Goal: Task Accomplishment & Management: Manage account settings

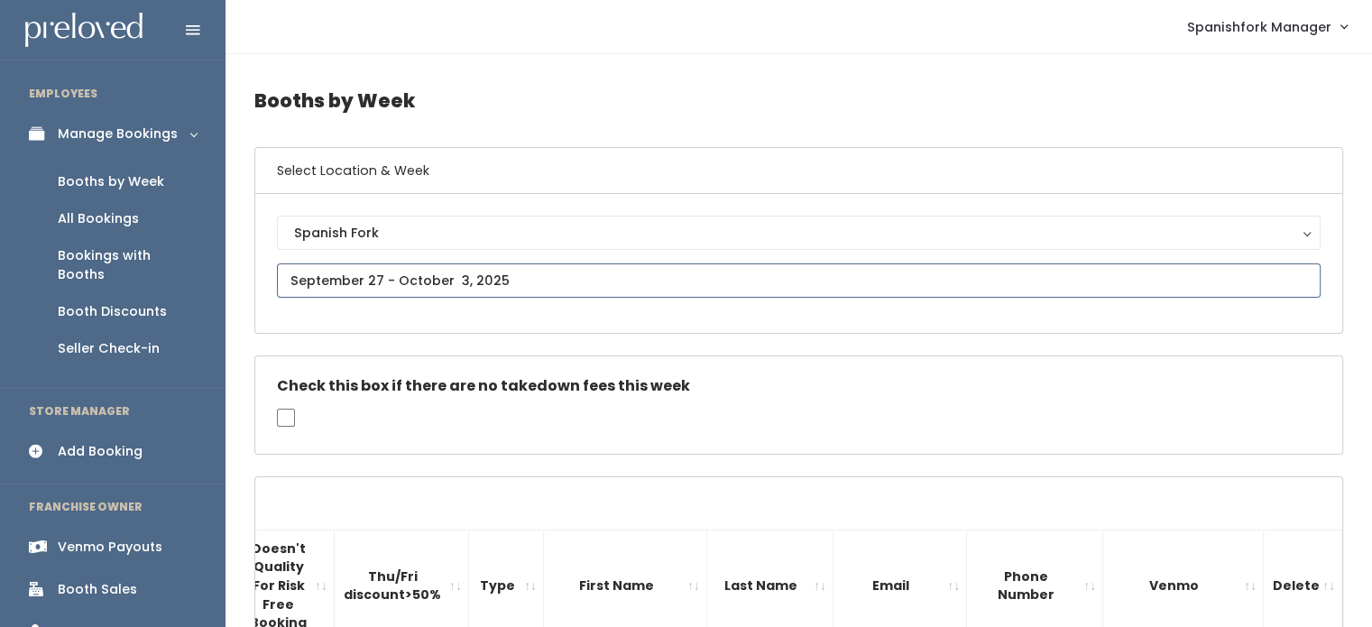
click at [502, 288] on input "text" at bounding box center [799, 280] width 1044 height 34
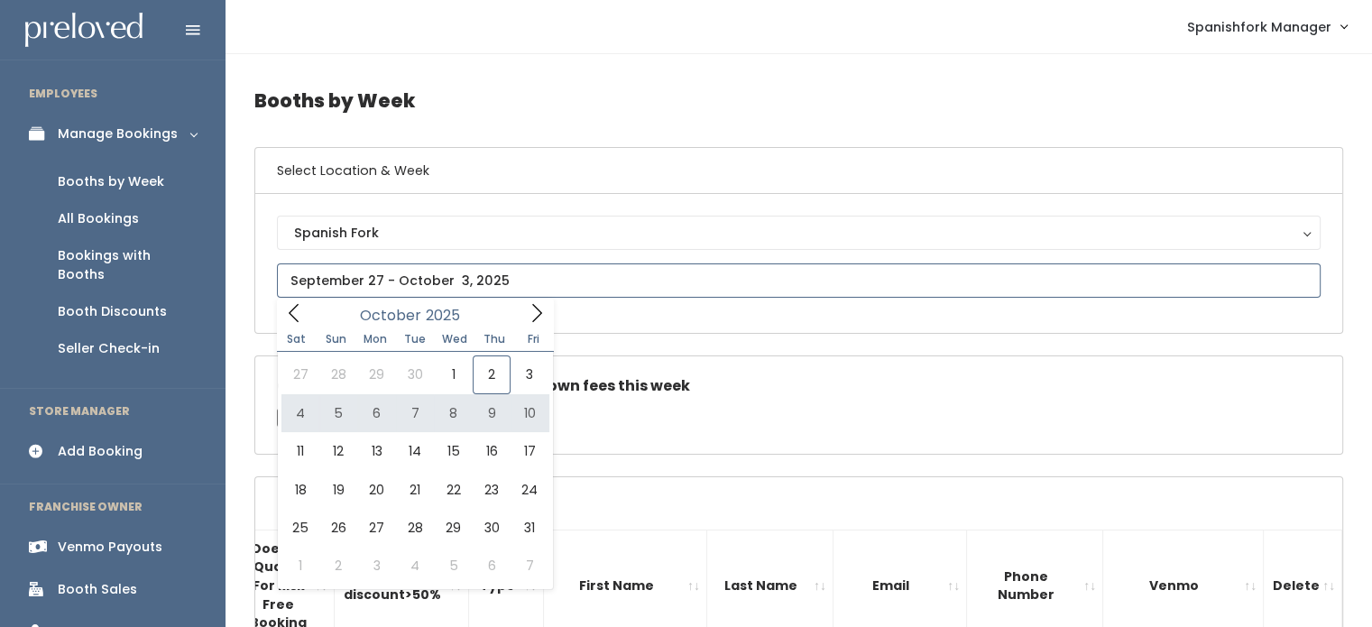
type input "October 4 to October 10"
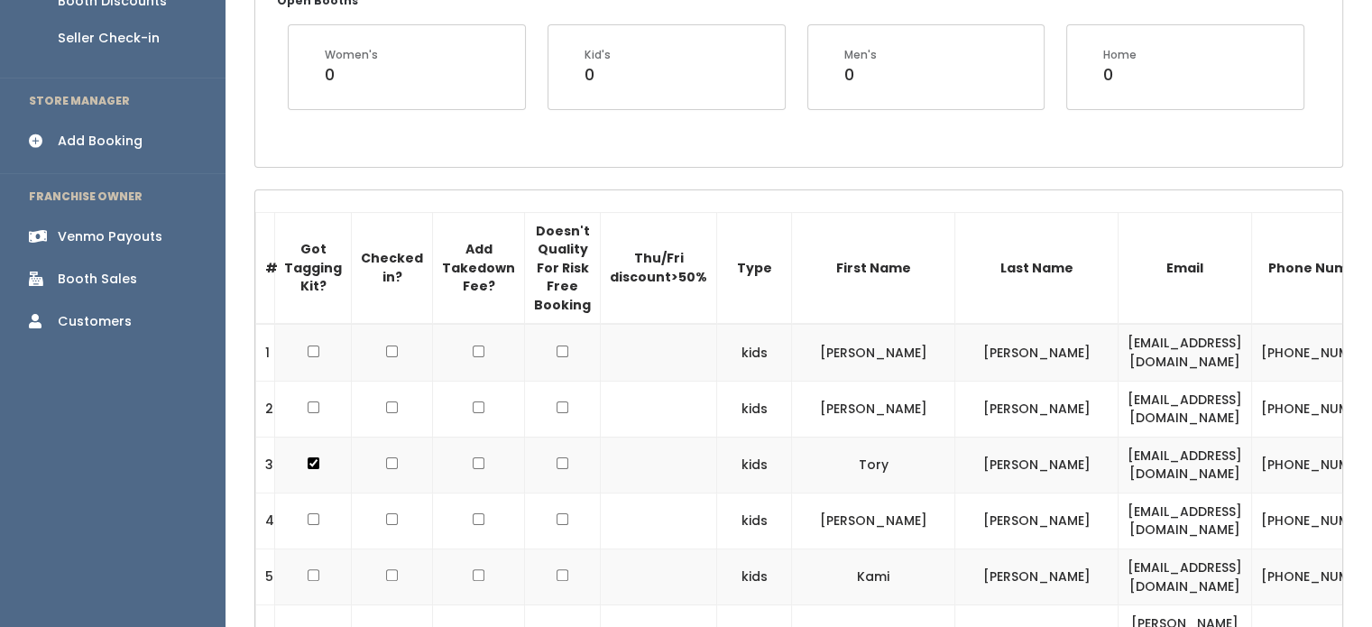
scroll to position [341, 0]
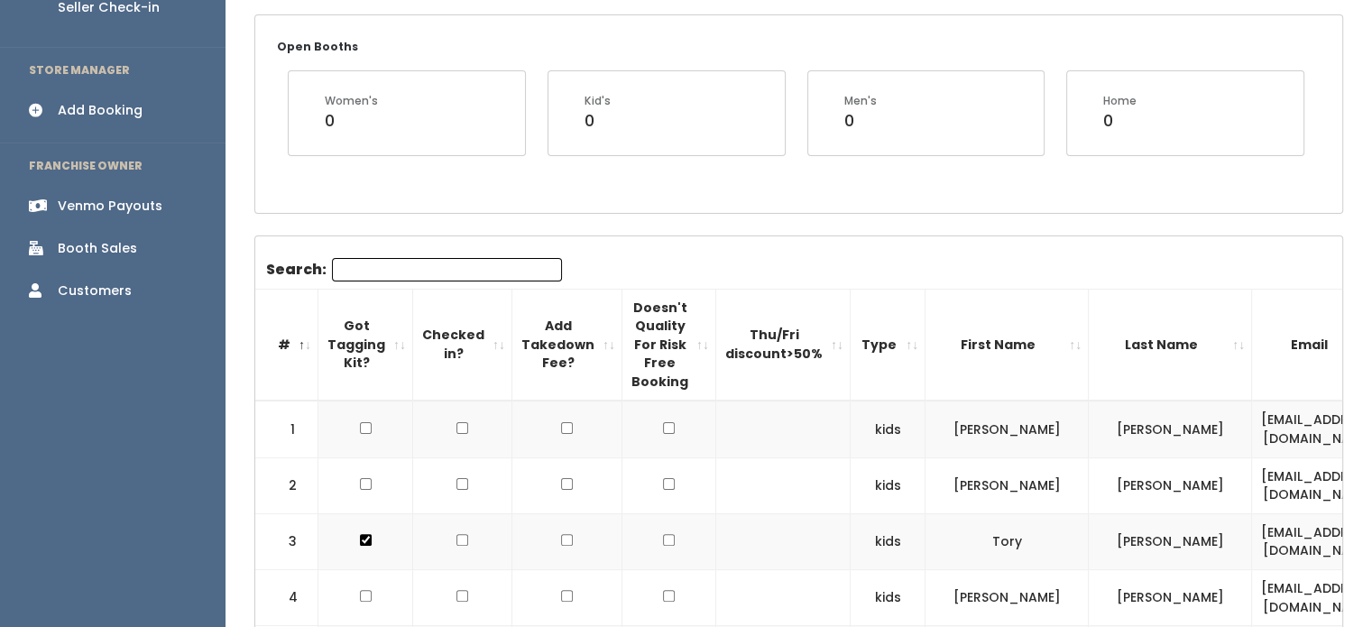
click at [595, 331] on th "Add Takedown Fee?" at bounding box center [567, 345] width 110 height 112
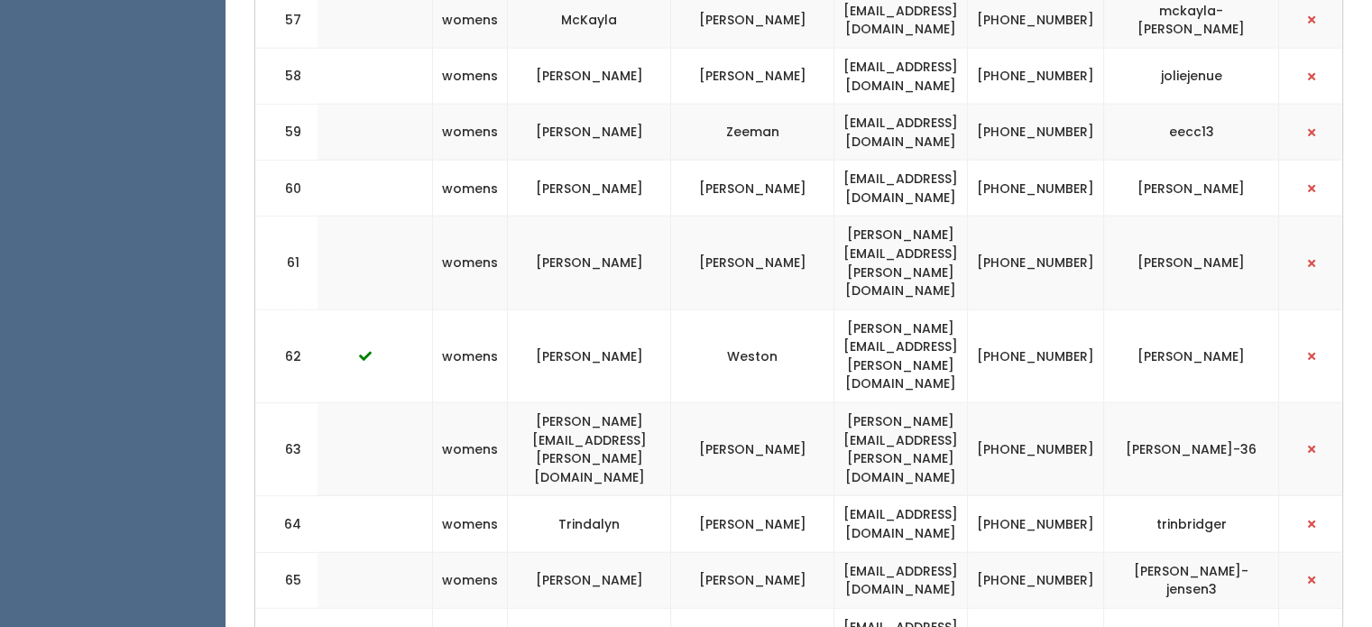
scroll to position [4440, 0]
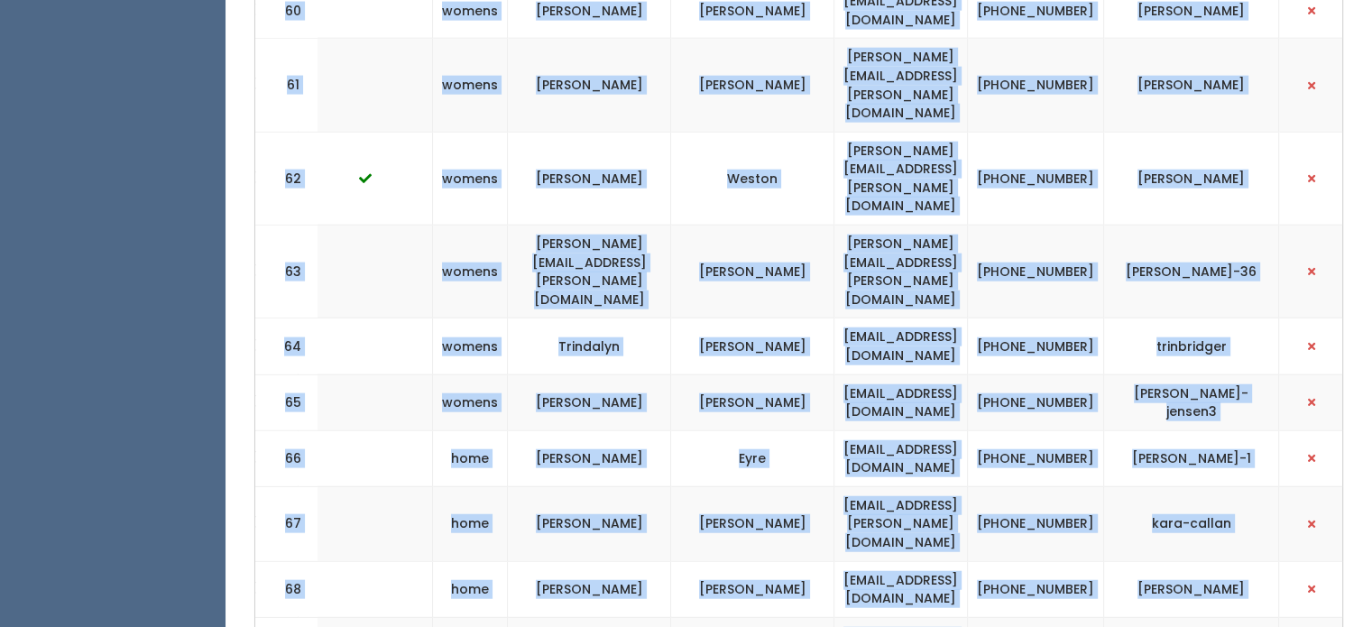
drag, startPoint x: 262, startPoint y: 247, endPoint x: 1380, endPoint y: 669, distance: 1195.7
copy div "# Got Tagging Kit? Checked in? Add Takedown Fee? Doesn't Quality For Risk Free …"
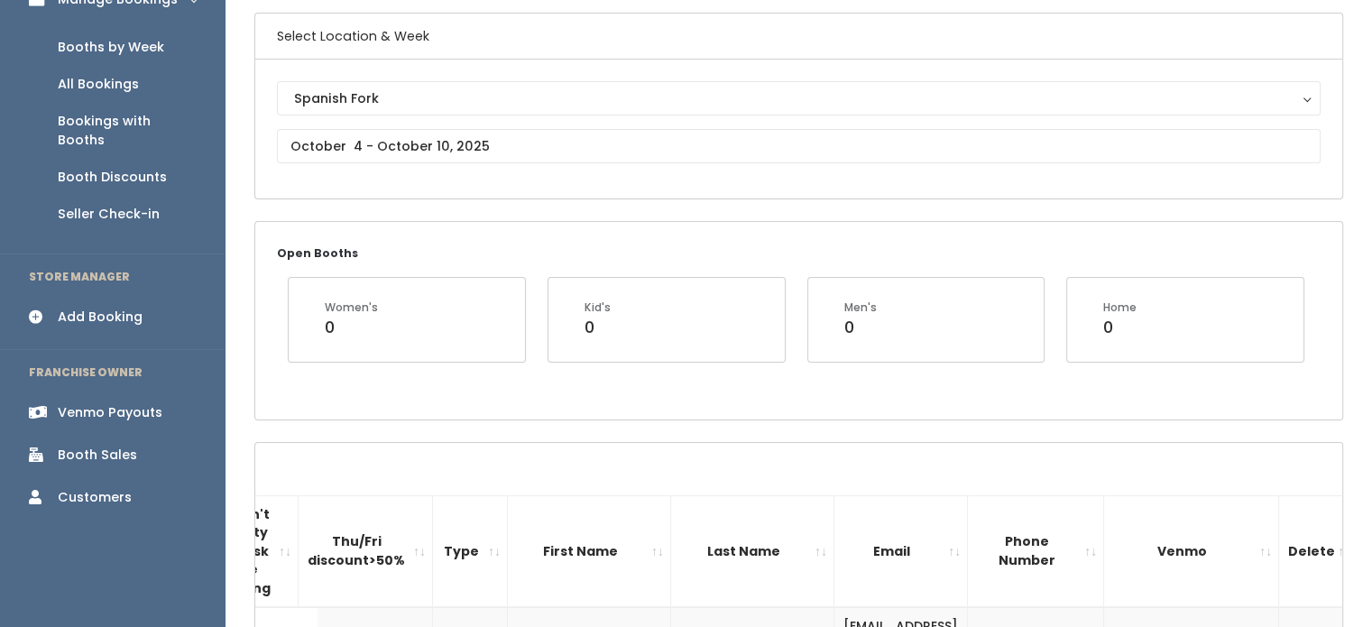
scroll to position [0, 0]
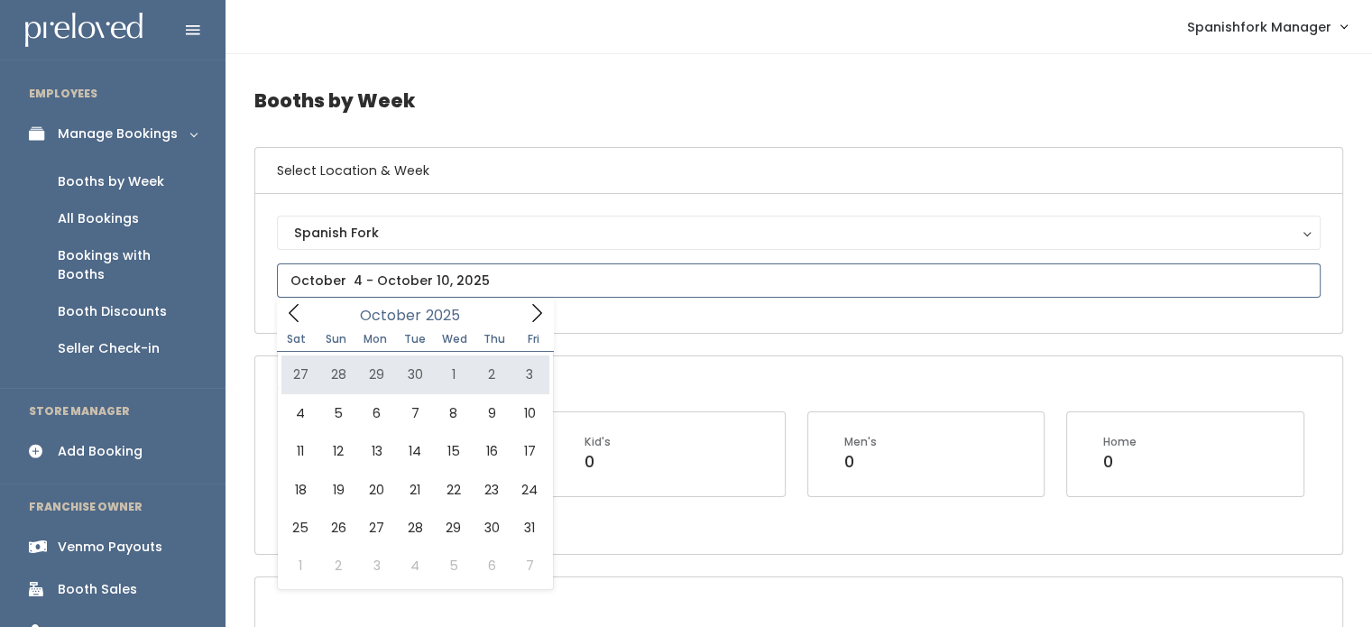
type input "September 27 to October 3"
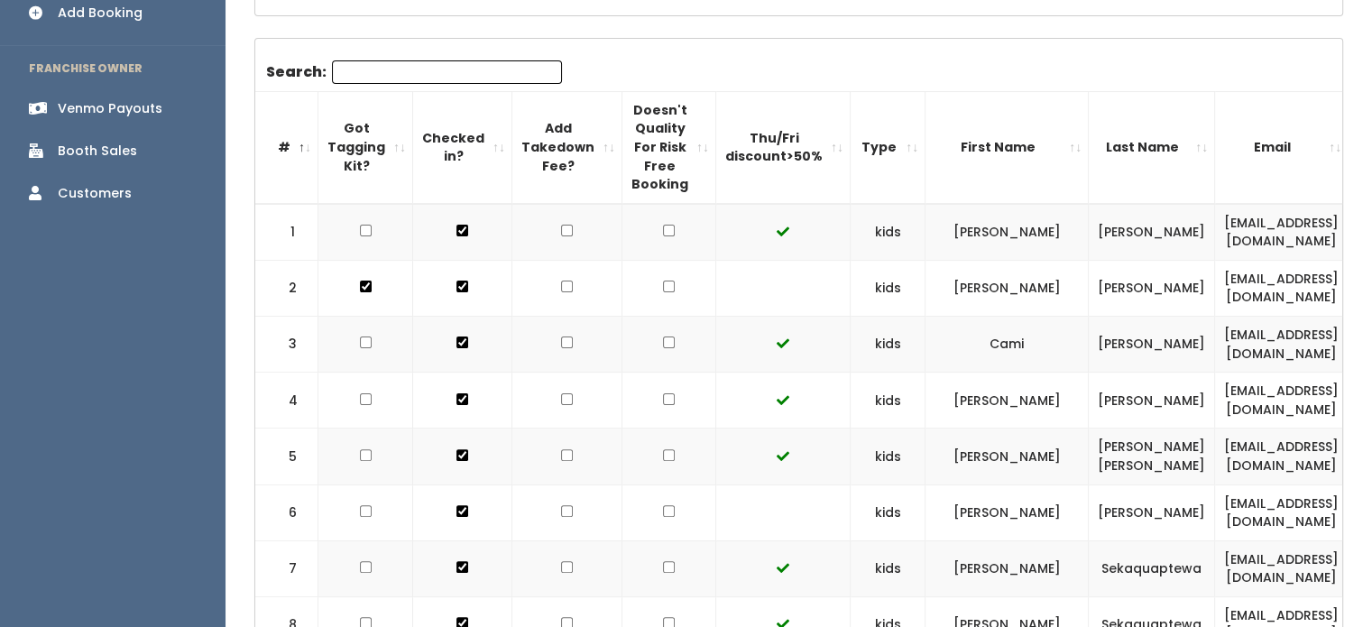
scroll to position [439, 0]
click at [663, 287] on input "checkbox" at bounding box center [669, 286] width 12 height 12
checkbox input "true"
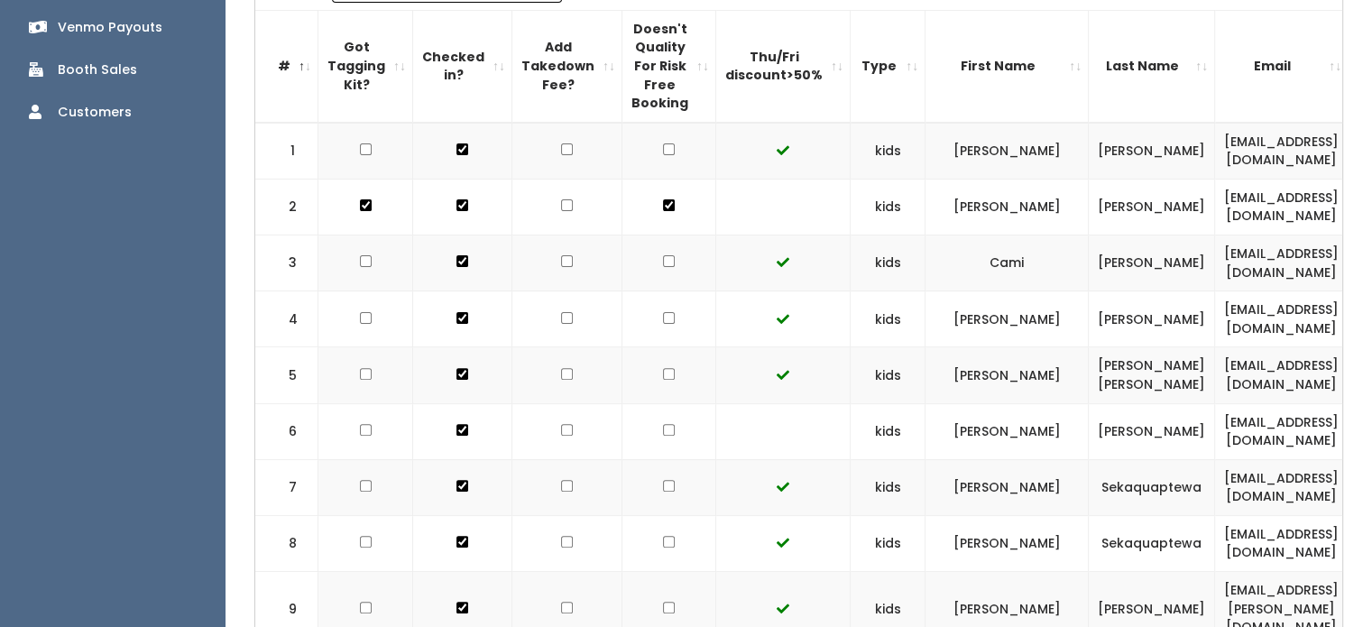
scroll to position [530, 0]
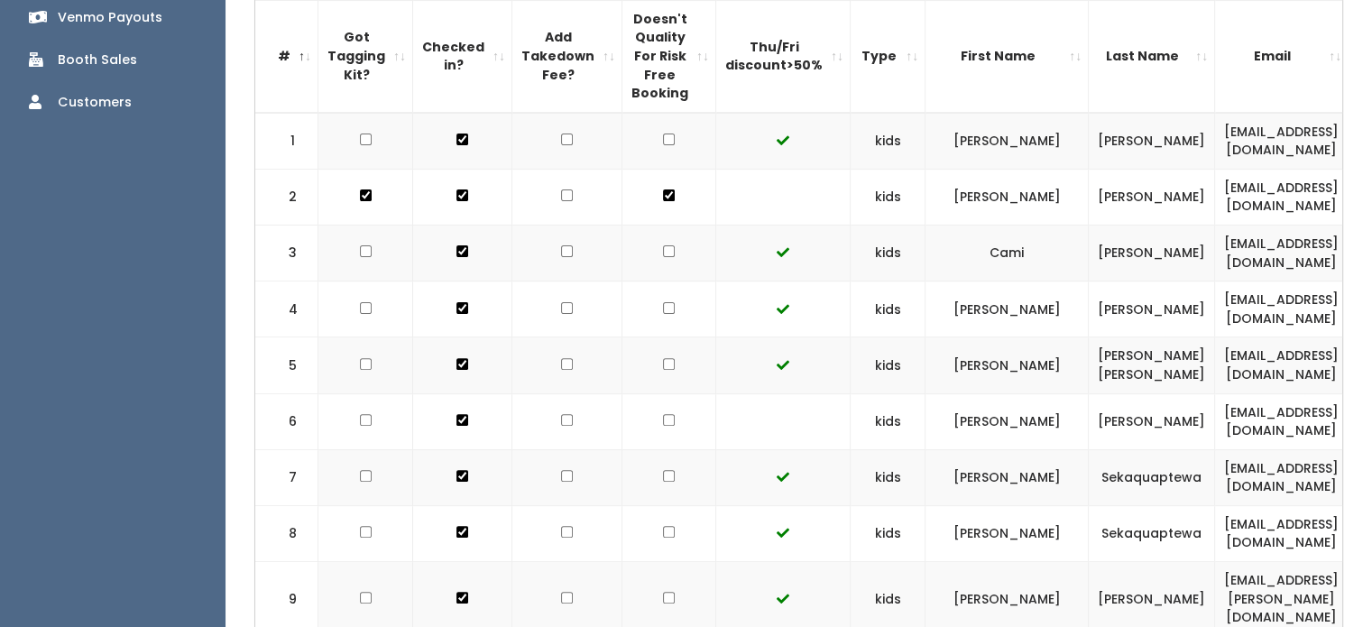
click at [663, 415] on input "checkbox" at bounding box center [669, 420] width 12 height 12
checkbox input "true"
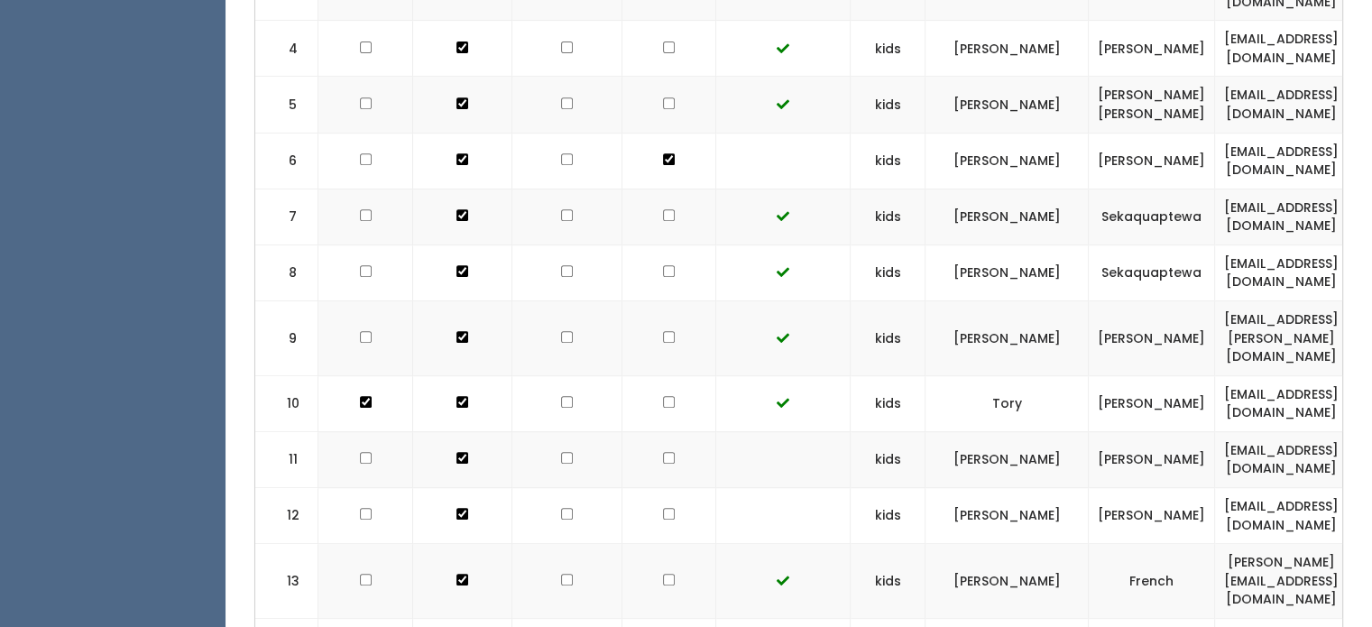
scroll to position [792, 0]
click at [663, 450] on input "checkbox" at bounding box center [669, 456] width 12 height 12
checkbox input "true"
click at [663, 506] on input "checkbox" at bounding box center [669, 512] width 12 height 12
checkbox input "true"
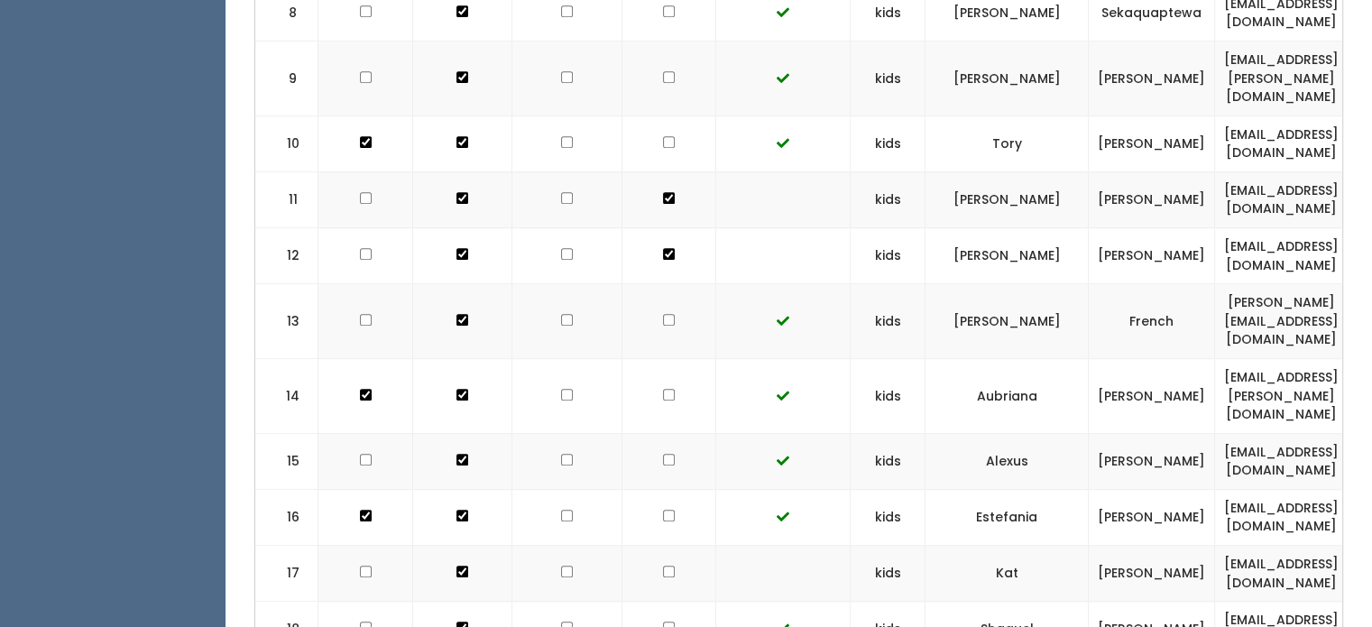
scroll to position [1088, 0]
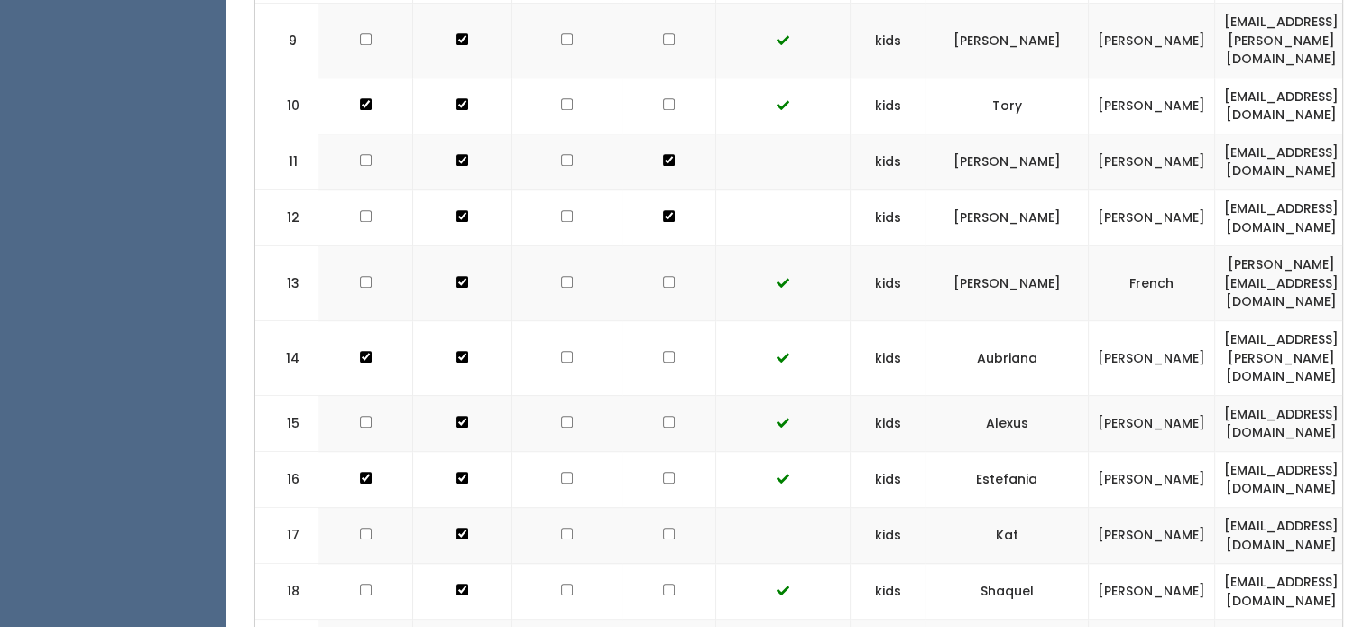
click at [663, 528] on input "checkbox" at bounding box center [669, 534] width 12 height 12
checkbox input "true"
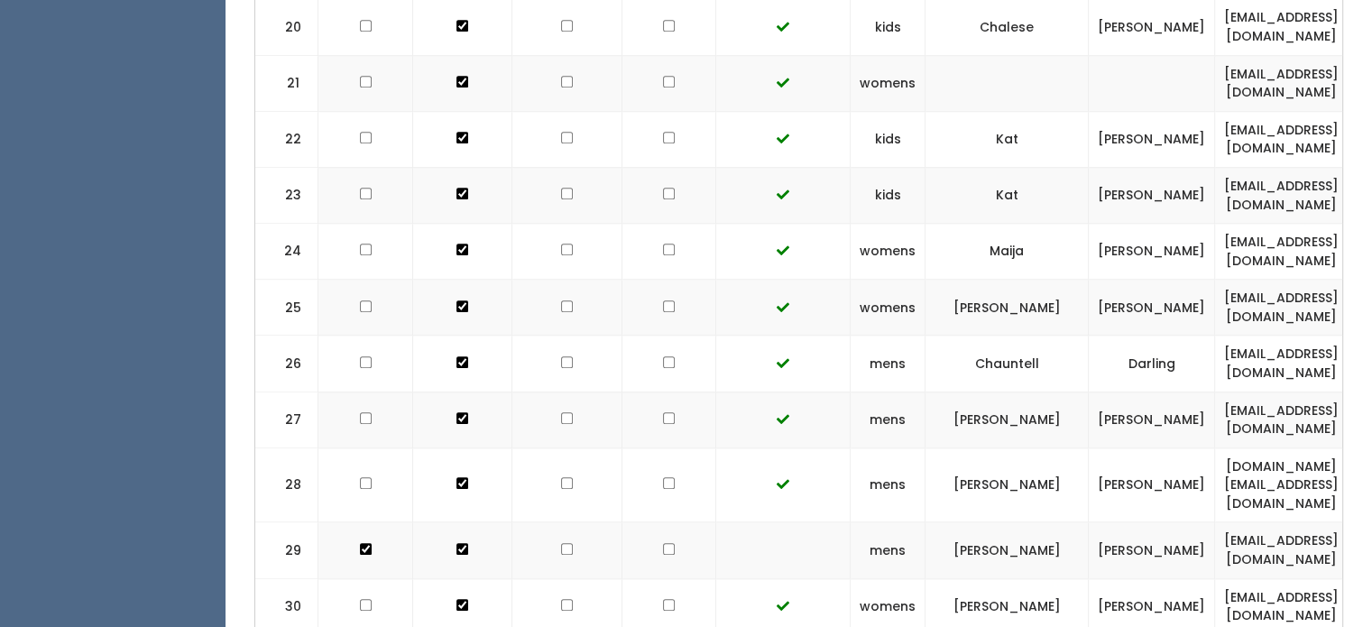
scroll to position [1777, 0]
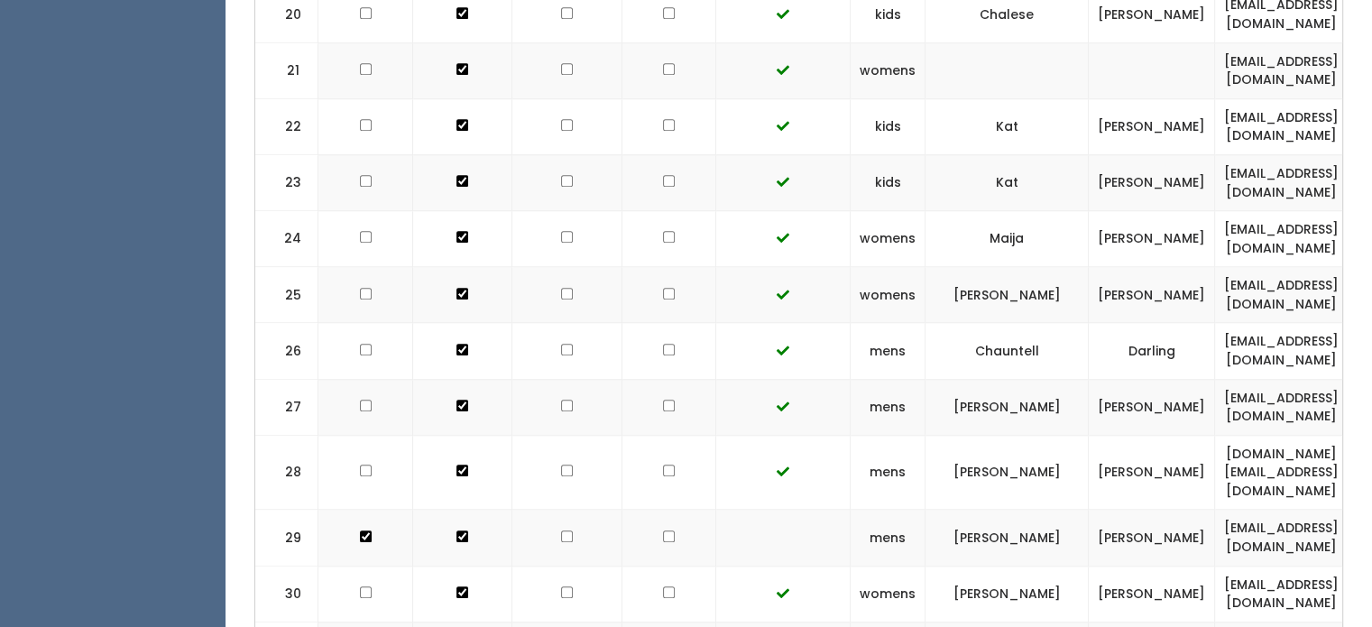
click at [663, 530] on input "checkbox" at bounding box center [669, 536] width 12 height 12
checkbox input "true"
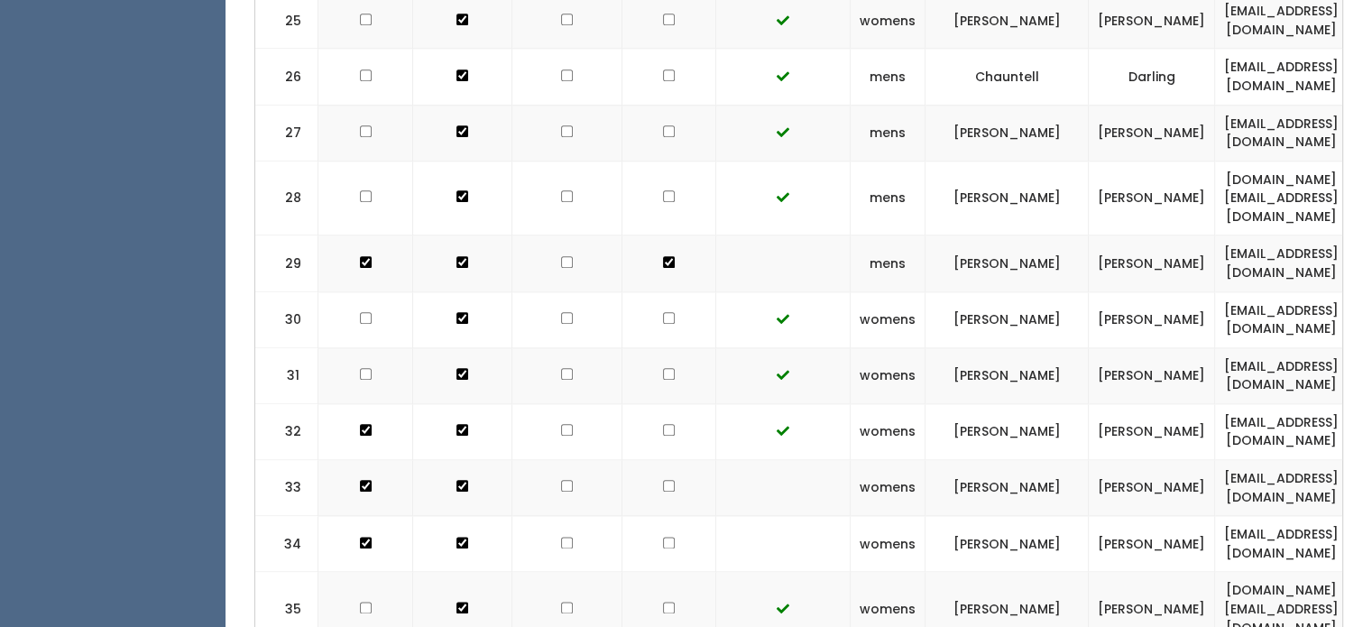
scroll to position [2109, 0]
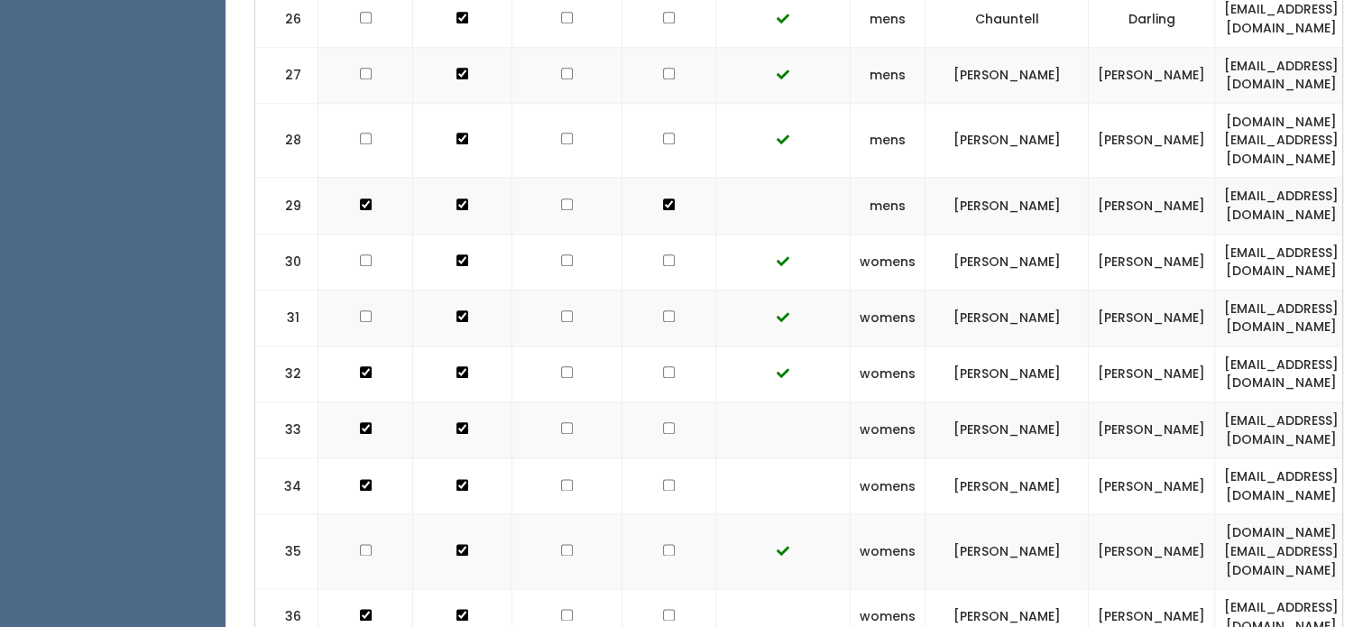
click at [663, 422] on input "checkbox" at bounding box center [669, 428] width 12 height 12
checkbox input "true"
click at [663, 479] on input "checkbox" at bounding box center [669, 485] width 12 height 12
checkbox input "true"
click at [663, 609] on input "checkbox" at bounding box center [669, 615] width 12 height 12
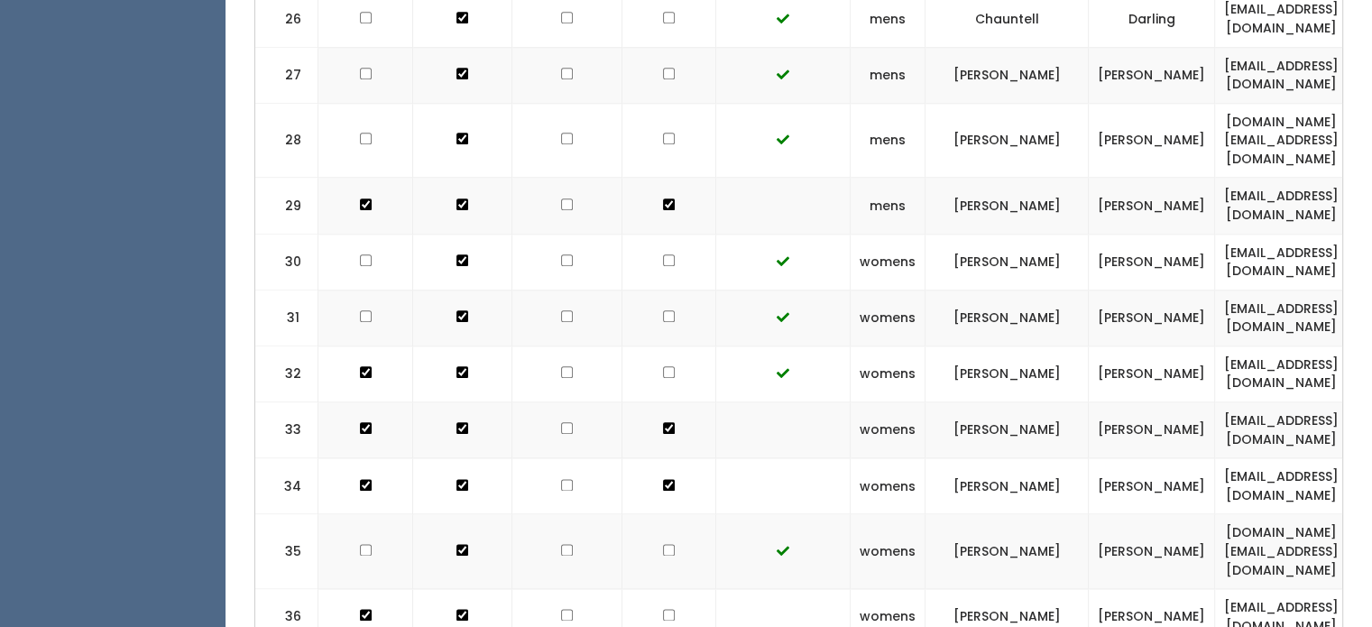
checkbox input "true"
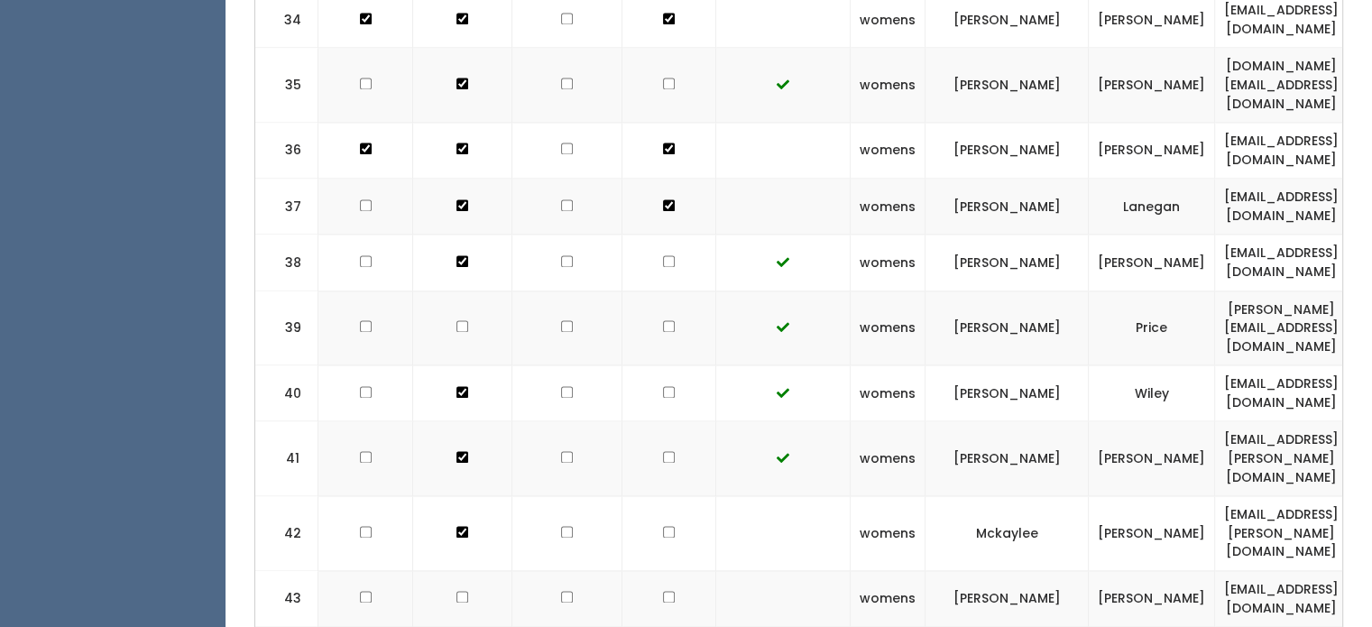
scroll to position [2579, 0]
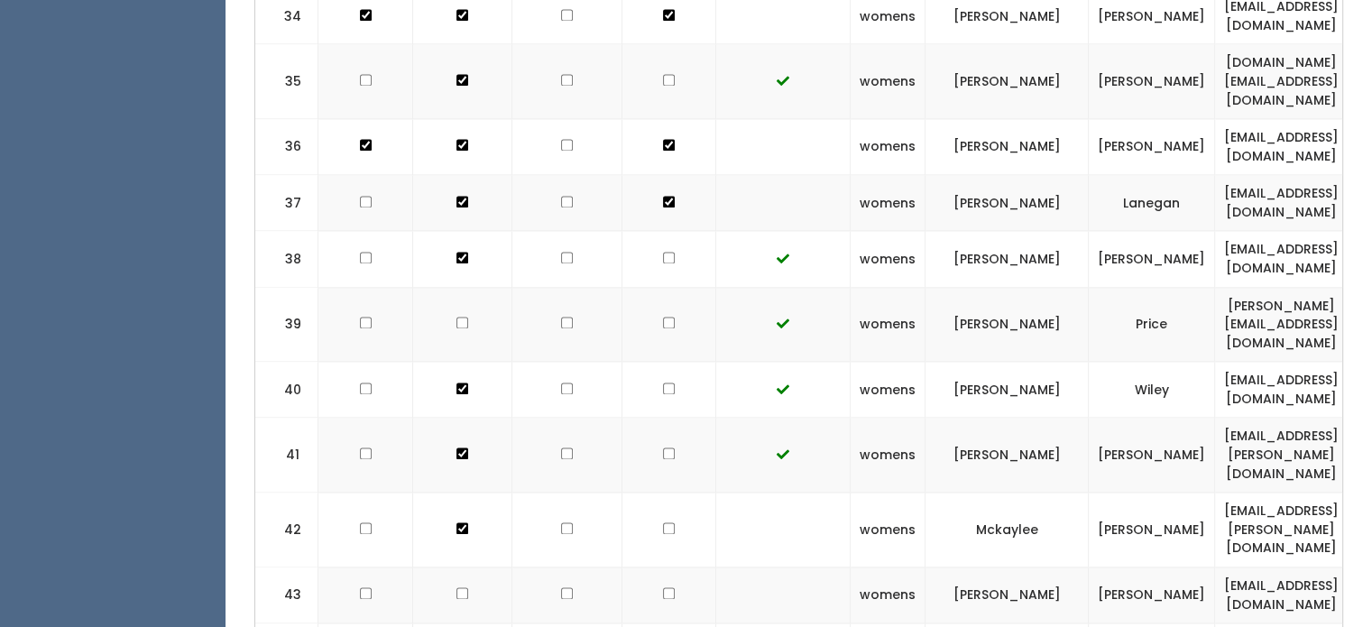
click at [663, 522] on input "checkbox" at bounding box center [669, 528] width 12 height 12
checkbox input "true"
click at [652, 567] on td at bounding box center [670, 595] width 94 height 56
click at [663, 587] on input "checkbox" at bounding box center [669, 593] width 12 height 12
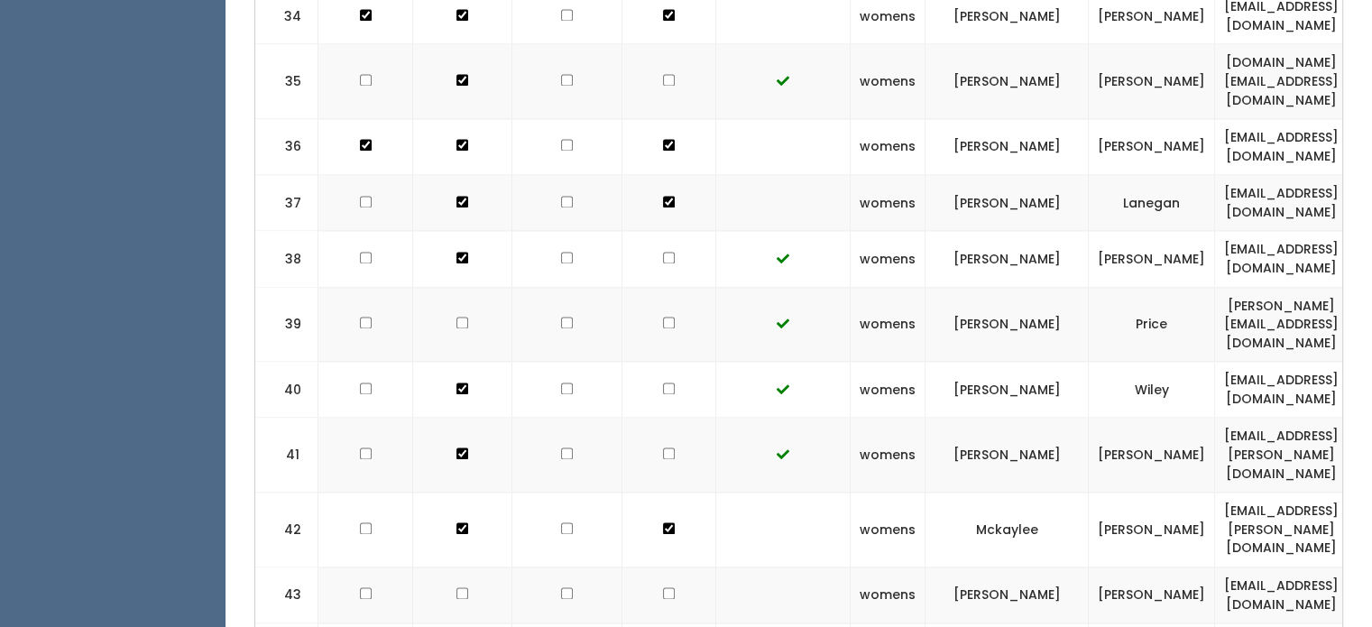
checkbox input "true"
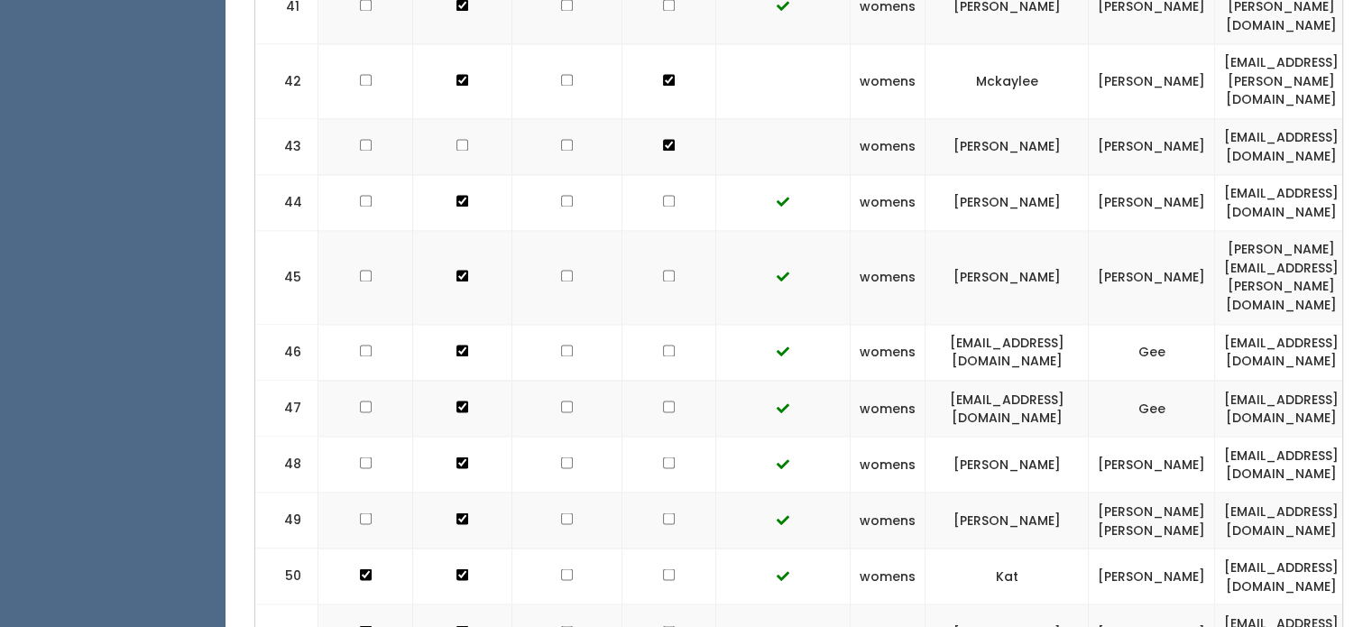
click at [663, 625] on input "checkbox" at bounding box center [669, 631] width 12 height 12
checkbox input "true"
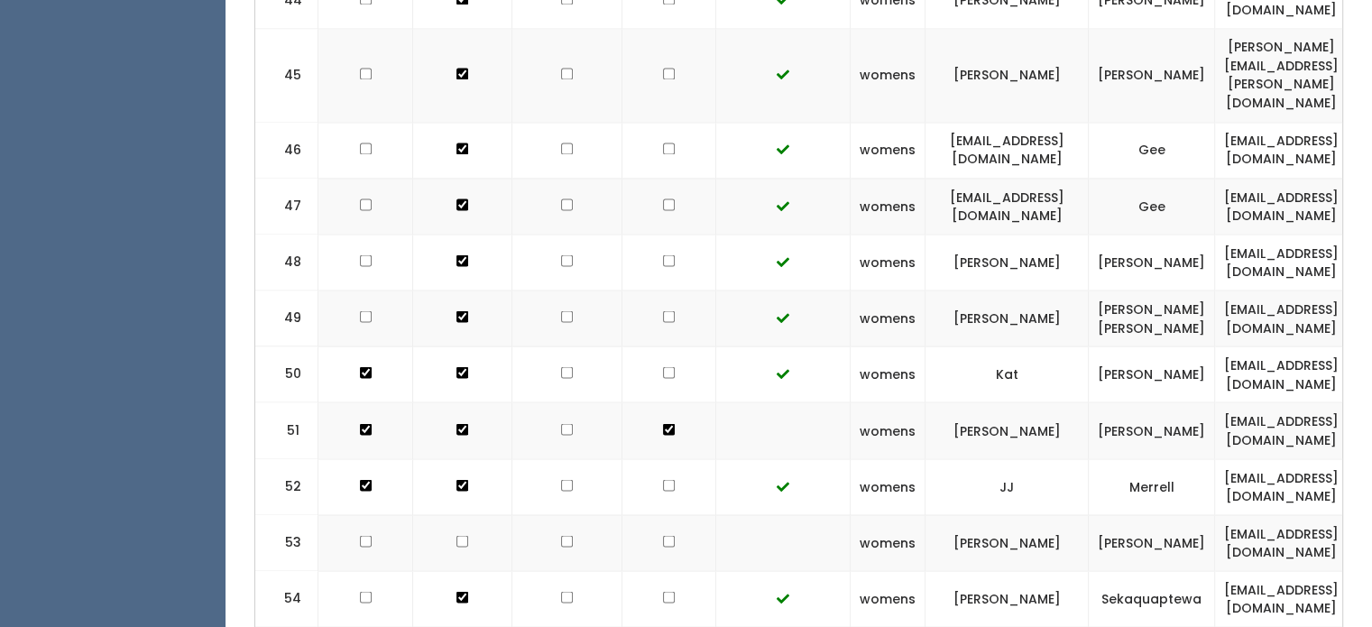
scroll to position [3230, 0]
click at [663, 535] on input "checkbox" at bounding box center [669, 541] width 12 height 12
checkbox input "true"
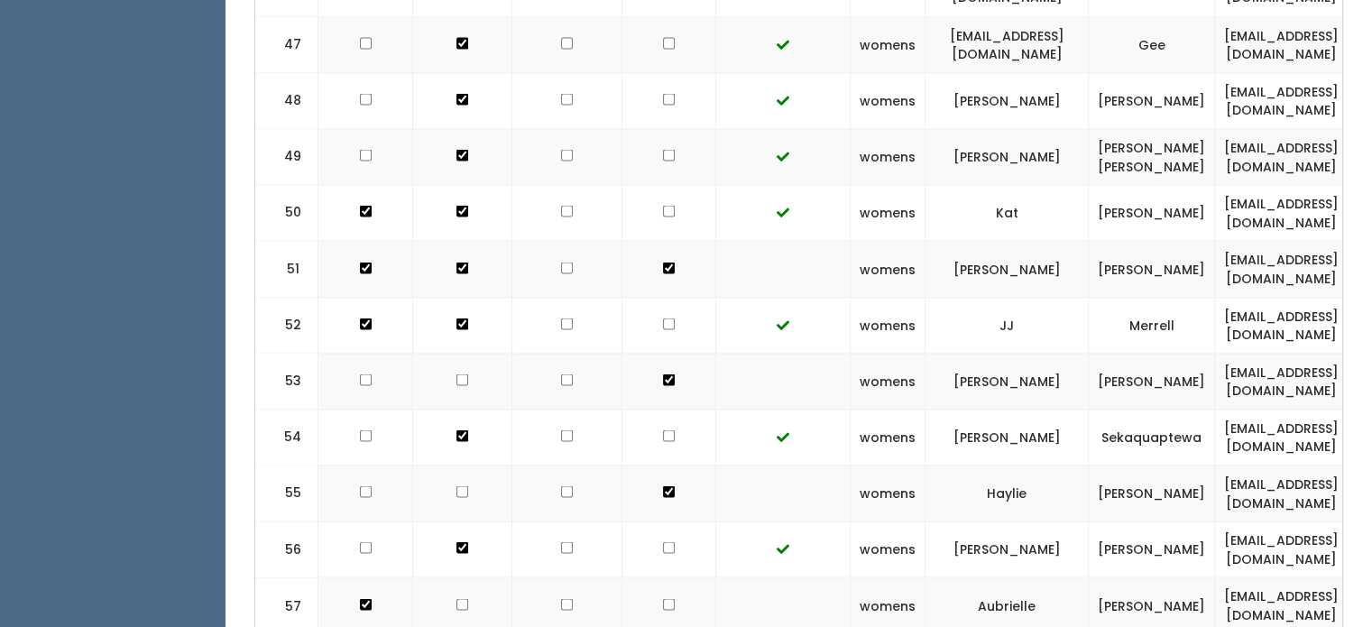
scroll to position [3402, 0]
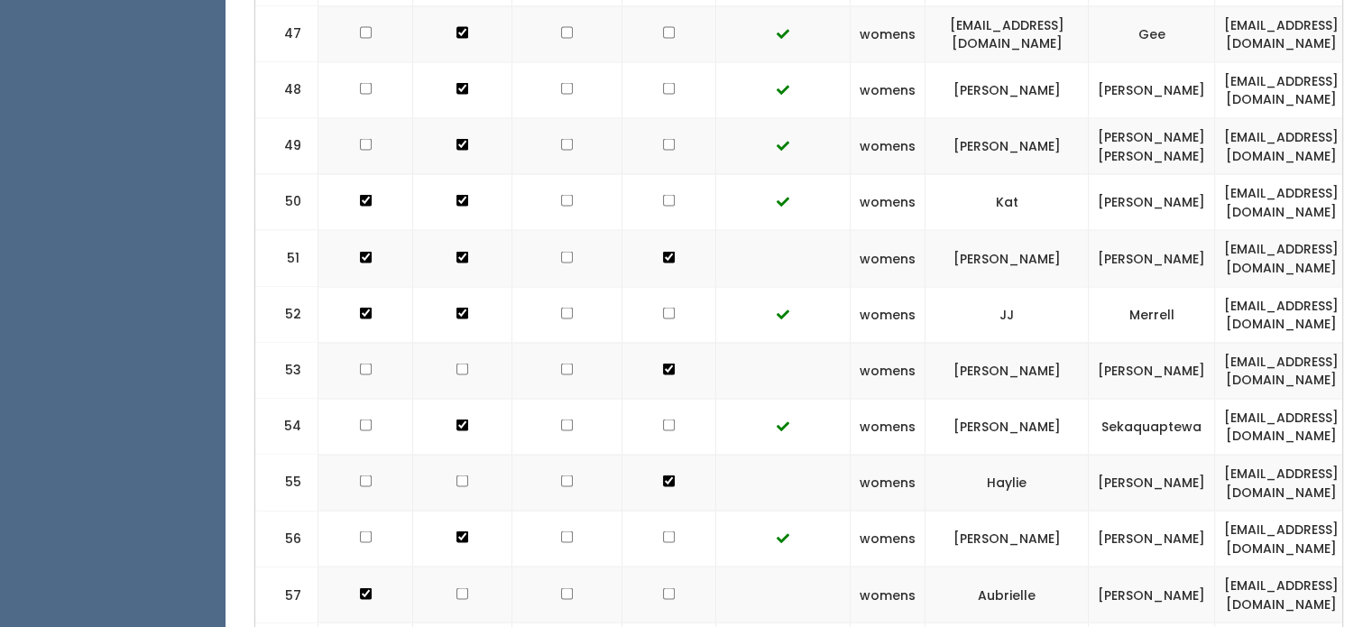
click at [663, 587] on input "checkbox" at bounding box center [669, 593] width 12 height 12
checkbox input "true"
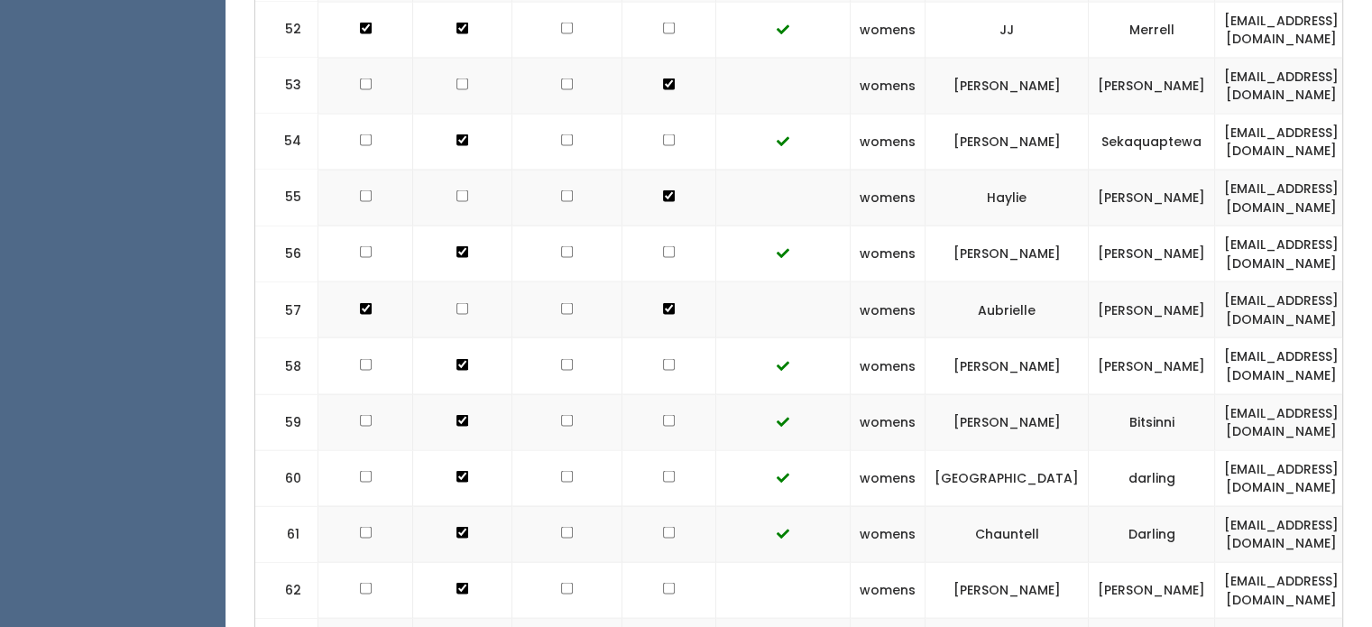
scroll to position [3687, 0]
click at [663, 582] on input "checkbox" at bounding box center [669, 588] width 12 height 12
checkbox input "true"
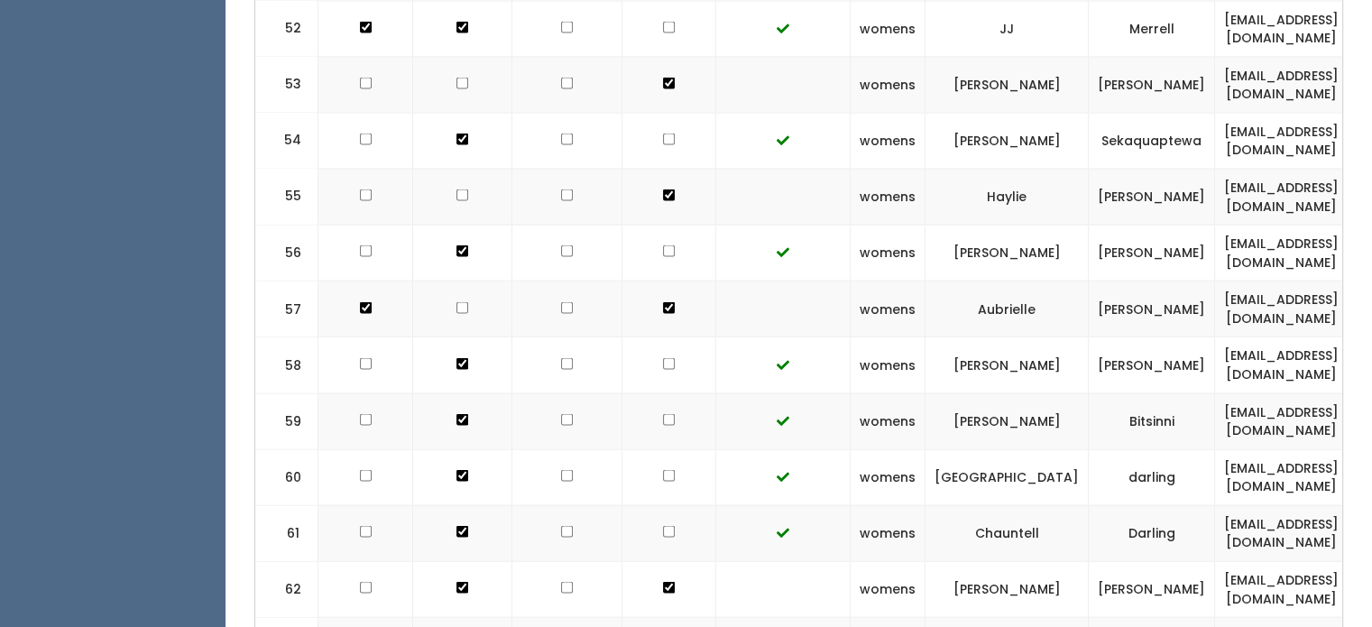
checkbox input "true"
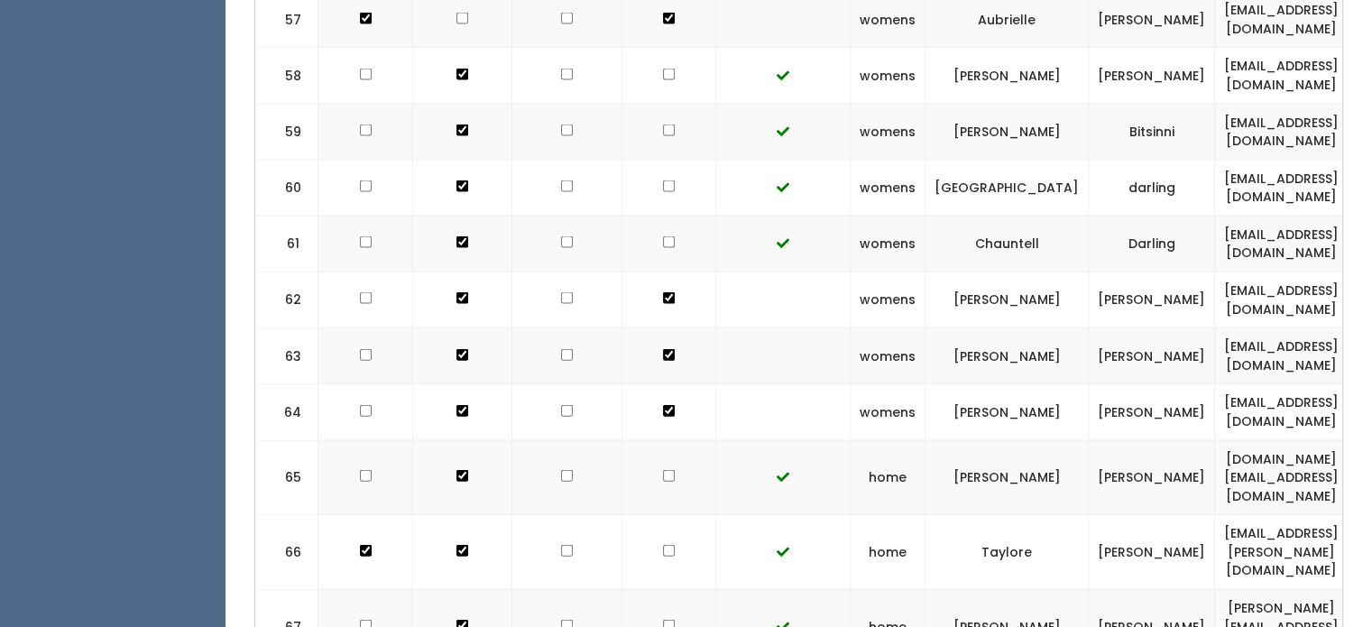
scroll to position [3977, 0]
checkbox input "true"
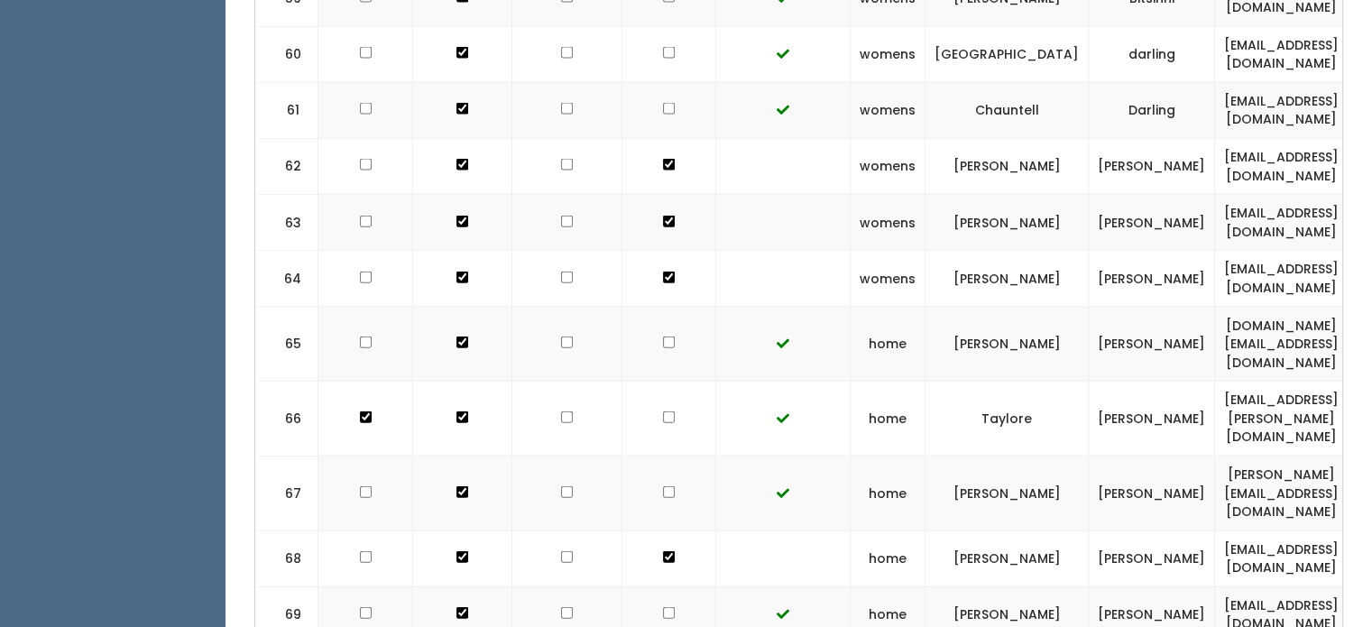
scroll to position [4114, 0]
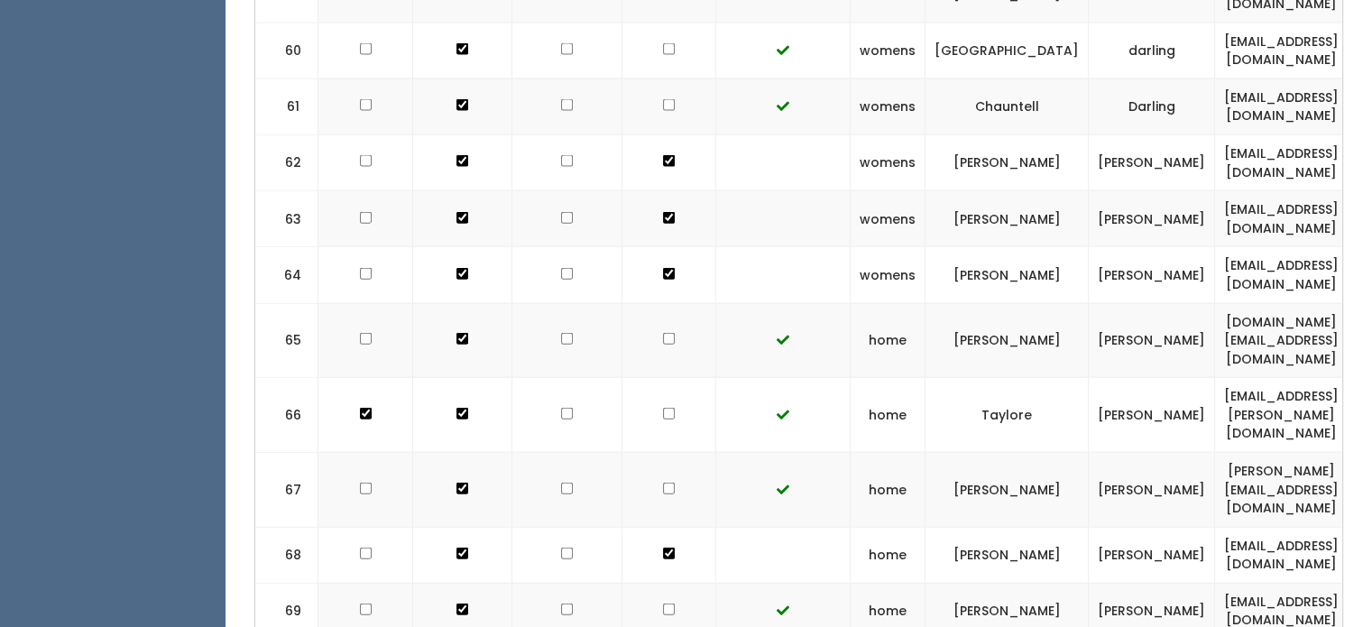
checkbox input "true"
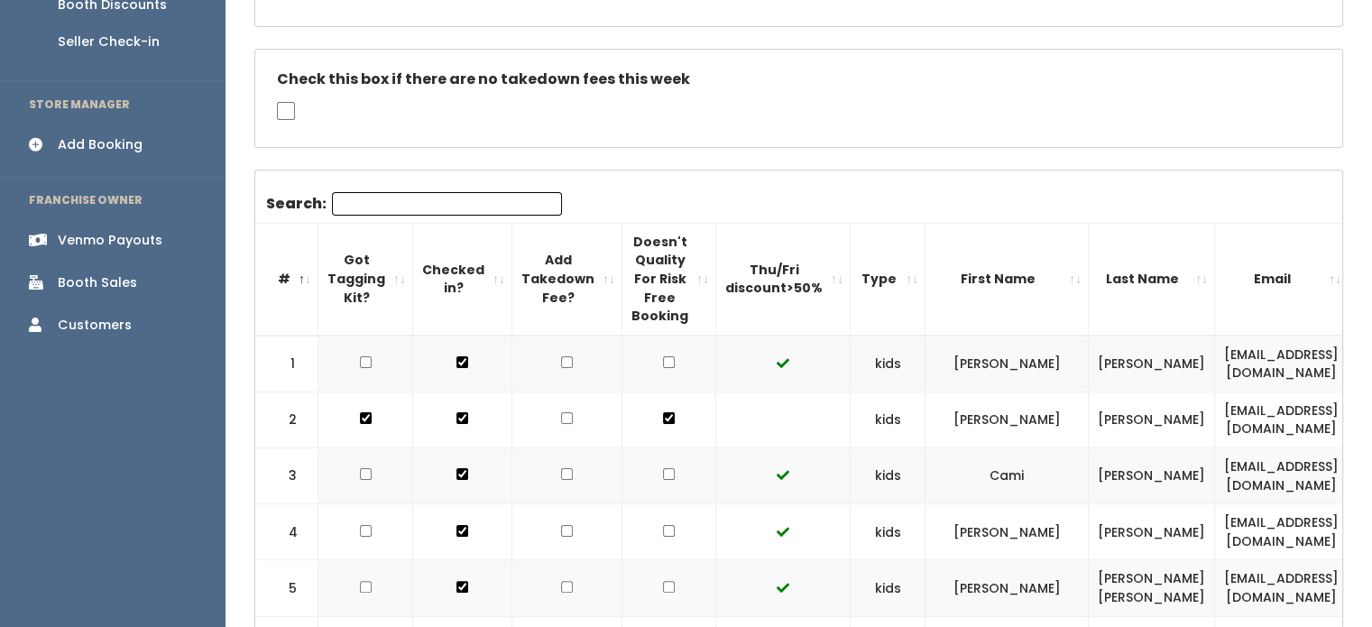
scroll to position [132, 0]
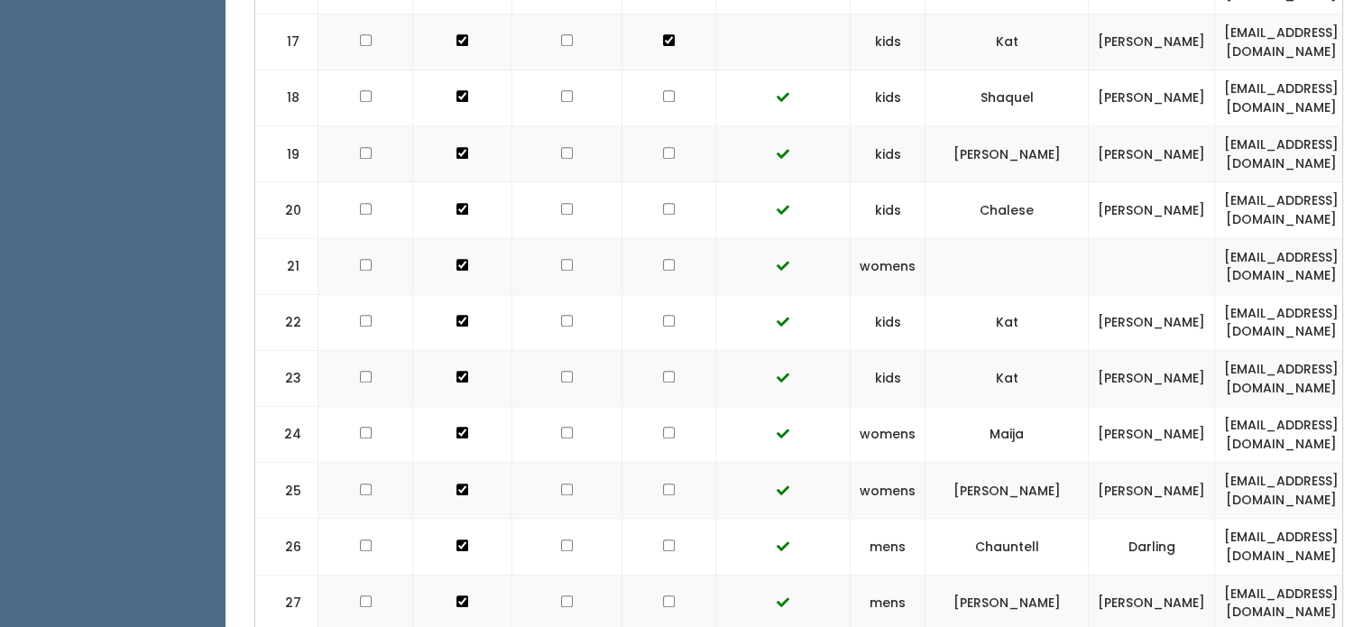
scroll to position [1376, 0]
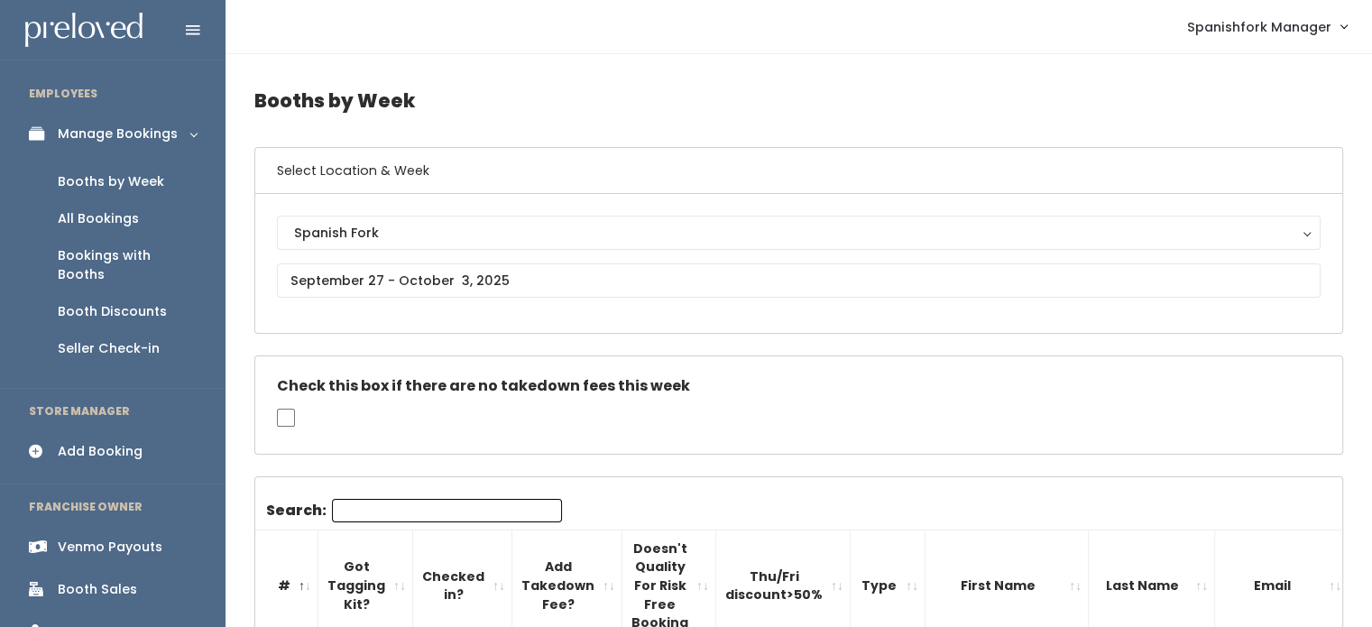
click at [409, 523] on div "Search:" at bounding box center [414, 514] width 296 height 31
click at [410, 522] on div "Search:" at bounding box center [414, 514] width 296 height 31
click at [424, 506] on input "Search:" at bounding box center [447, 510] width 230 height 23
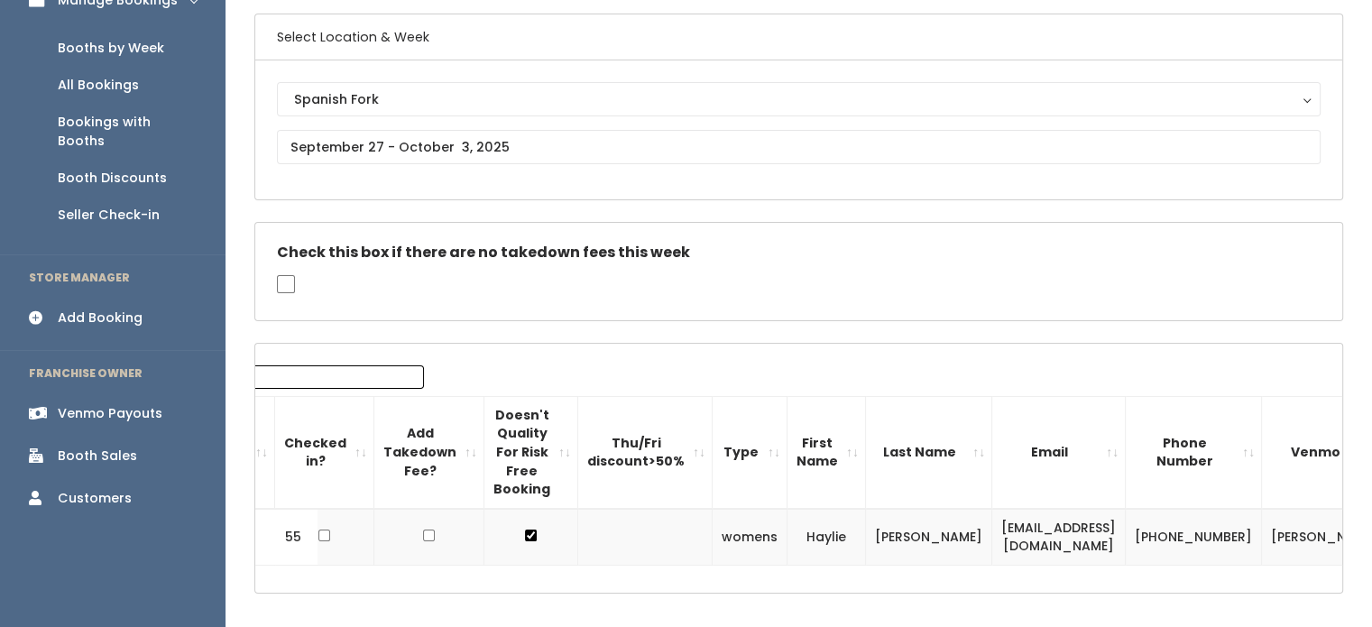
scroll to position [134, 0]
type input "haylie"
click at [683, 155] on input "text" at bounding box center [799, 147] width 1044 height 34
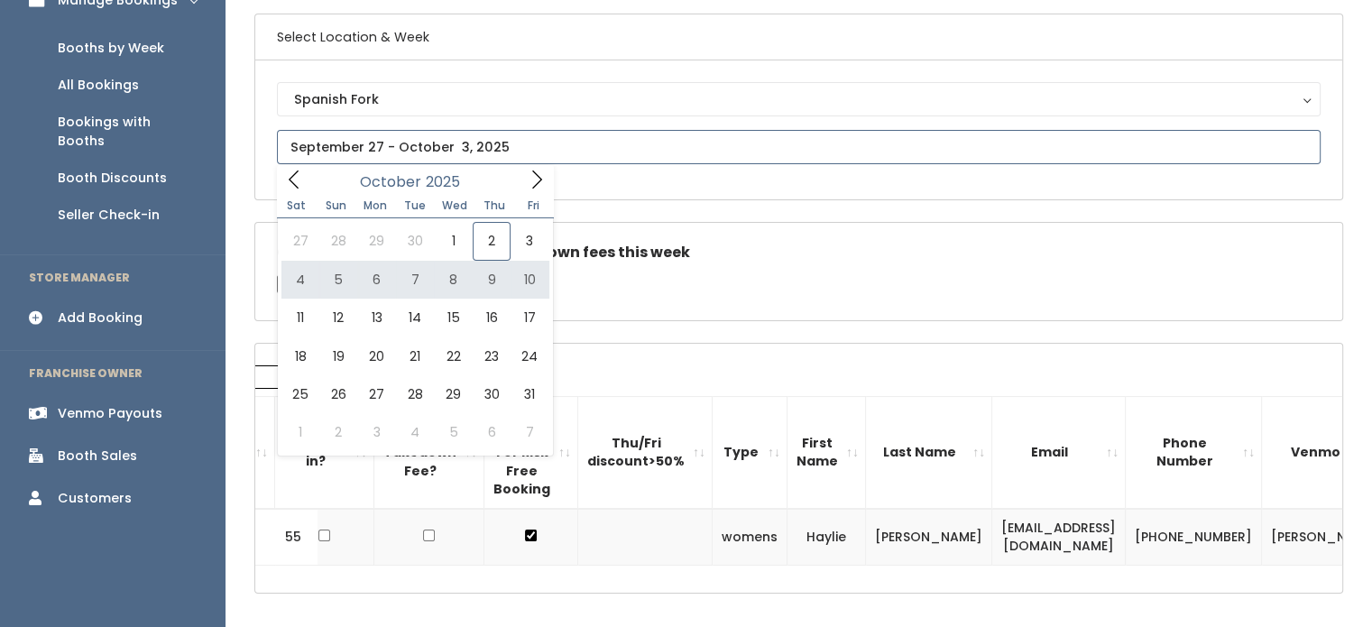
type input "October 4 to October 10"
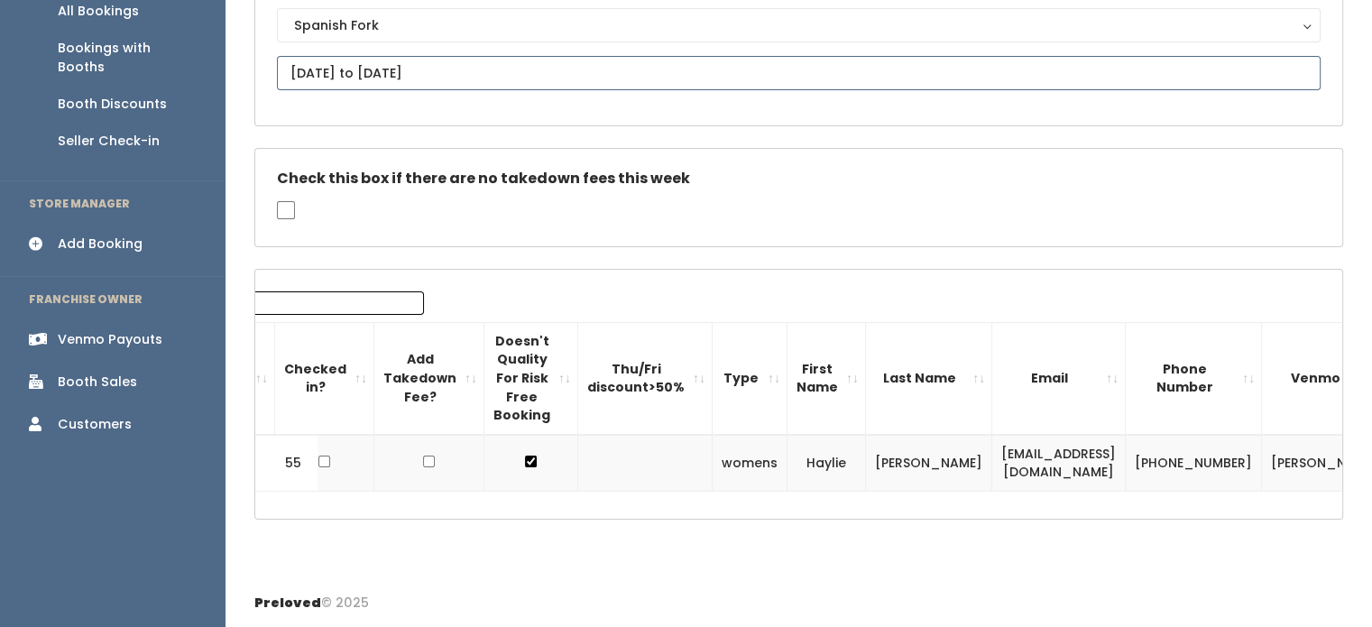
scroll to position [0, 0]
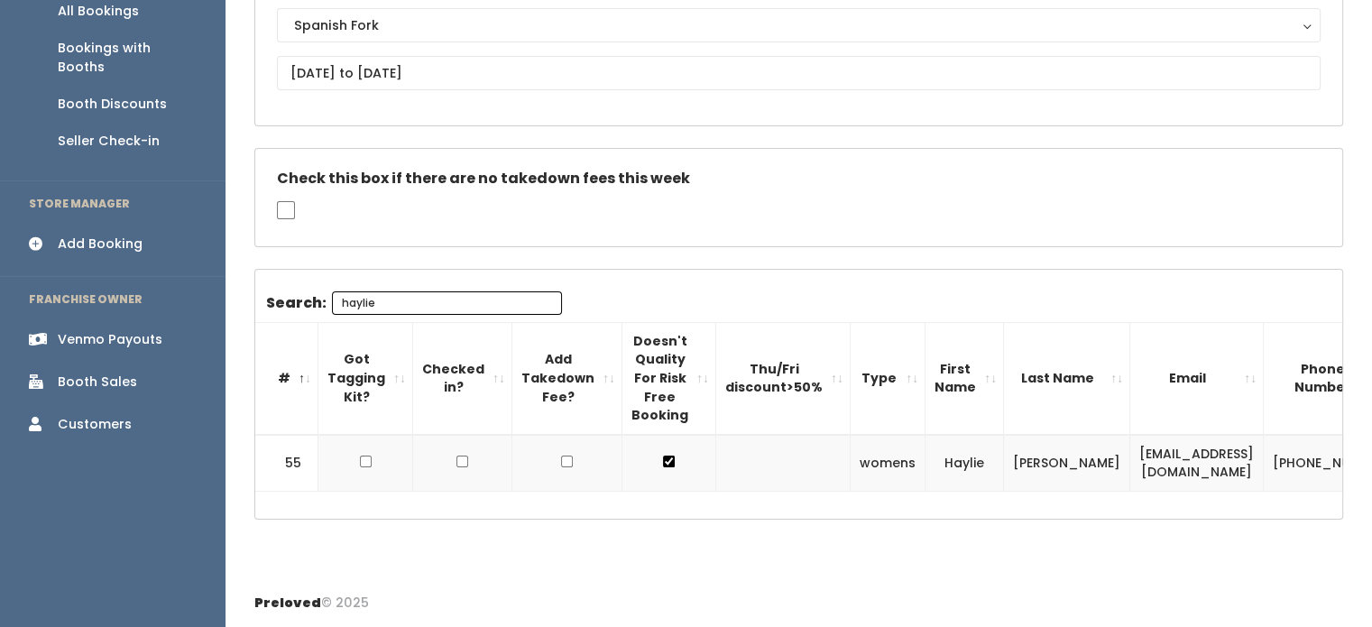
drag, startPoint x: 420, startPoint y: 291, endPoint x: 278, endPoint y: 302, distance: 142.1
click at [278, 302] on div "Search: haylie" at bounding box center [414, 306] width 296 height 31
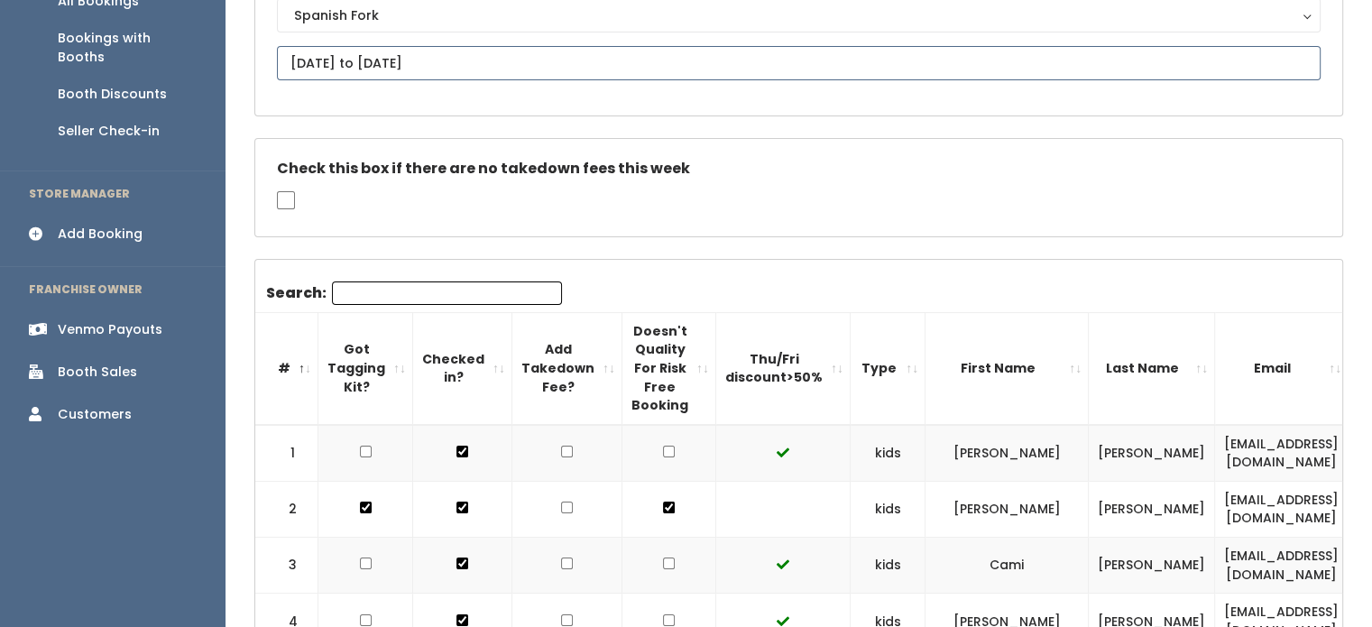
click at [616, 75] on input "October 4 to October 10" at bounding box center [799, 63] width 1044 height 34
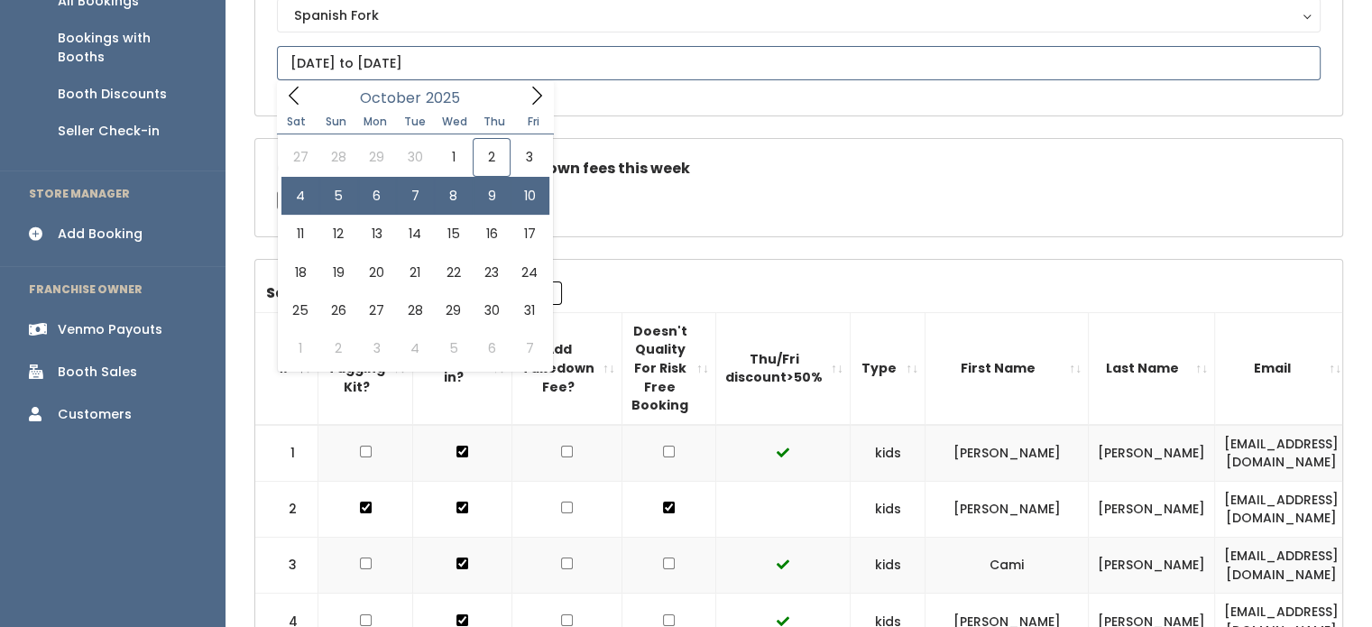
type input "October 4 to October 10"
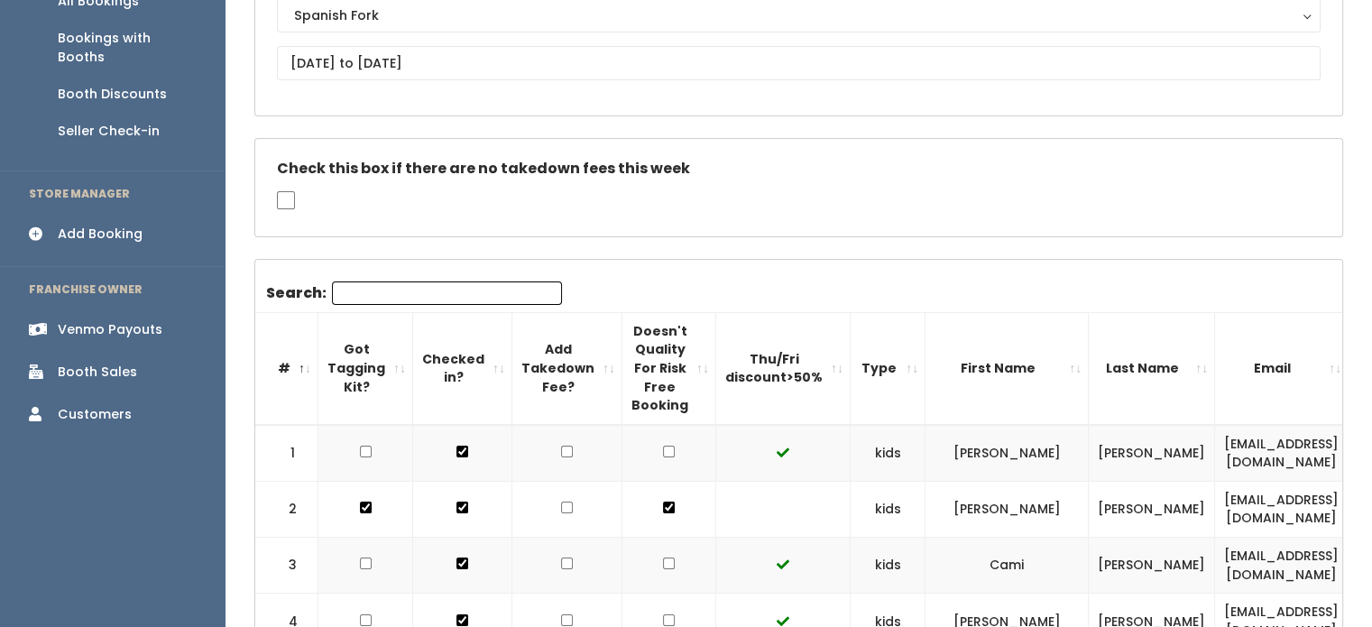
click at [444, 281] on input "Search:" at bounding box center [447, 292] width 230 height 23
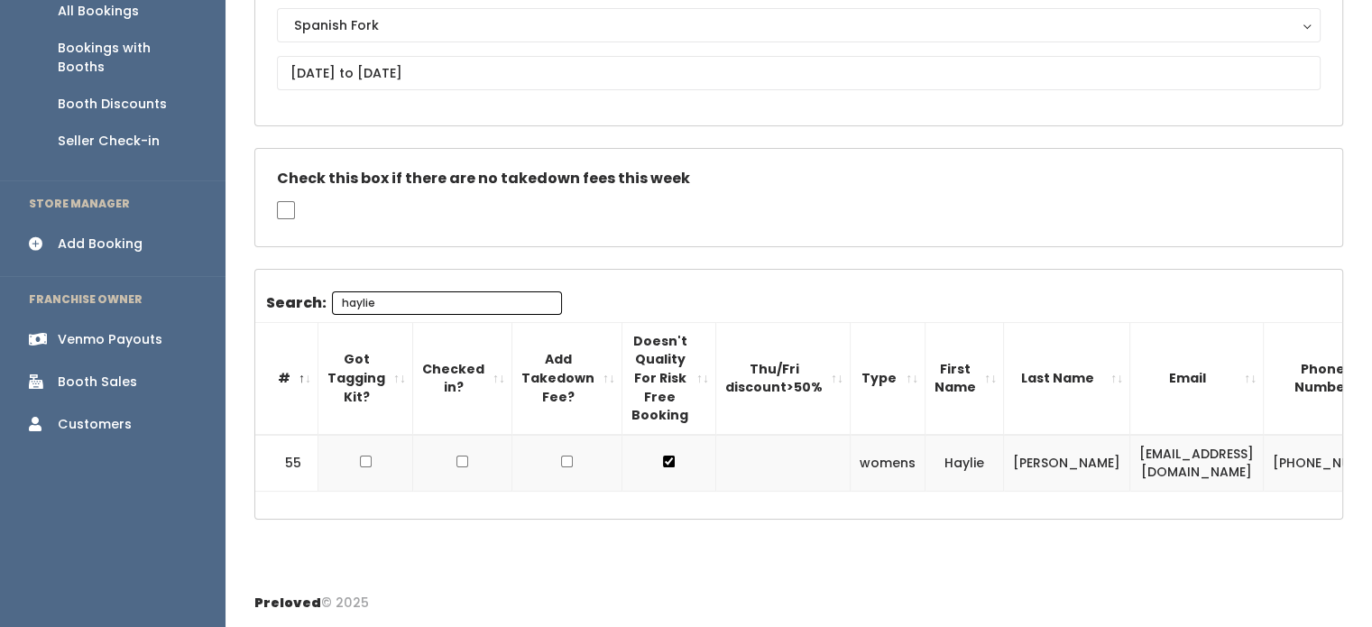
type input "haylie"
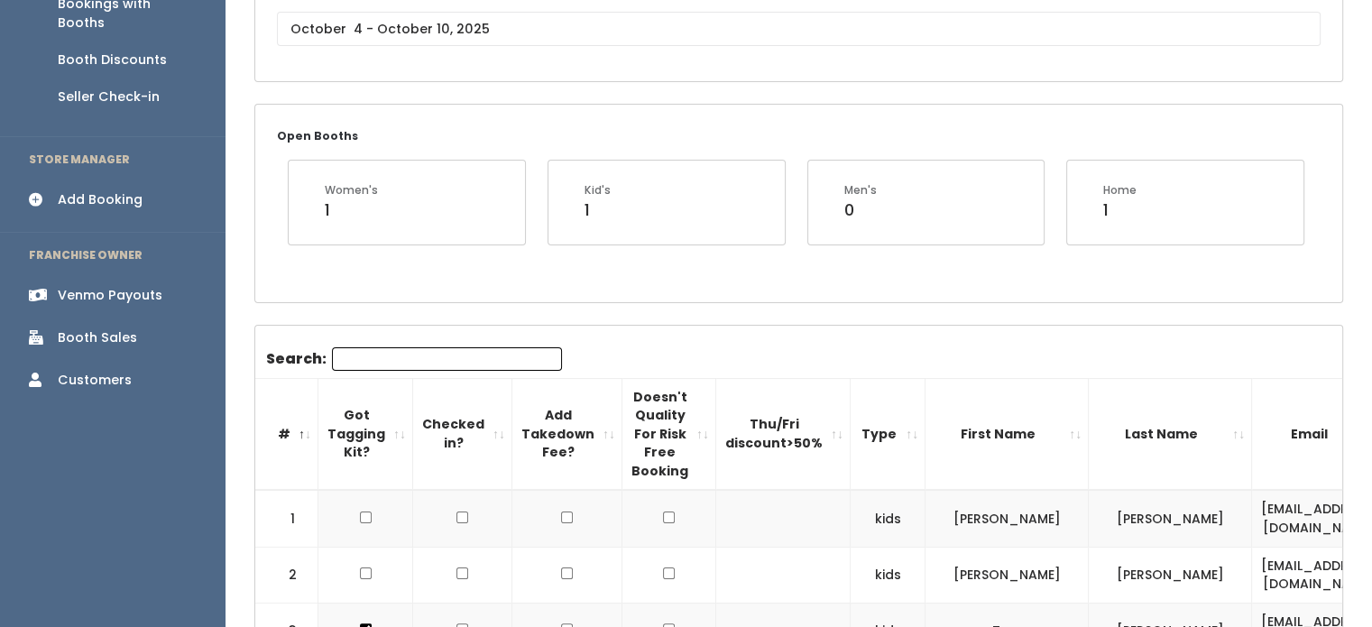
scroll to position [253, 0]
click at [474, 360] on input "Search:" at bounding box center [447, 357] width 230 height 23
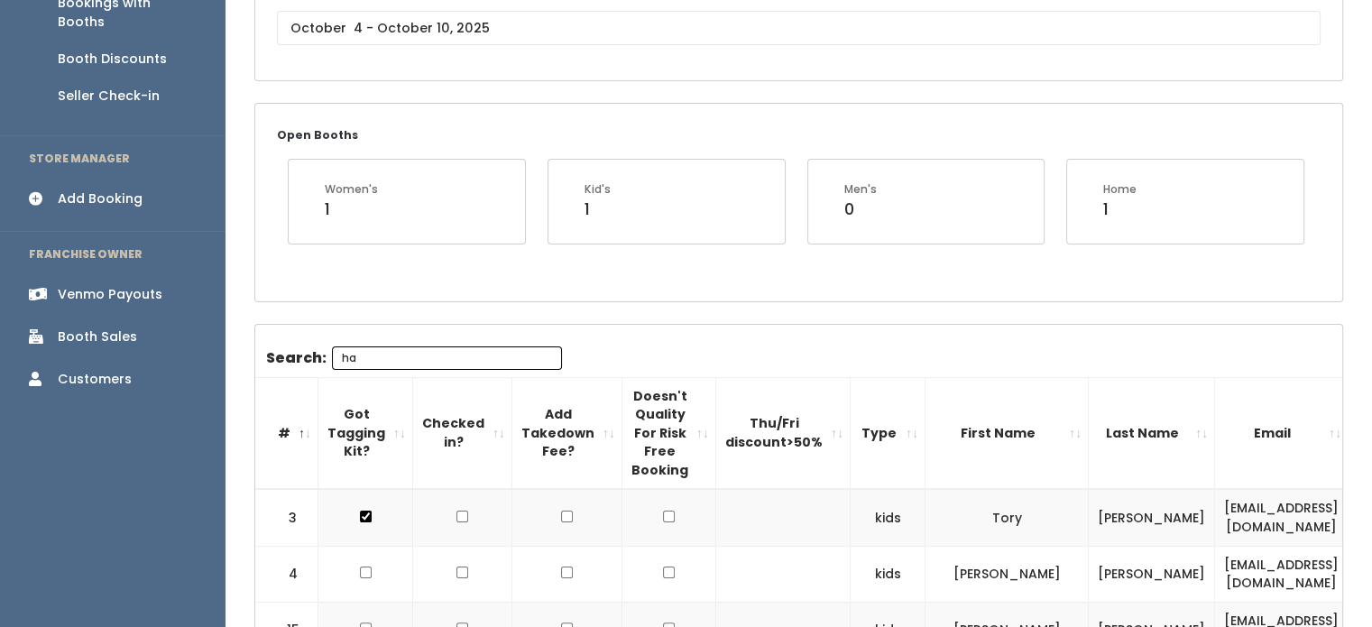
type input "h"
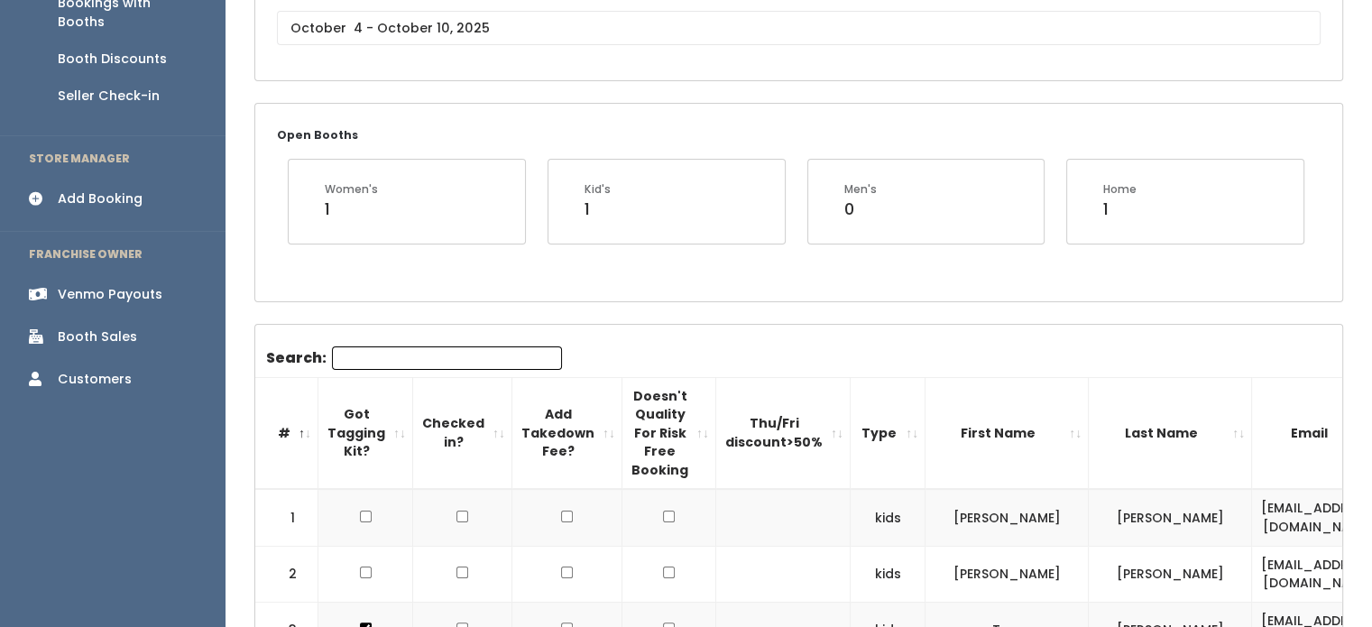
scroll to position [520, 0]
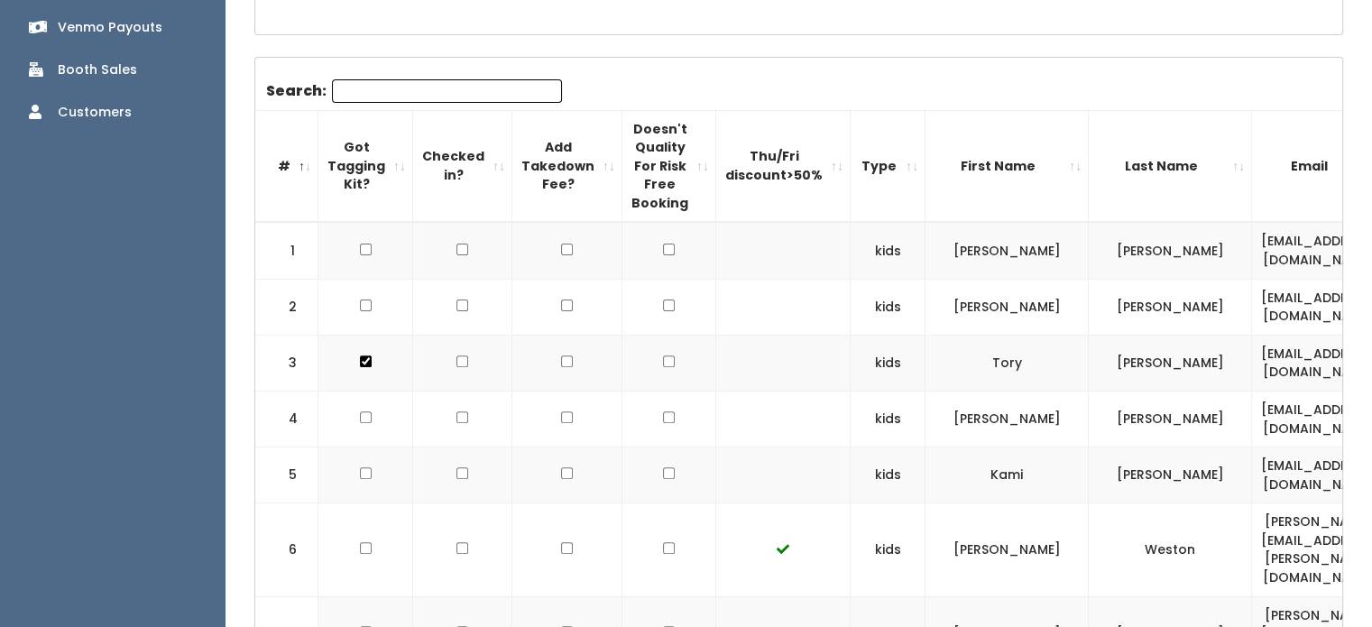
click at [861, 164] on th "Type" at bounding box center [888, 166] width 75 height 112
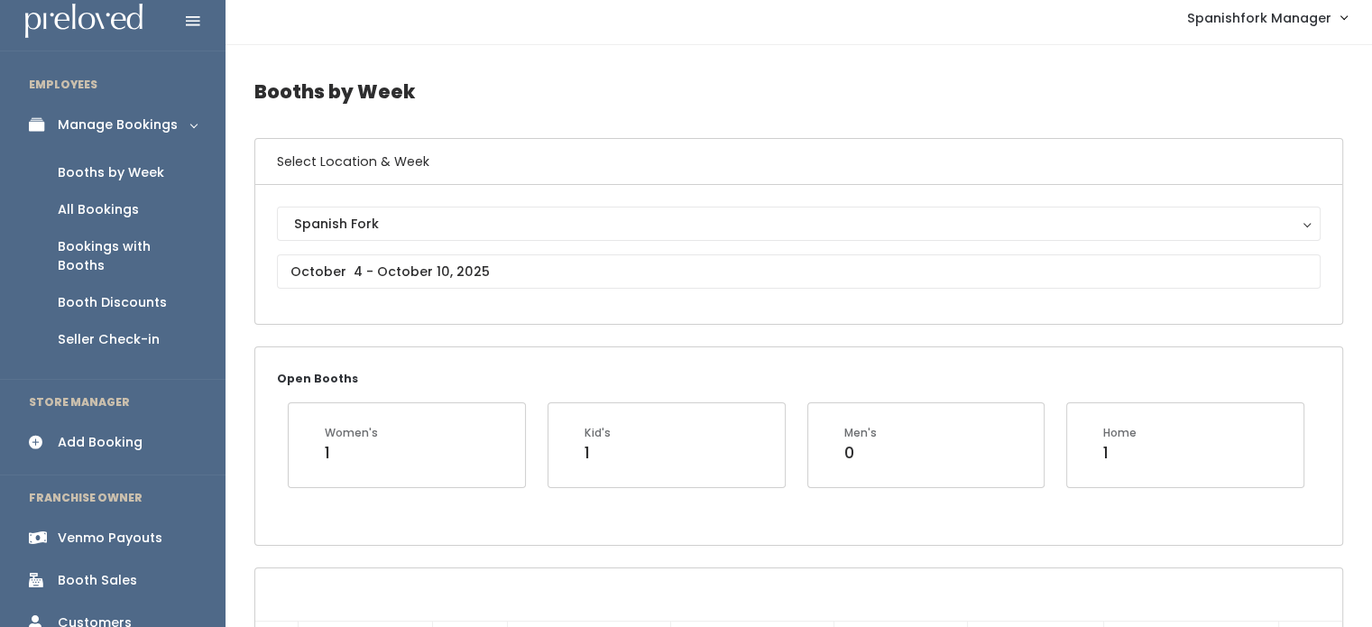
scroll to position [0, 0]
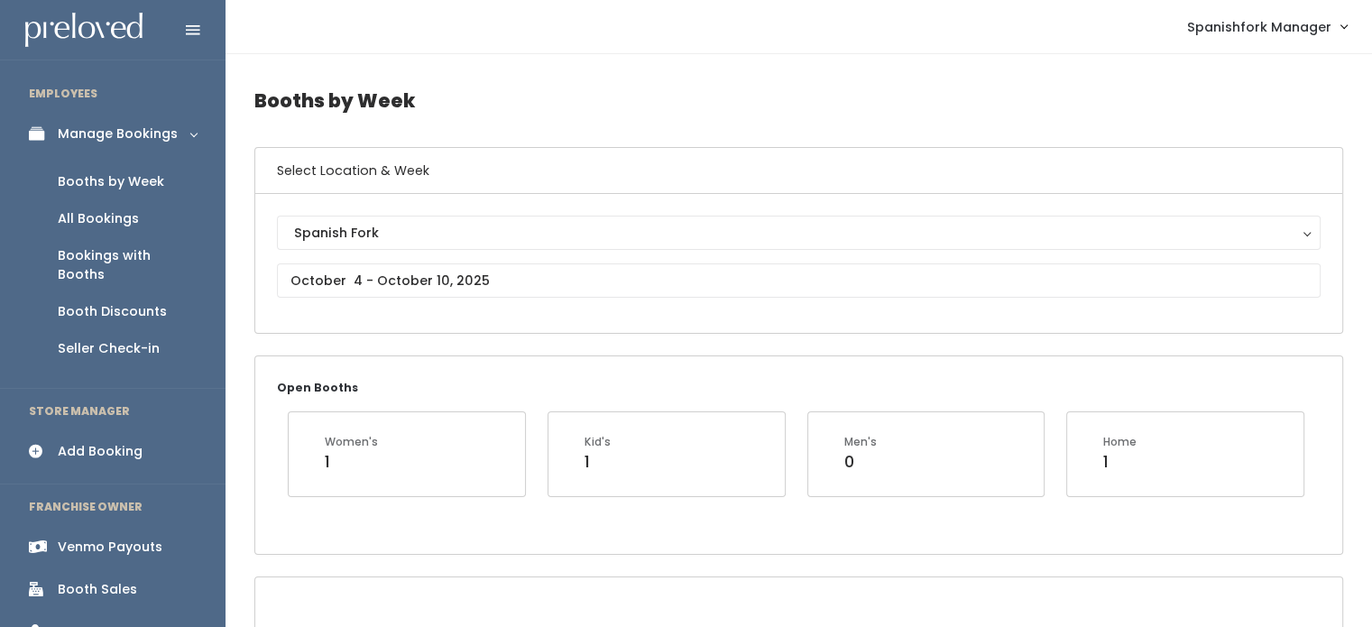
click at [84, 442] on link "Add Booking" at bounding box center [113, 451] width 226 height 41
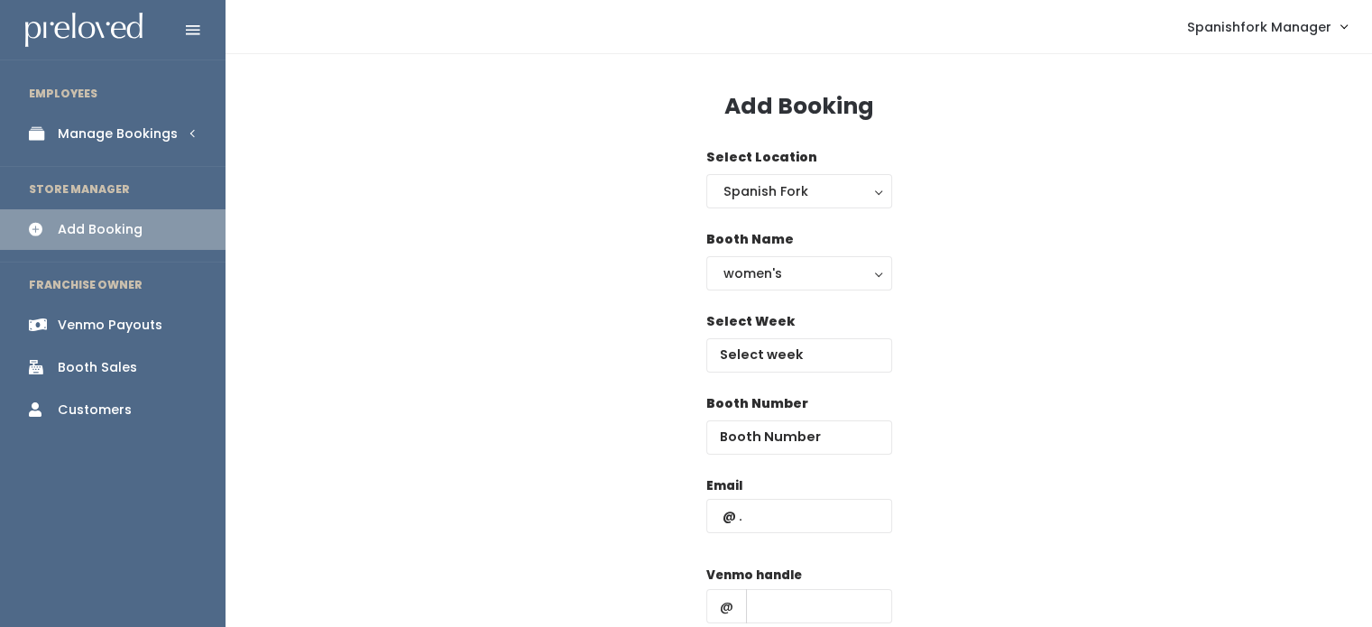
click at [174, 151] on link "Manage Bookings" at bounding box center [113, 134] width 226 height 41
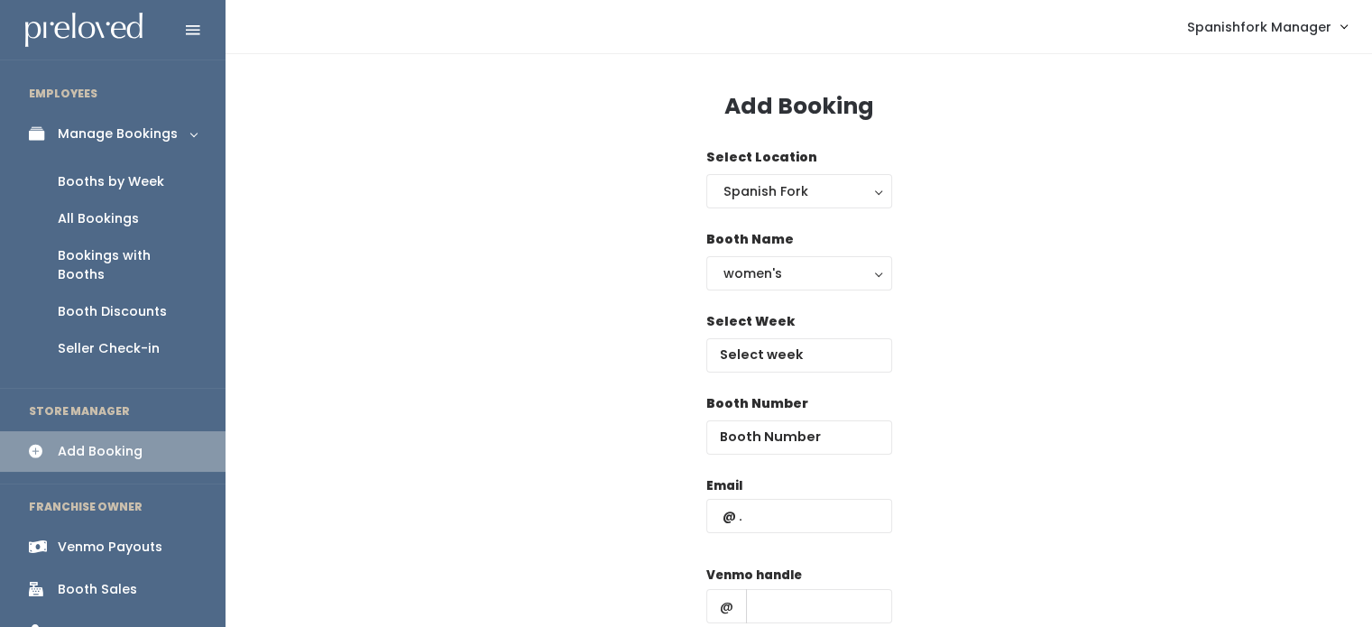
click at [143, 165] on link "Booths by Week" at bounding box center [113, 181] width 226 height 37
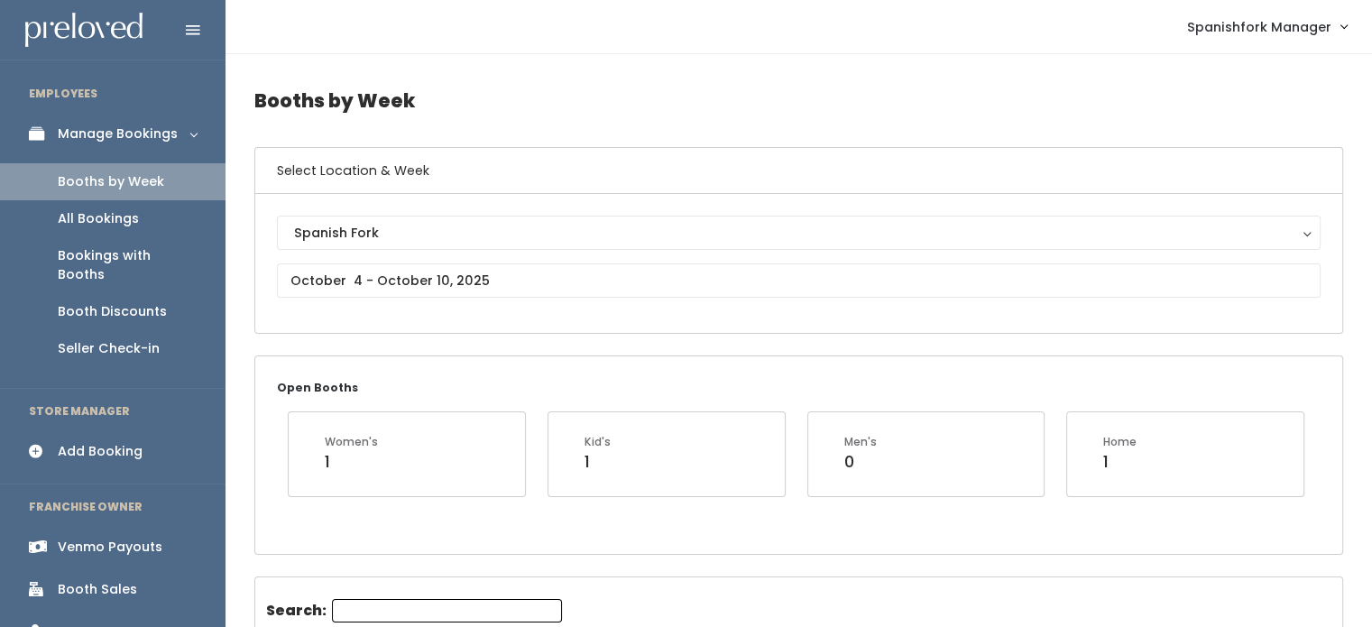
scroll to position [256, 0]
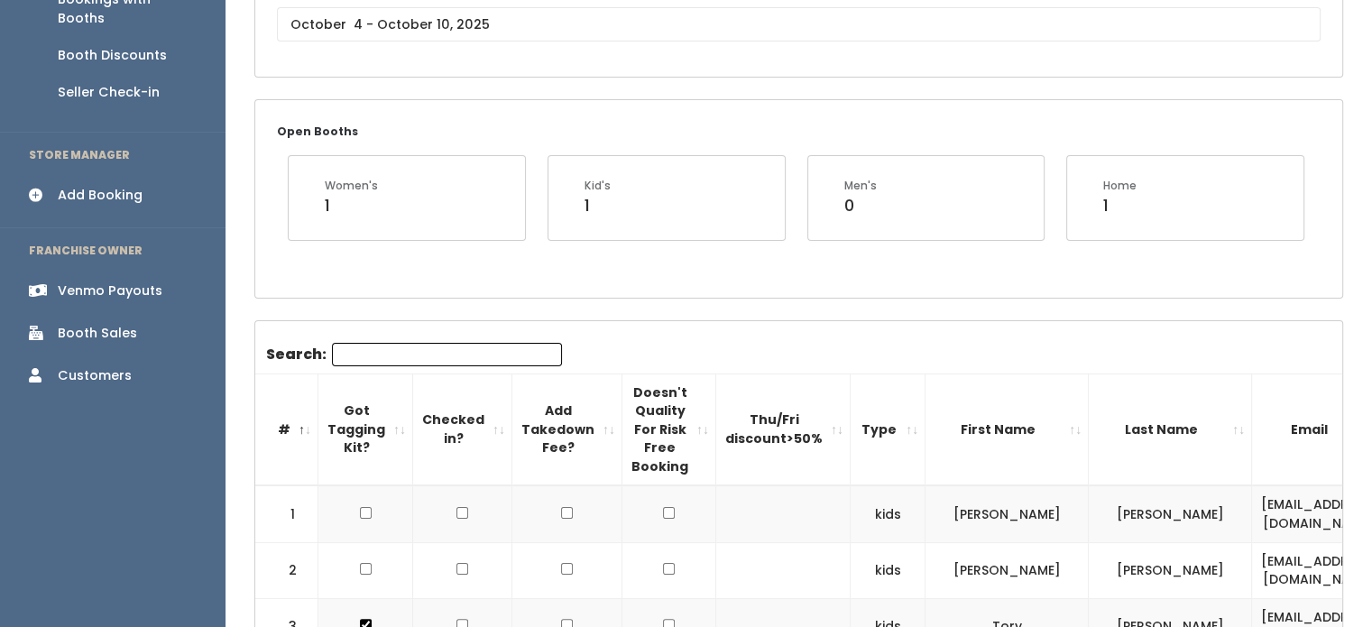
click at [447, 349] on input "Search:" at bounding box center [447, 354] width 230 height 23
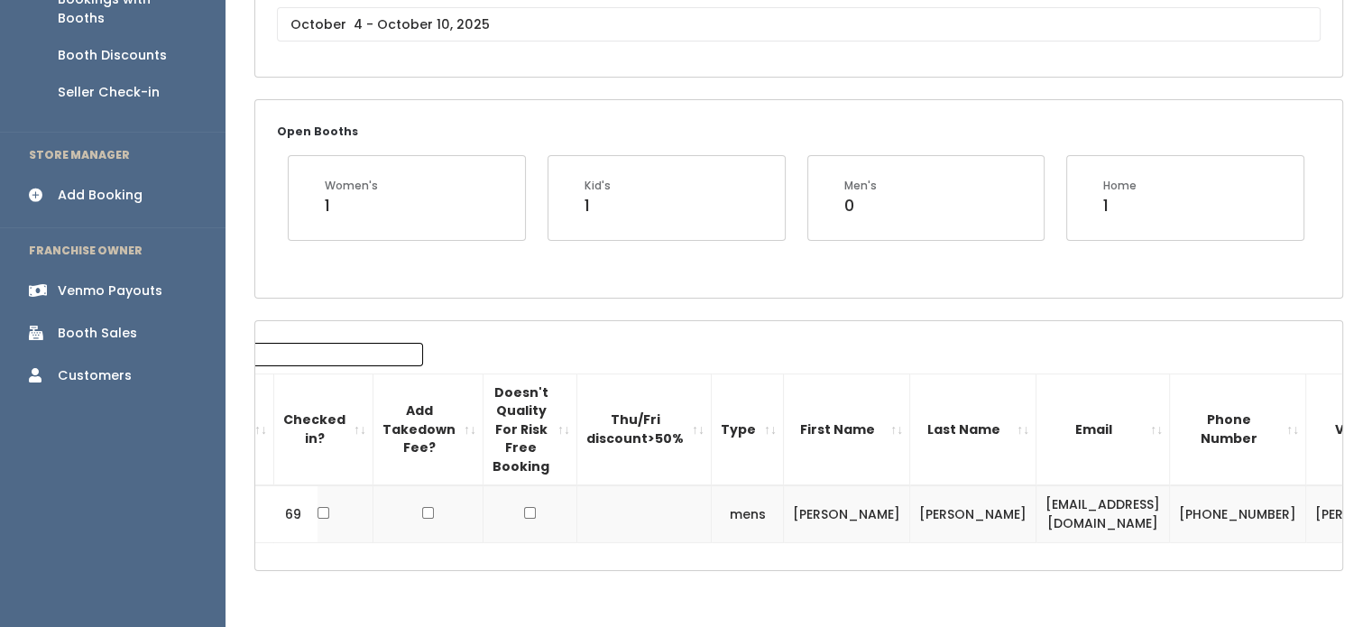
scroll to position [0, 142]
type input "tiff"
click at [1034, 512] on td "[EMAIL_ADDRESS][DOMAIN_NAME]" at bounding box center [1101, 513] width 134 height 57
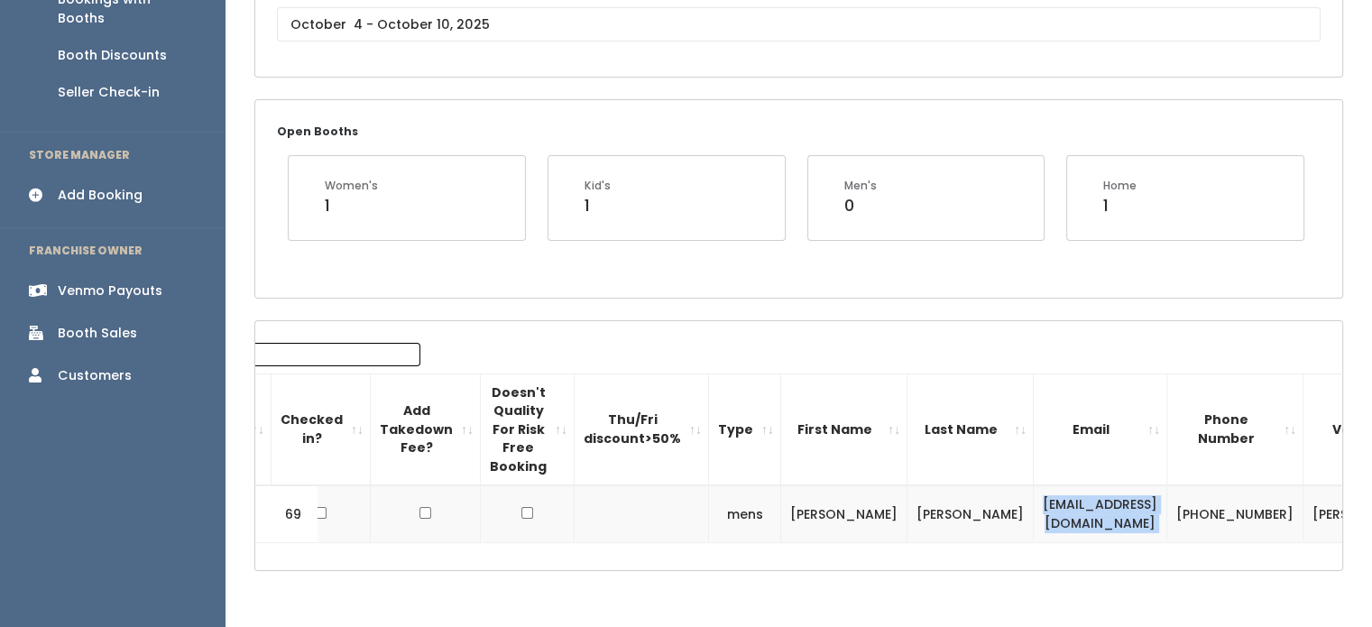
copy tr "[EMAIL_ADDRESS][DOMAIN_NAME]"
click at [467, 301] on div "Booths by Week Select Location & Week Spanish Fork Spanish Fork Open Booths Wom…" at bounding box center [799, 214] width 1147 height 833
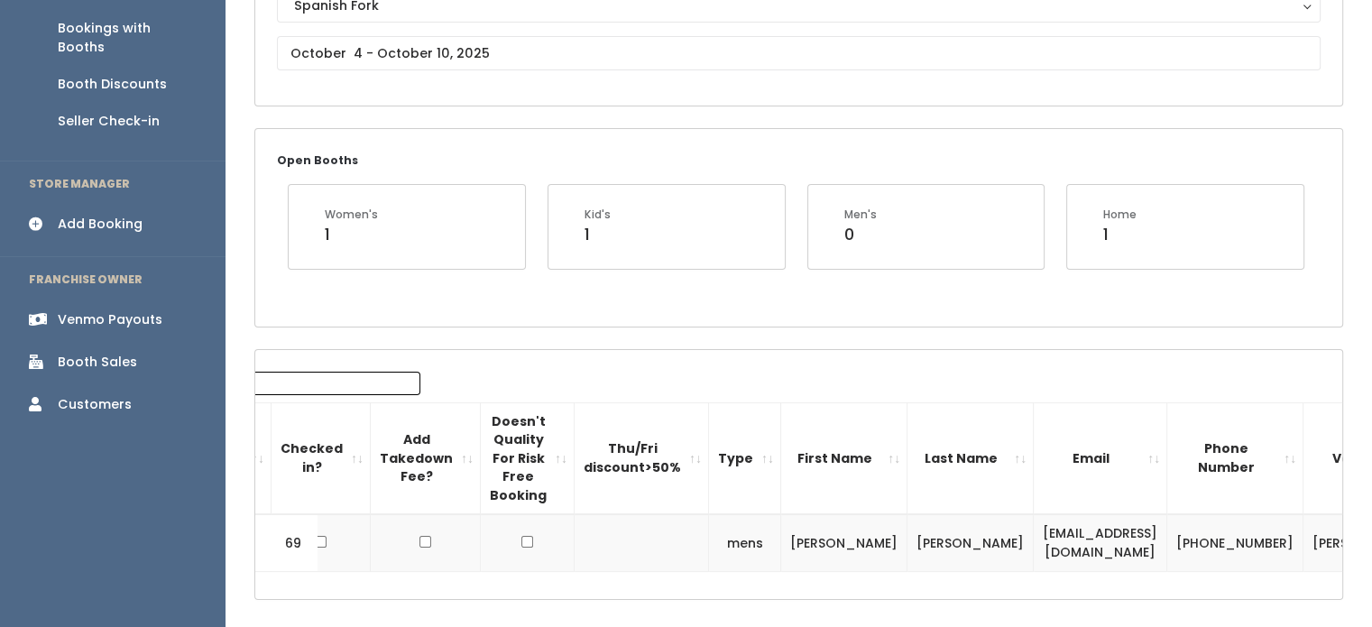
scroll to position [0, 0]
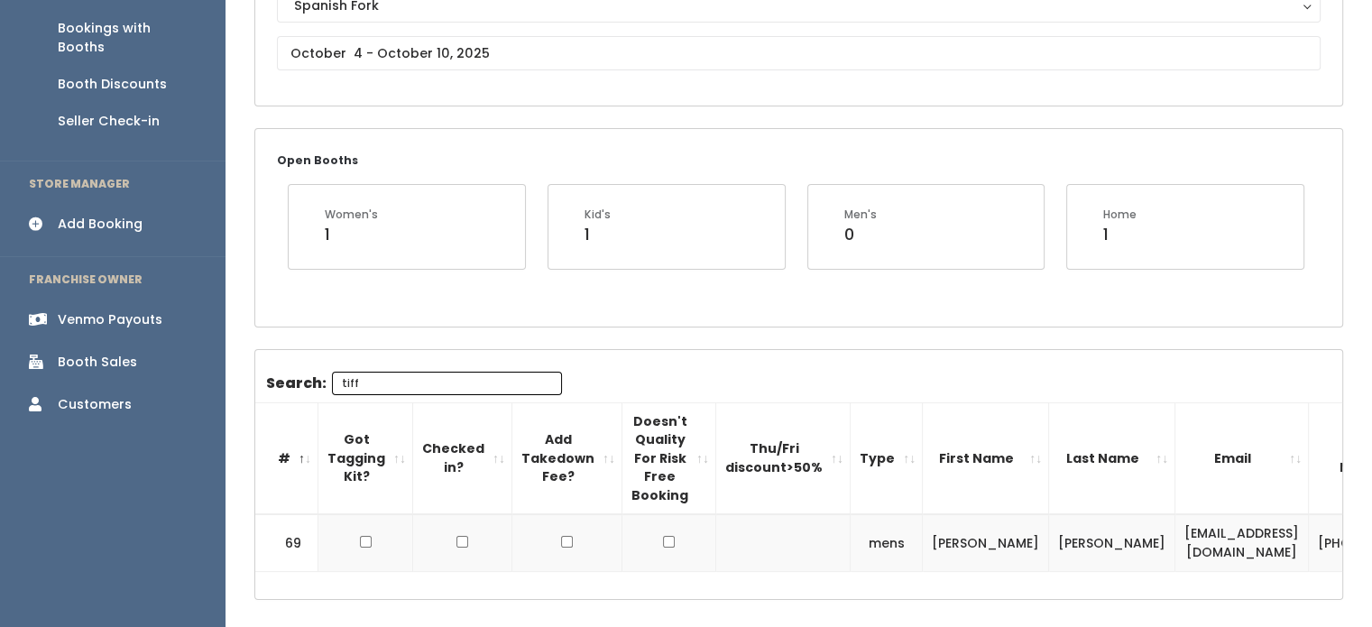
drag, startPoint x: 431, startPoint y: 384, endPoint x: 106, endPoint y: 374, distance: 324.9
click at [106, 374] on div "EMPLOYEES Manage Bookings Booths by Week All Bookings Bookings with Booths Boot…" at bounding box center [686, 240] width 1372 height 935
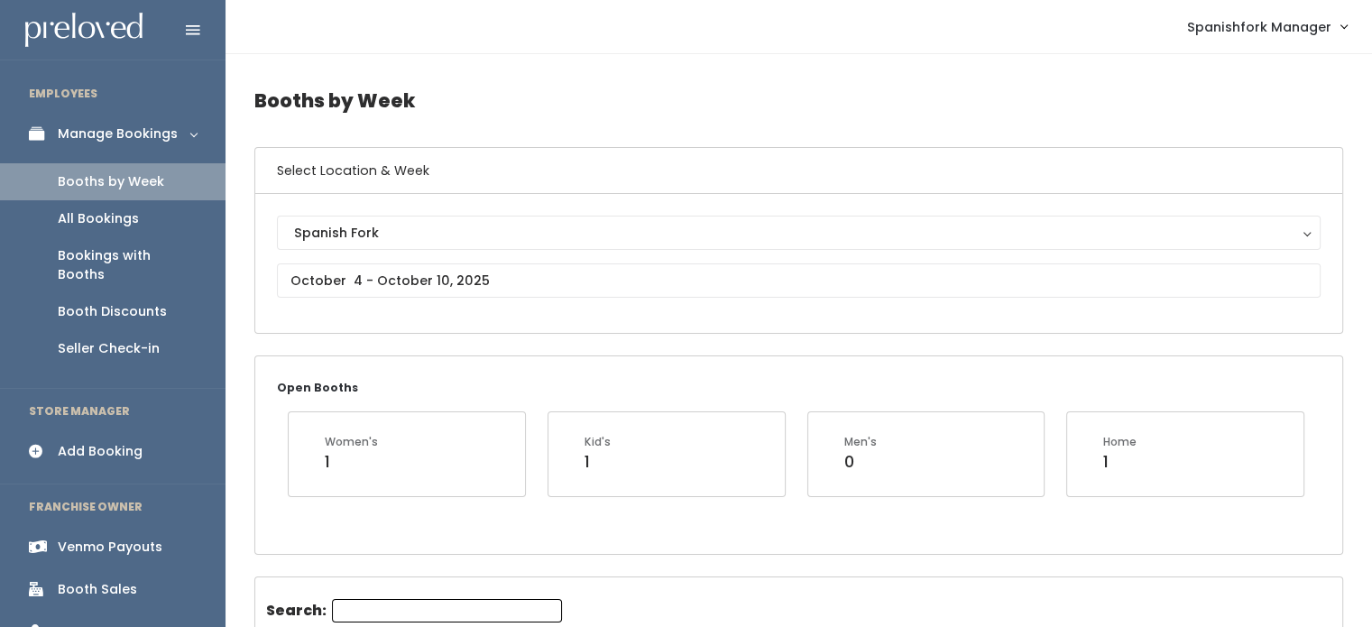
click at [115, 442] on div "Add Booking" at bounding box center [100, 451] width 85 height 19
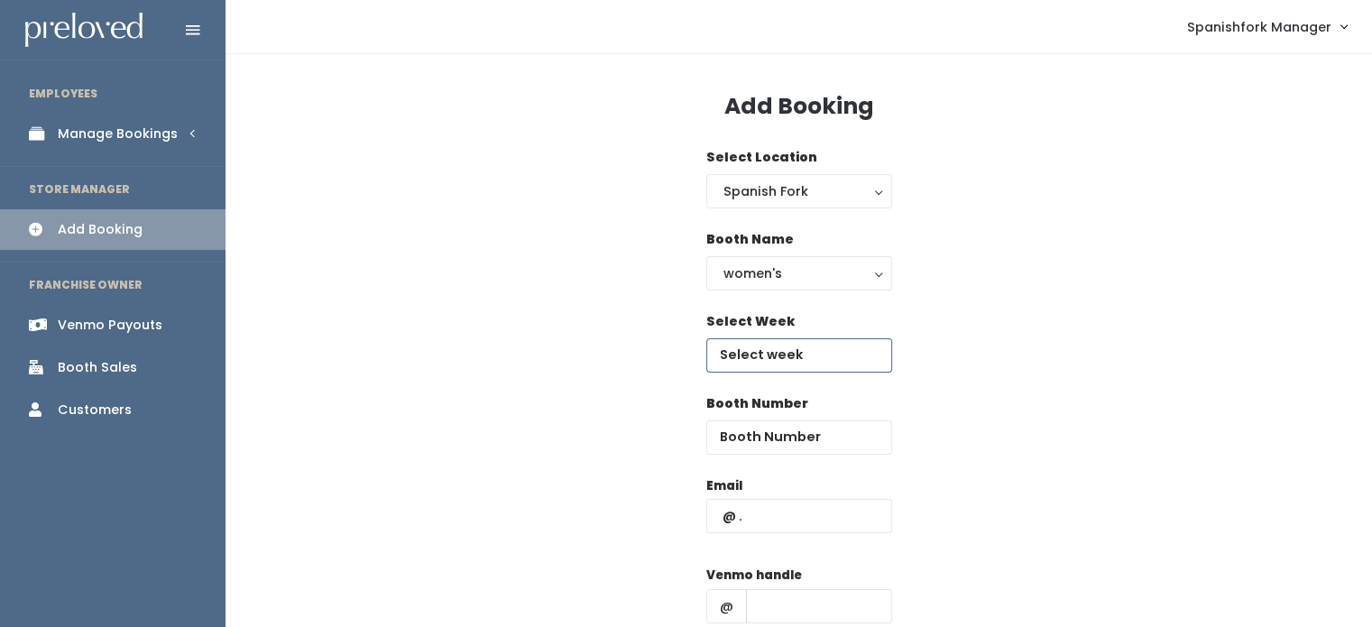
click at [856, 346] on input "text" at bounding box center [799, 355] width 186 height 34
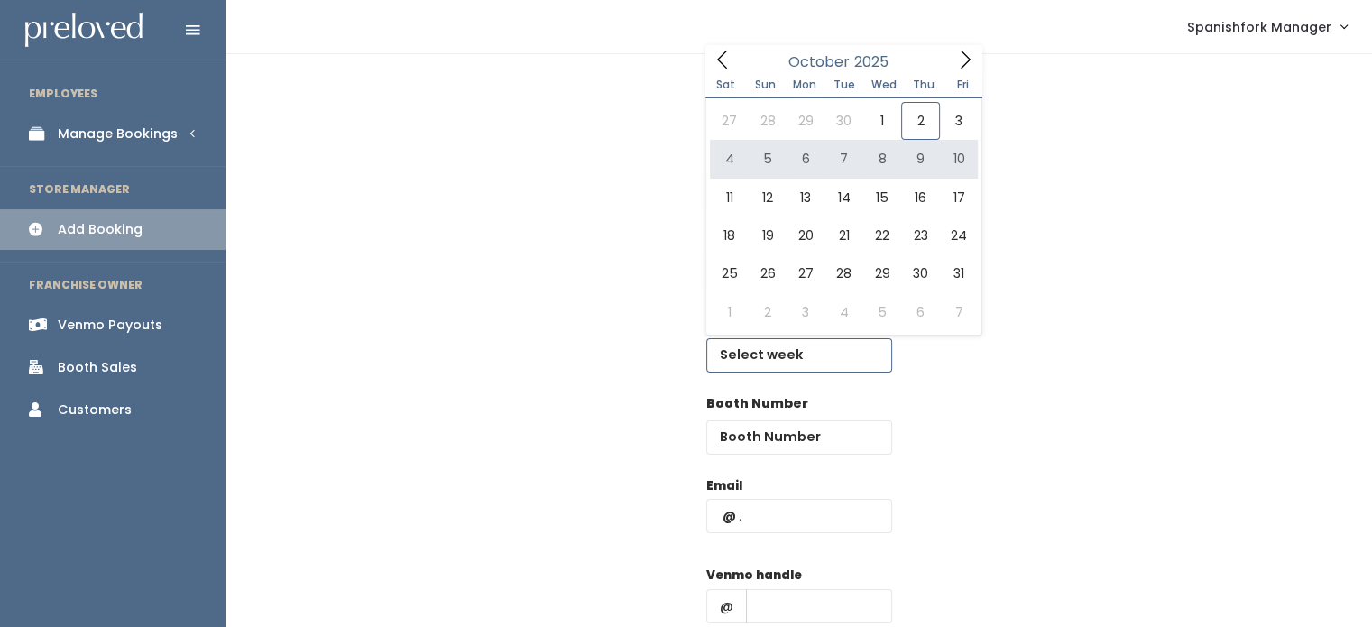
type input "[DATE] to [DATE]"
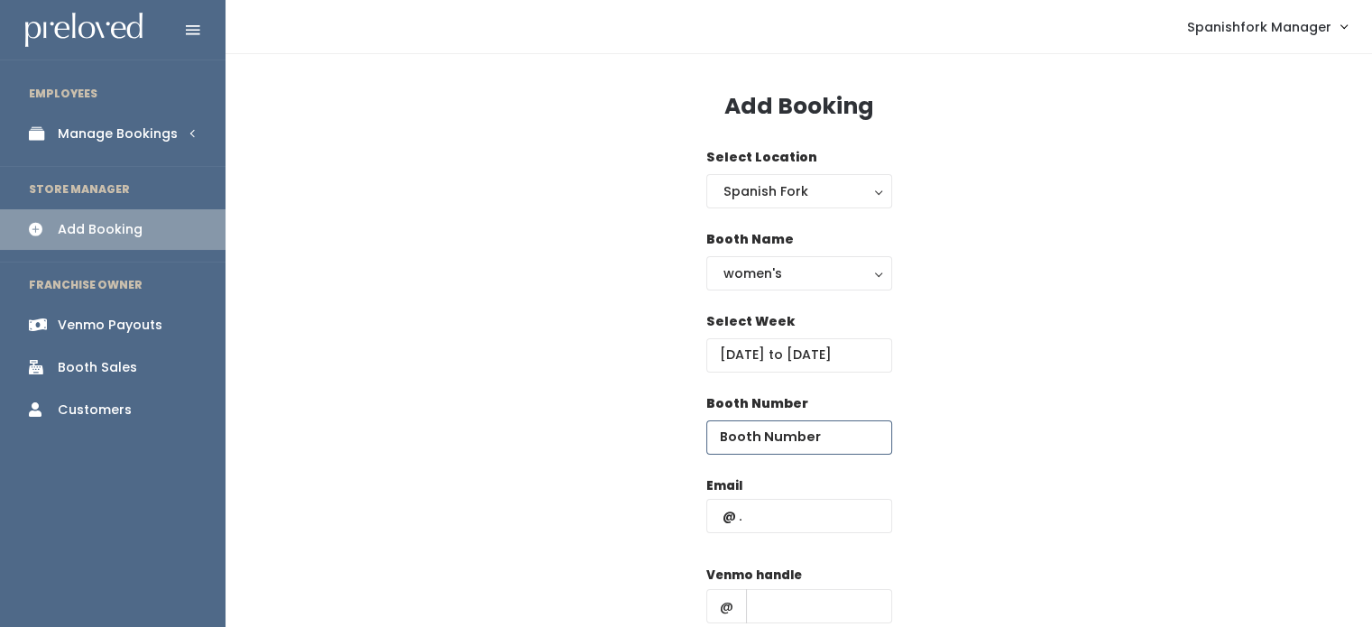
click at [768, 434] on input "number" at bounding box center [799, 437] width 186 height 34
type input "23"
click at [799, 527] on input "text" at bounding box center [799, 516] width 186 height 34
paste input "[EMAIL_ADDRESS][DOMAIN_NAME]"
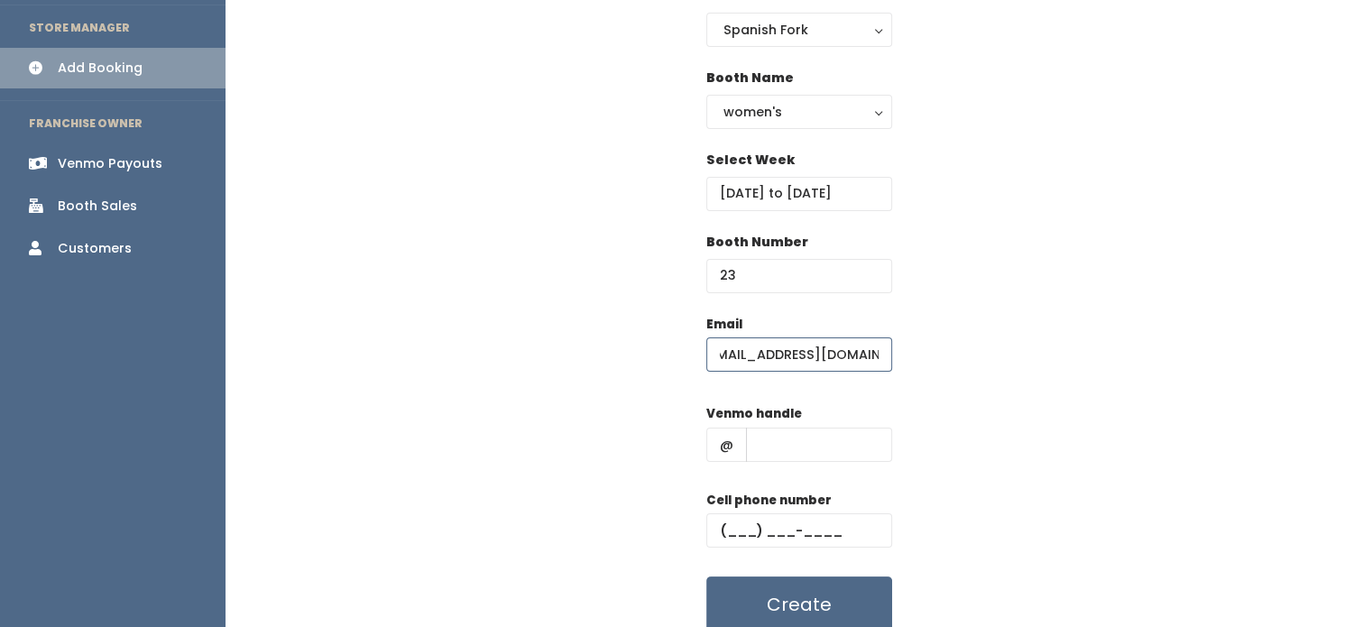
scroll to position [162, 0]
type input "[EMAIL_ADDRESS][DOMAIN_NAME]"
click at [826, 454] on input "text" at bounding box center [819, 444] width 146 height 34
type input "-"
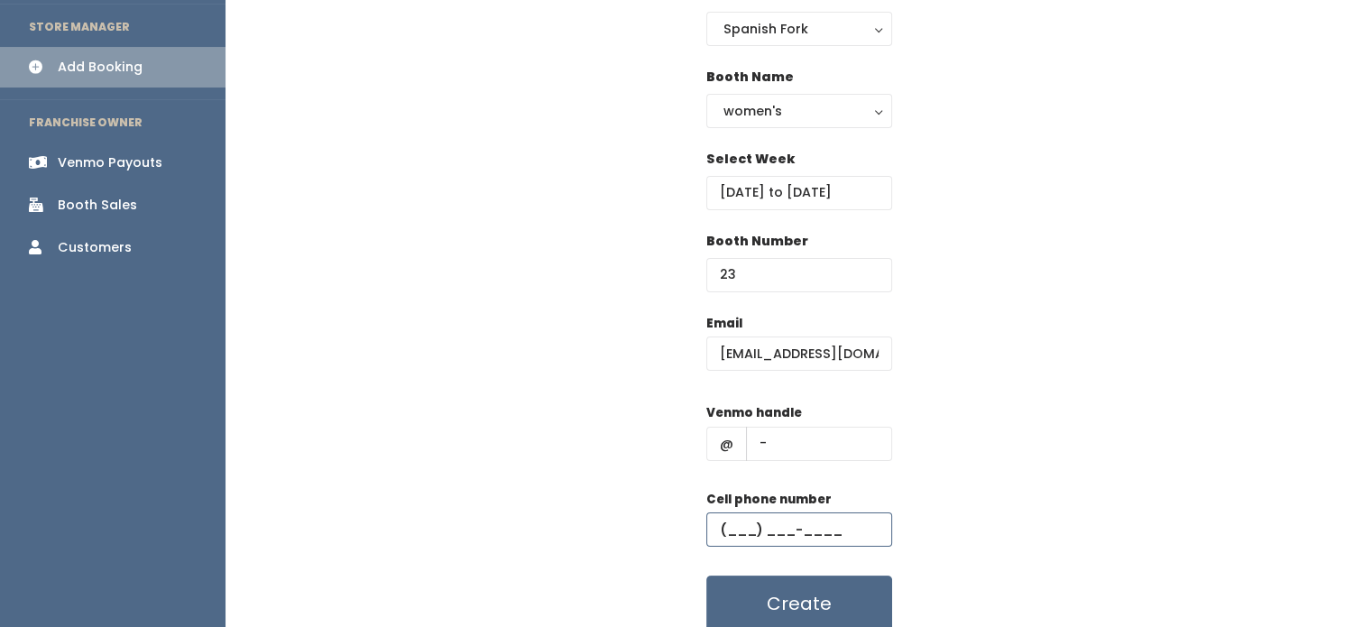
click at [812, 523] on input "text" at bounding box center [799, 529] width 186 height 34
type input "[PHONE_NUMBER]"
click at [816, 598] on button "Create" at bounding box center [799, 604] width 186 height 56
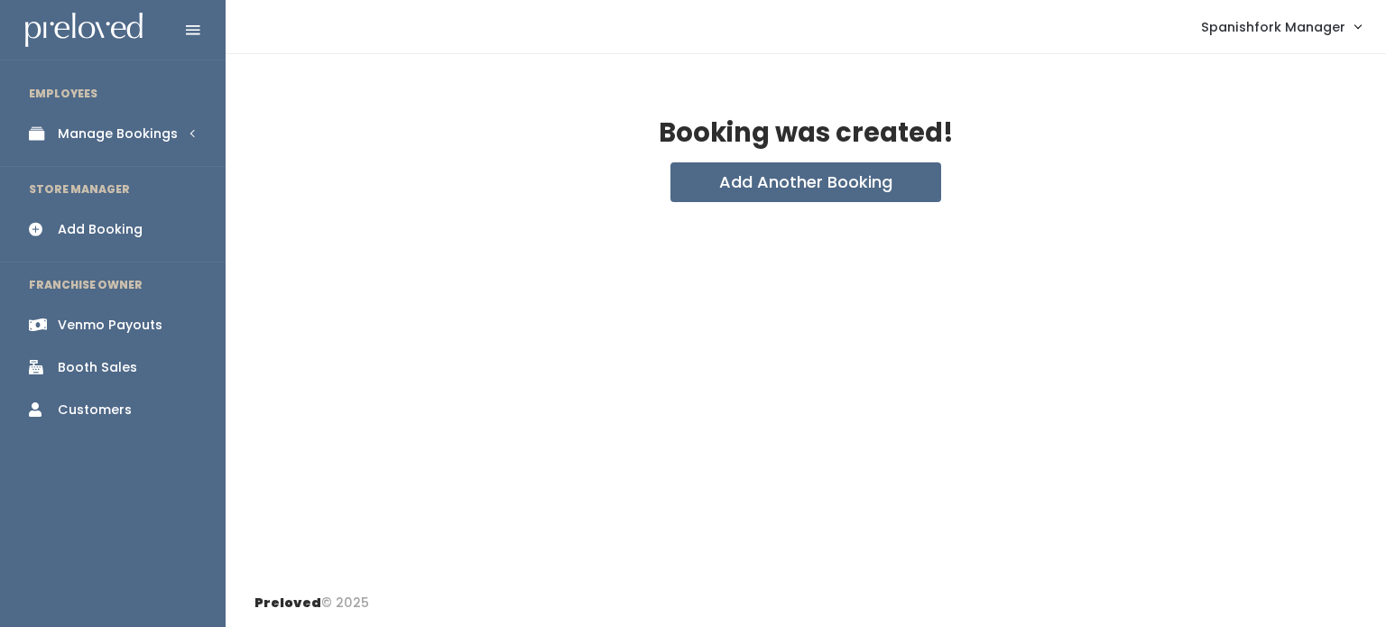
click at [141, 131] on div "Manage Bookings" at bounding box center [118, 134] width 120 height 19
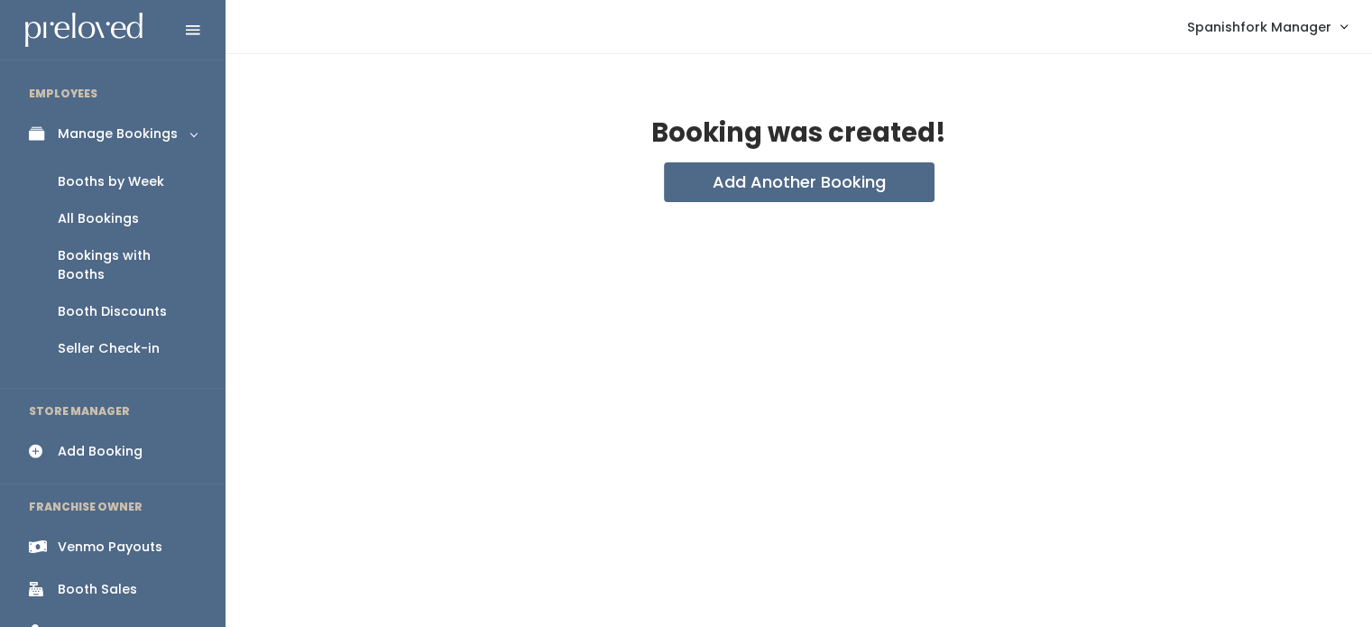
click at [132, 179] on div "Booths by Week" at bounding box center [111, 181] width 106 height 19
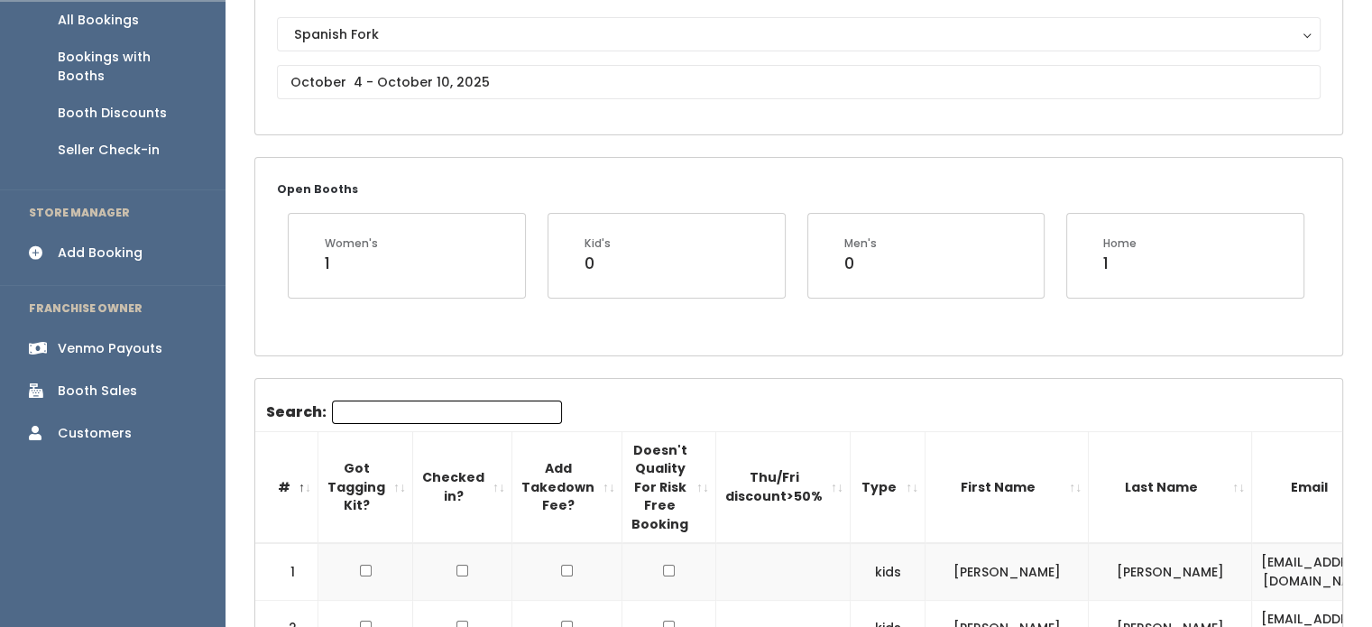
scroll to position [195, 0]
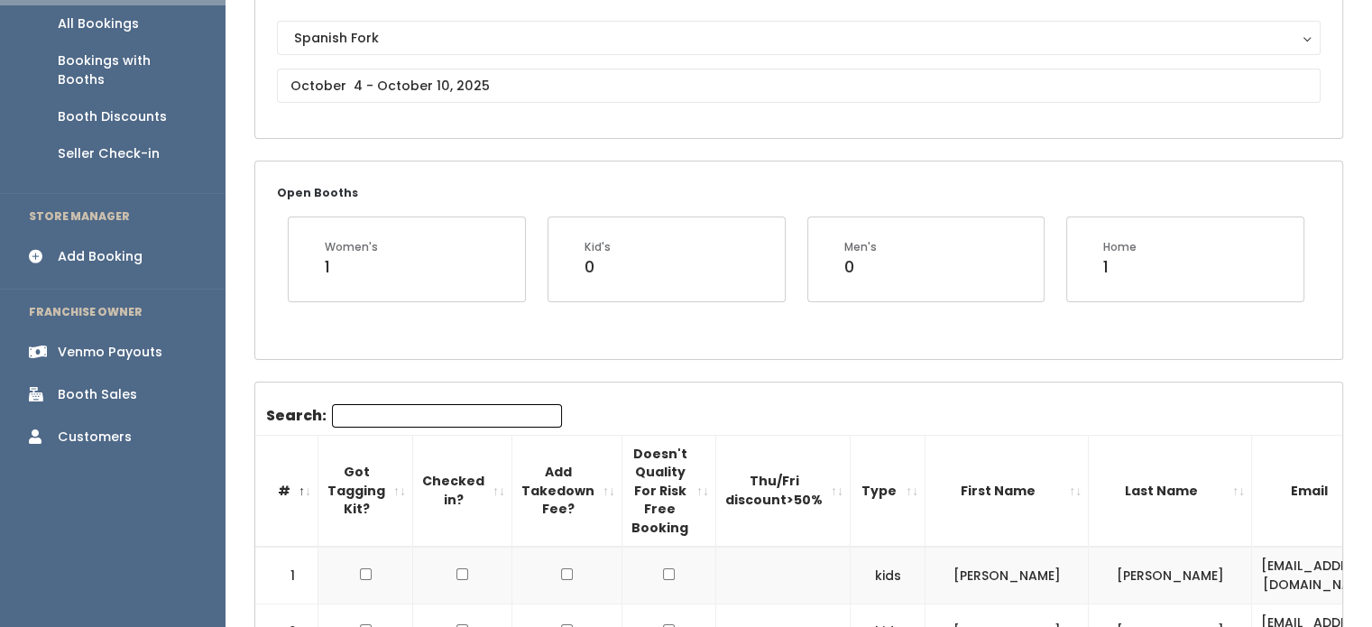
click at [450, 419] on input "Search:" at bounding box center [447, 415] width 230 height 23
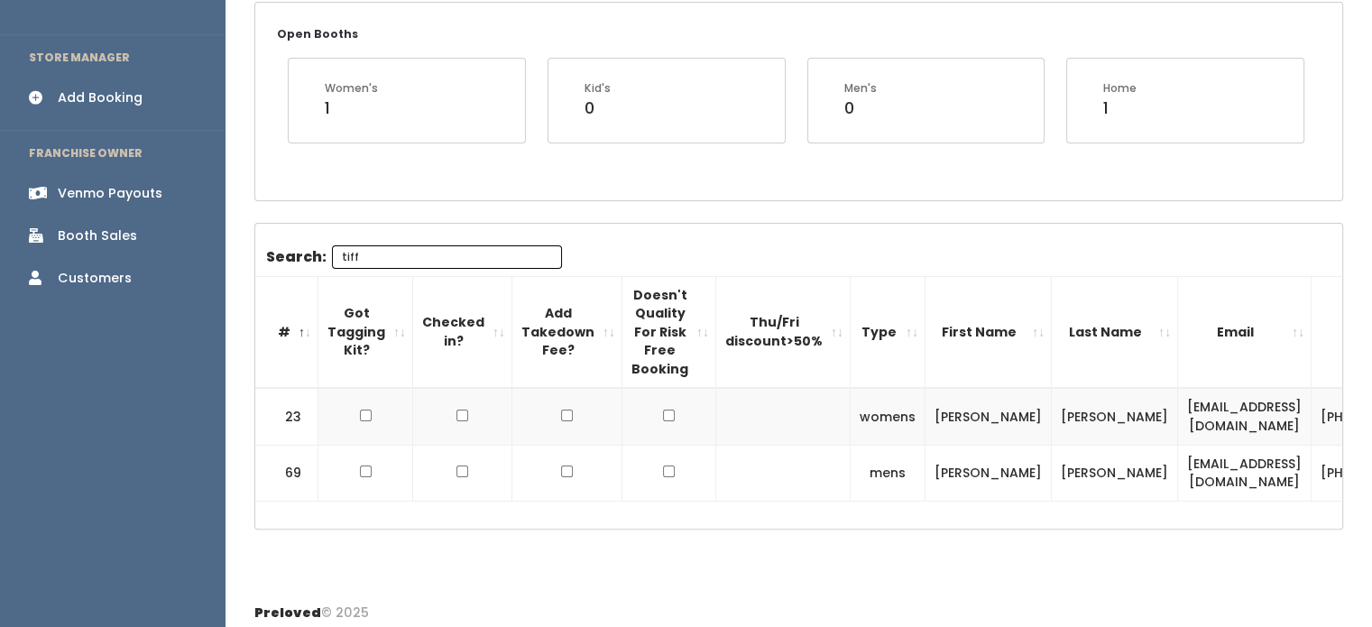
scroll to position [359, 0]
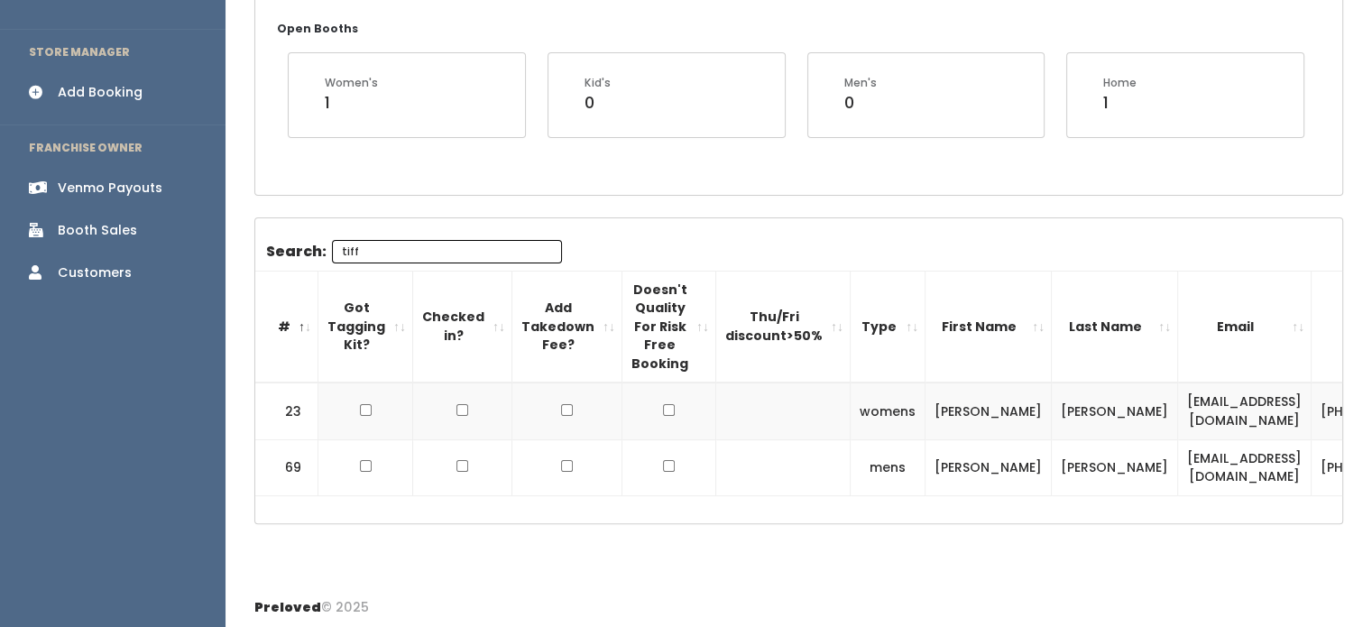
type input "tiff"
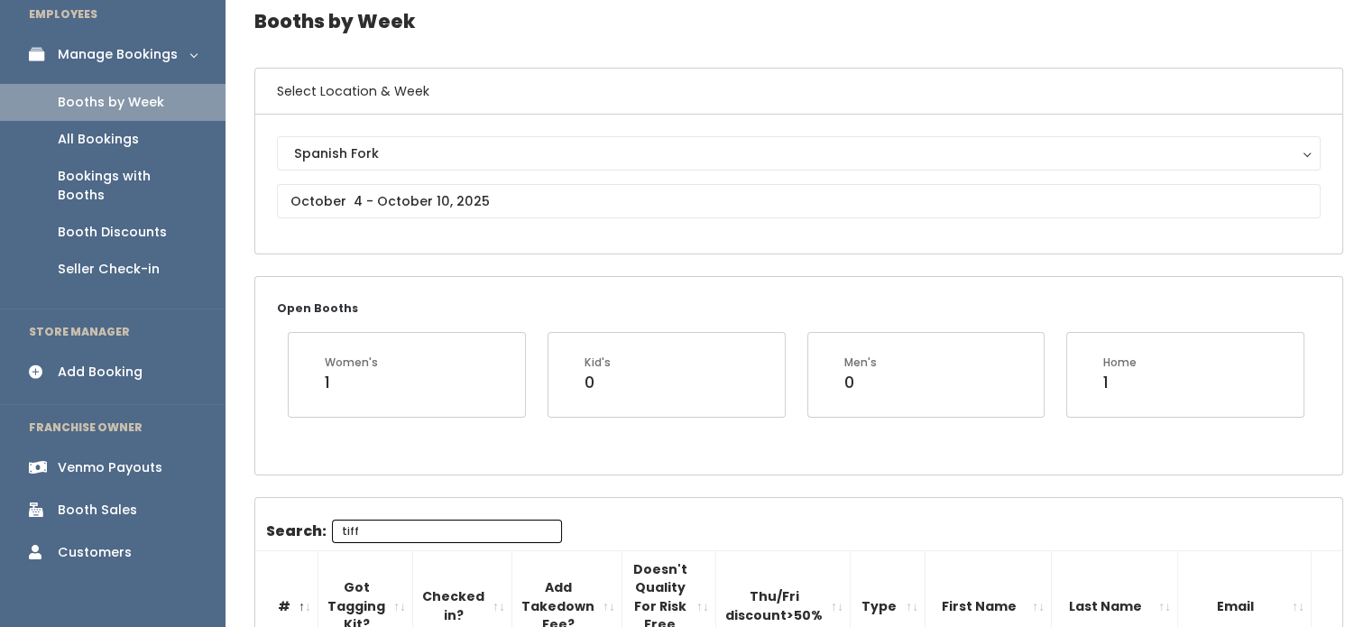
scroll to position [79, 0]
drag, startPoint x: 772, startPoint y: 578, endPoint x: 161, endPoint y: 107, distance: 771.3
click at [161, 107] on link "Booths by Week" at bounding box center [113, 102] width 226 height 37
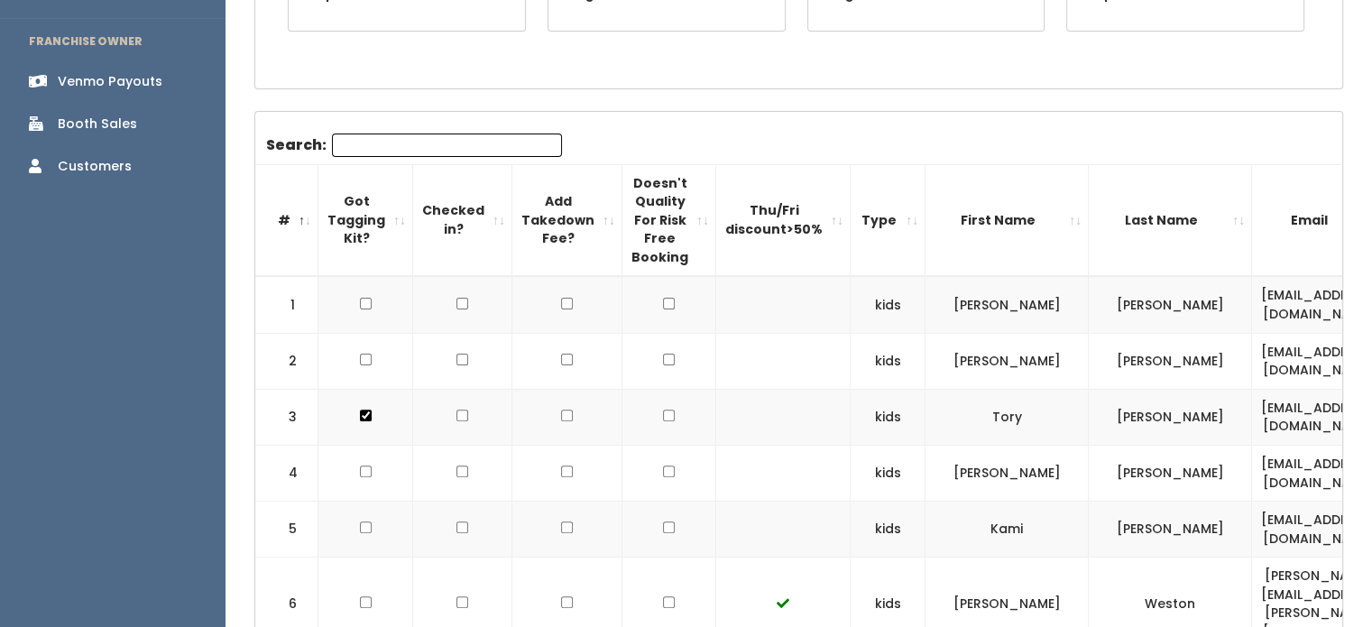
scroll to position [466, 0]
click at [851, 226] on th "Type" at bounding box center [888, 220] width 75 height 112
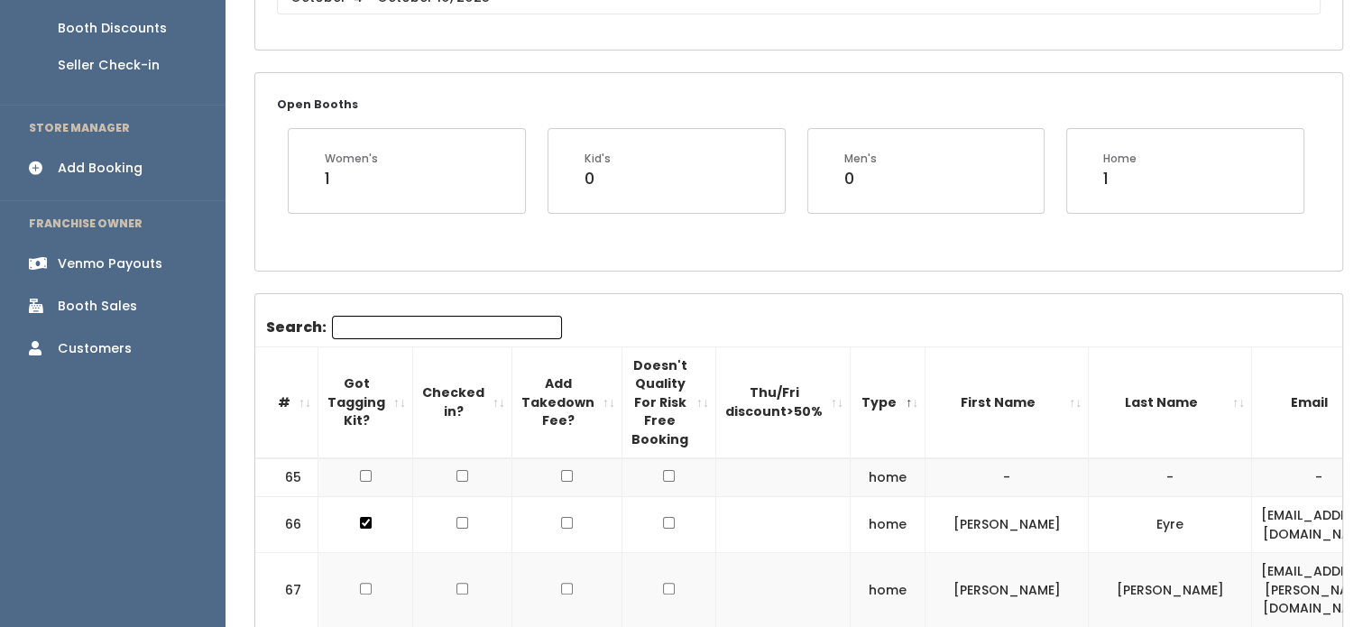
scroll to position [213, 0]
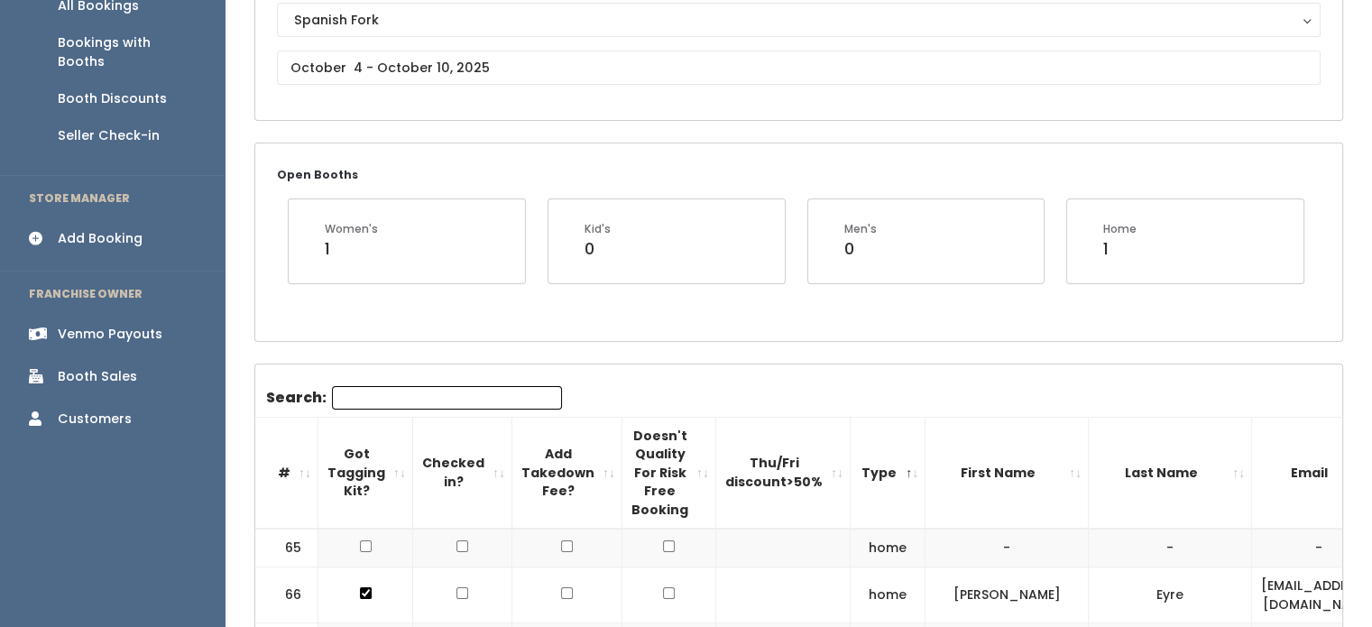
click at [83, 229] on div "Add Booking" at bounding box center [100, 238] width 85 height 19
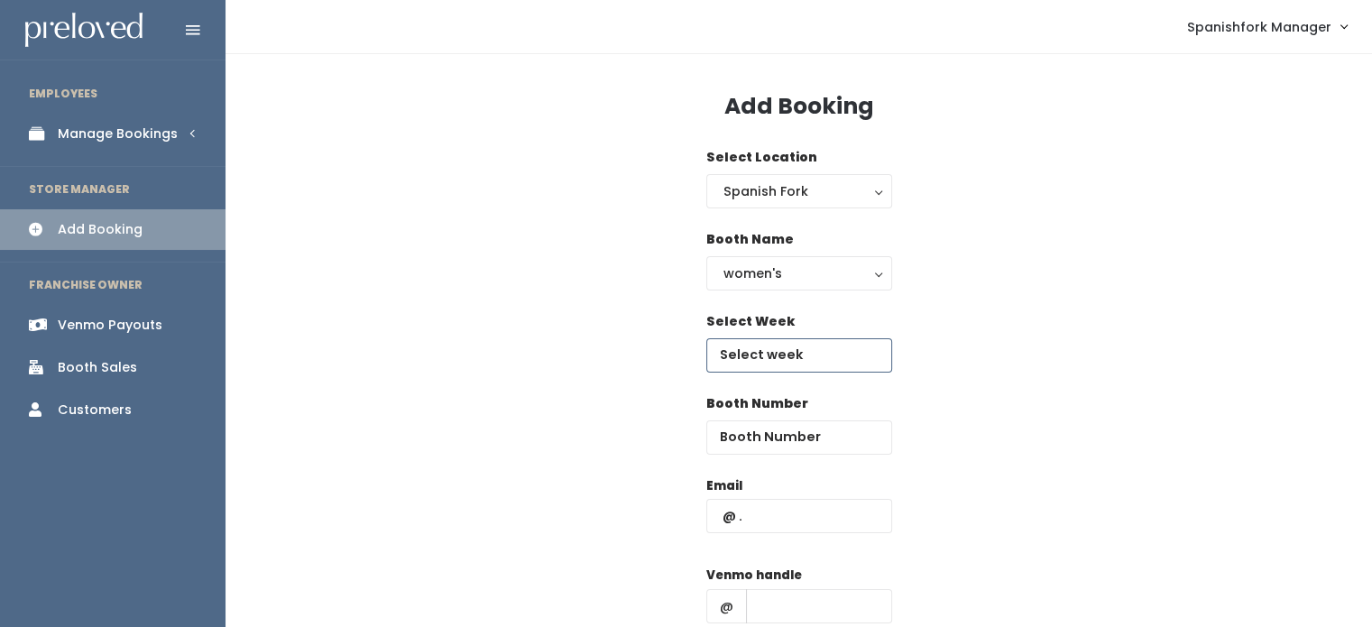
click at [817, 349] on input "text" at bounding box center [799, 355] width 186 height 34
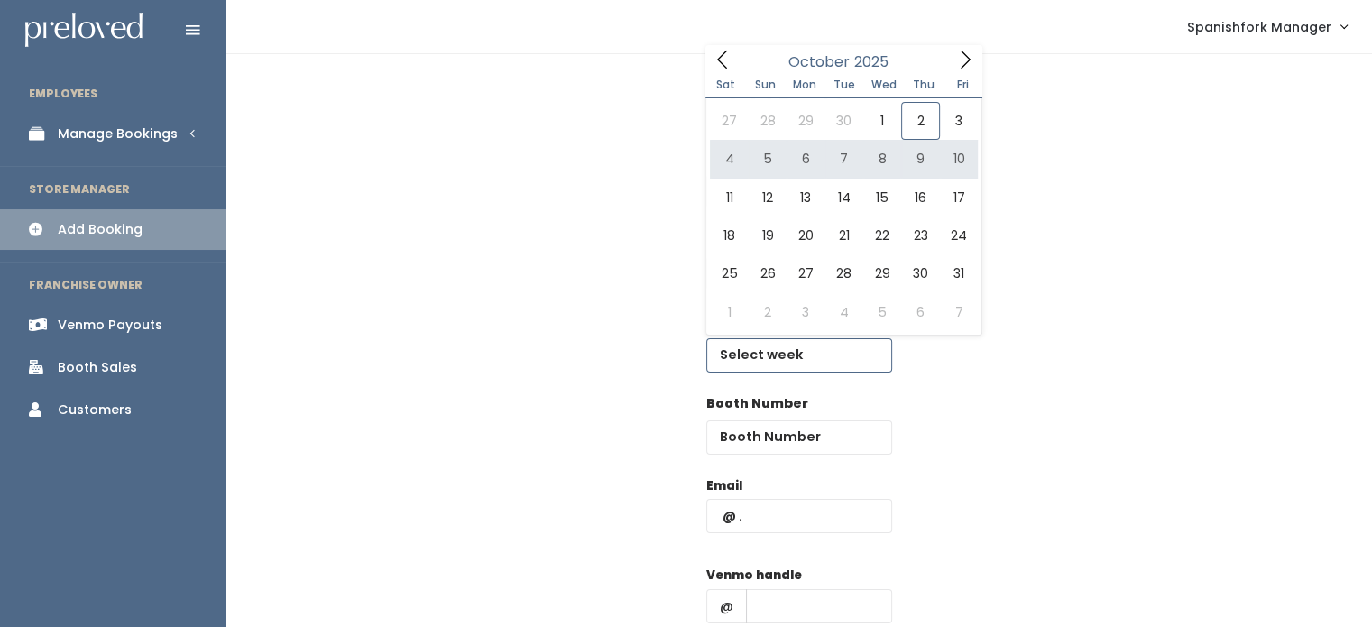
type input "[DATE] to [DATE]"
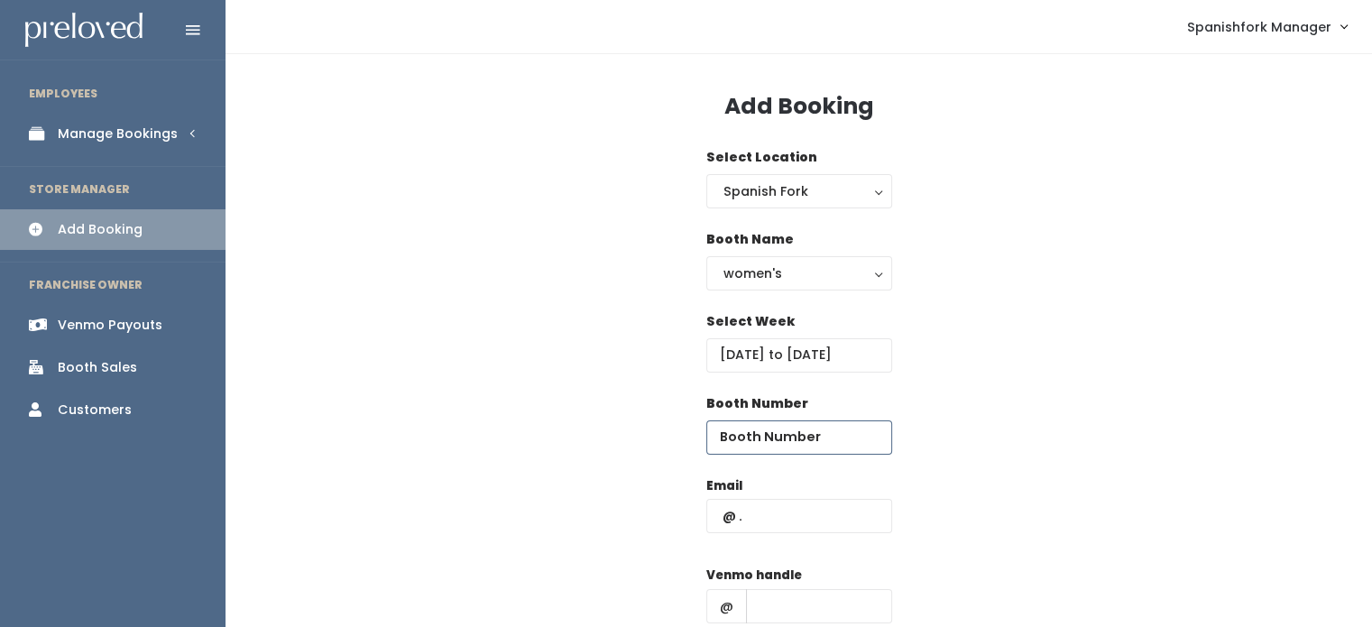
click at [806, 447] on input "number" at bounding box center [799, 437] width 186 height 34
type input "75"
click at [799, 512] on input "text" at bounding box center [799, 516] width 186 height 34
paste input "tiffanyjarrett12@gmail.com"
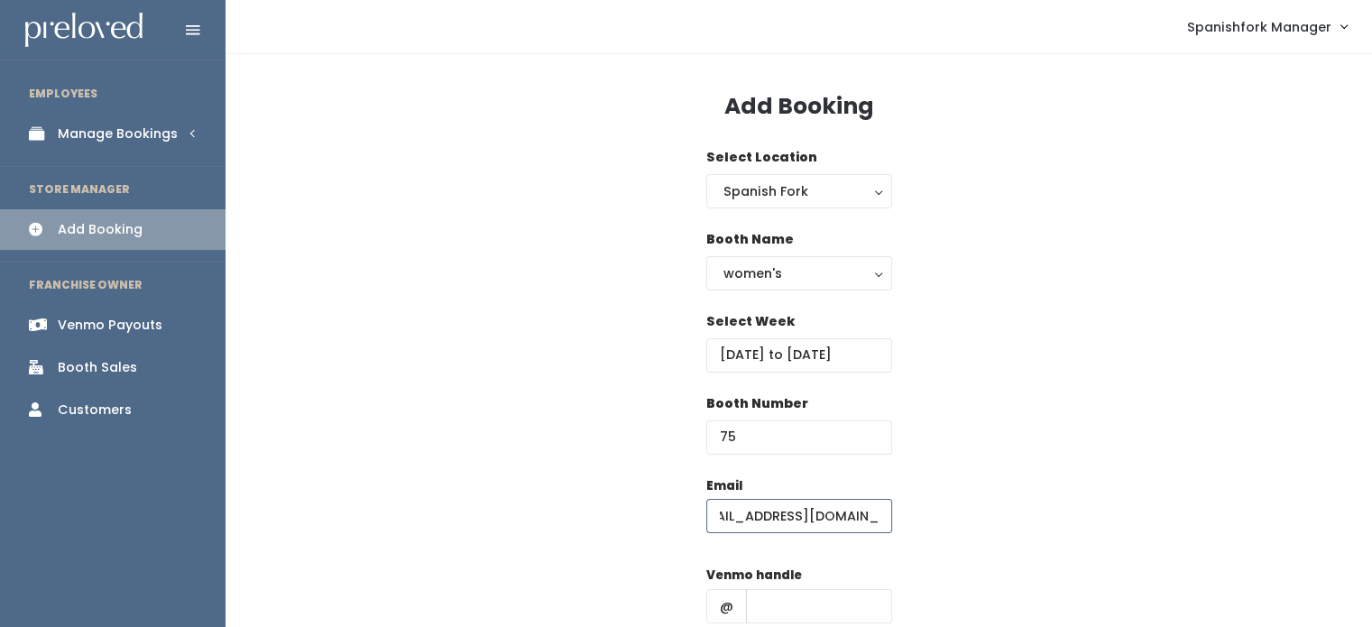
scroll to position [0, 16]
type input "tiffanyjarrett12@gmail.com"
click at [803, 614] on input "text" at bounding box center [819, 606] width 146 height 34
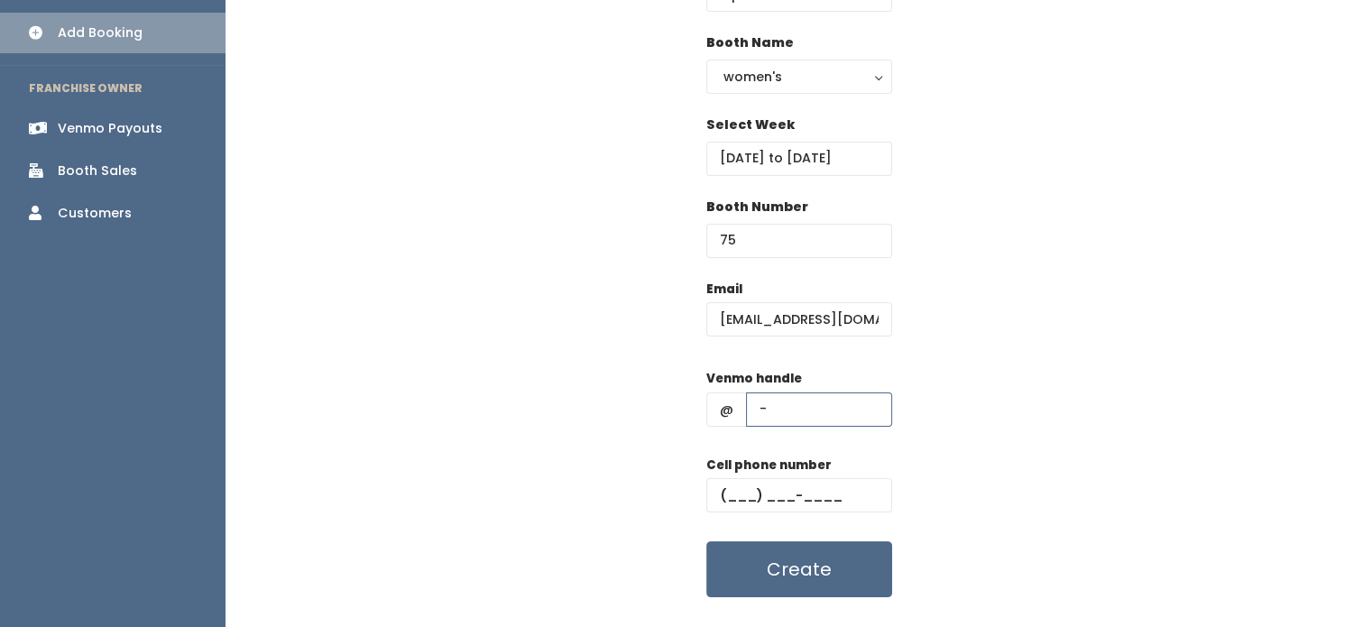
scroll to position [198, 0]
type input "-"
click at [779, 497] on input "text" at bounding box center [799, 494] width 186 height 34
type input "(555) 555-5555"
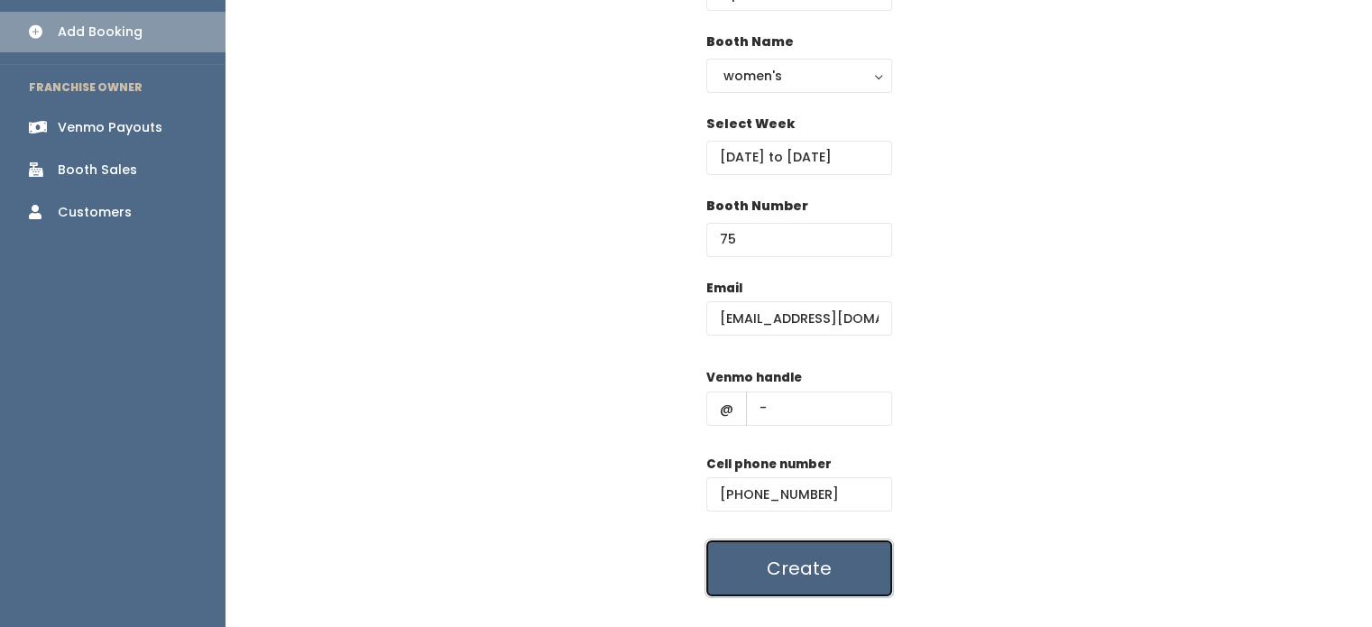
click at [791, 577] on button "Create" at bounding box center [799, 568] width 186 height 56
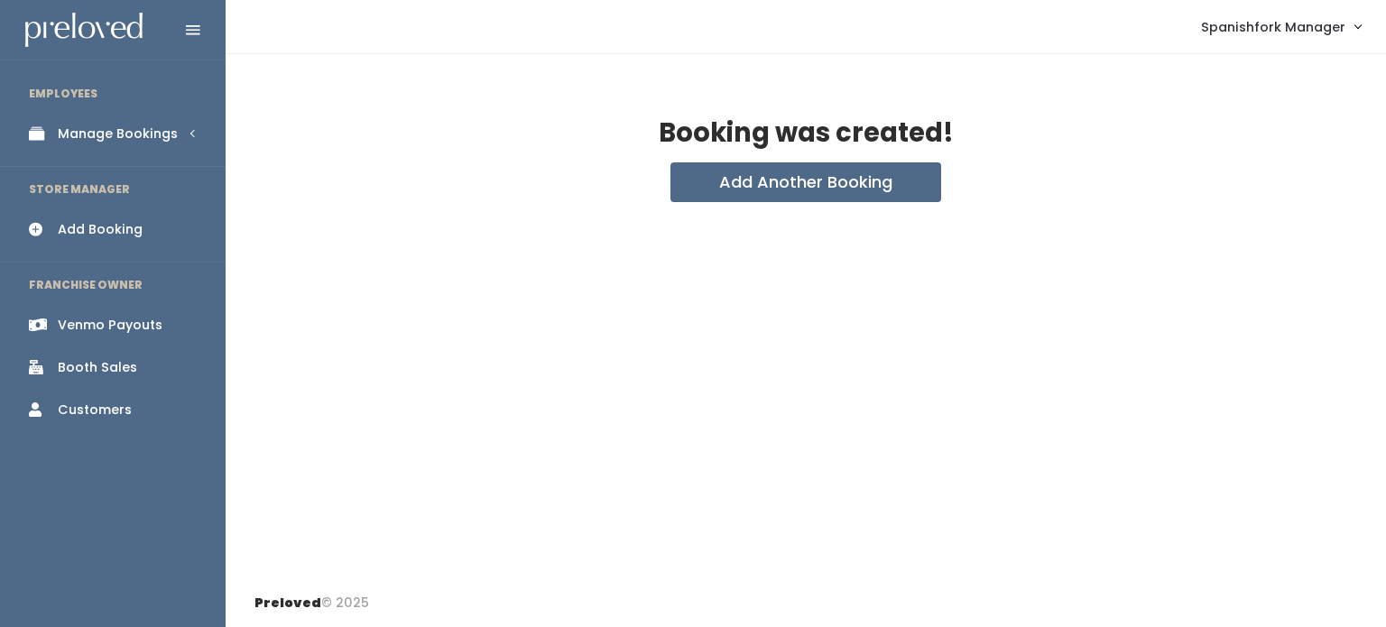
click at [123, 139] on div "Manage Bookings" at bounding box center [118, 134] width 120 height 19
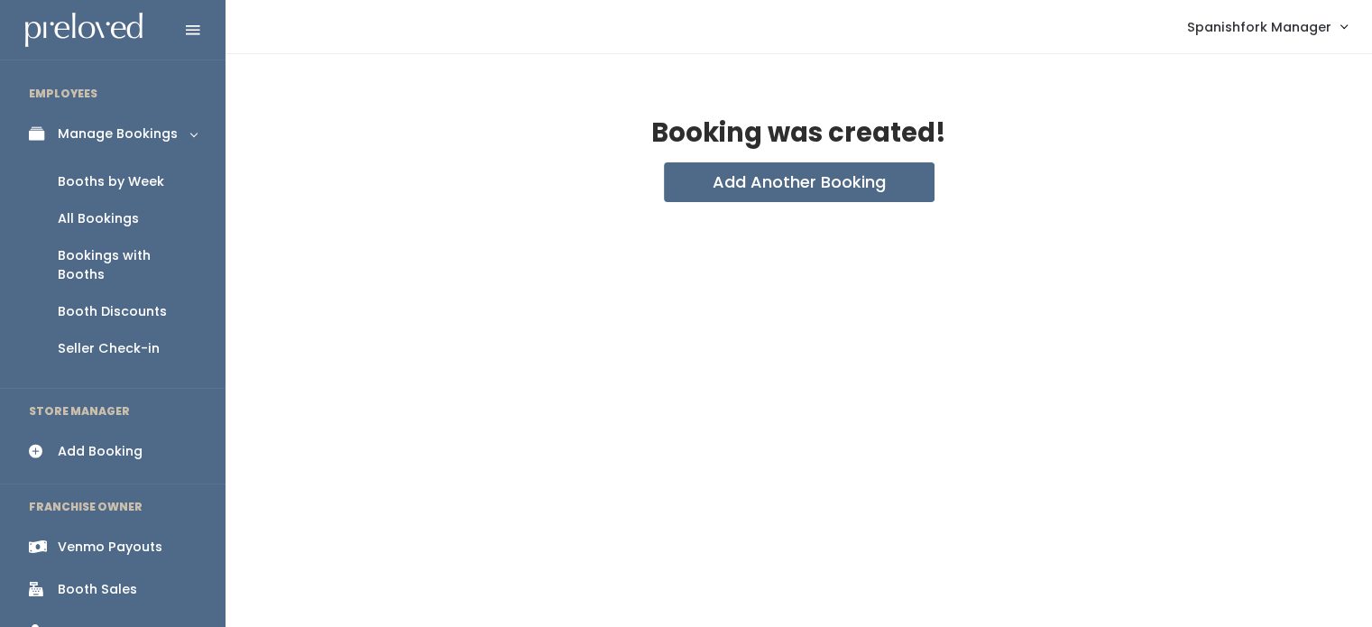
click at [127, 181] on div "Booths by Week" at bounding box center [111, 181] width 106 height 19
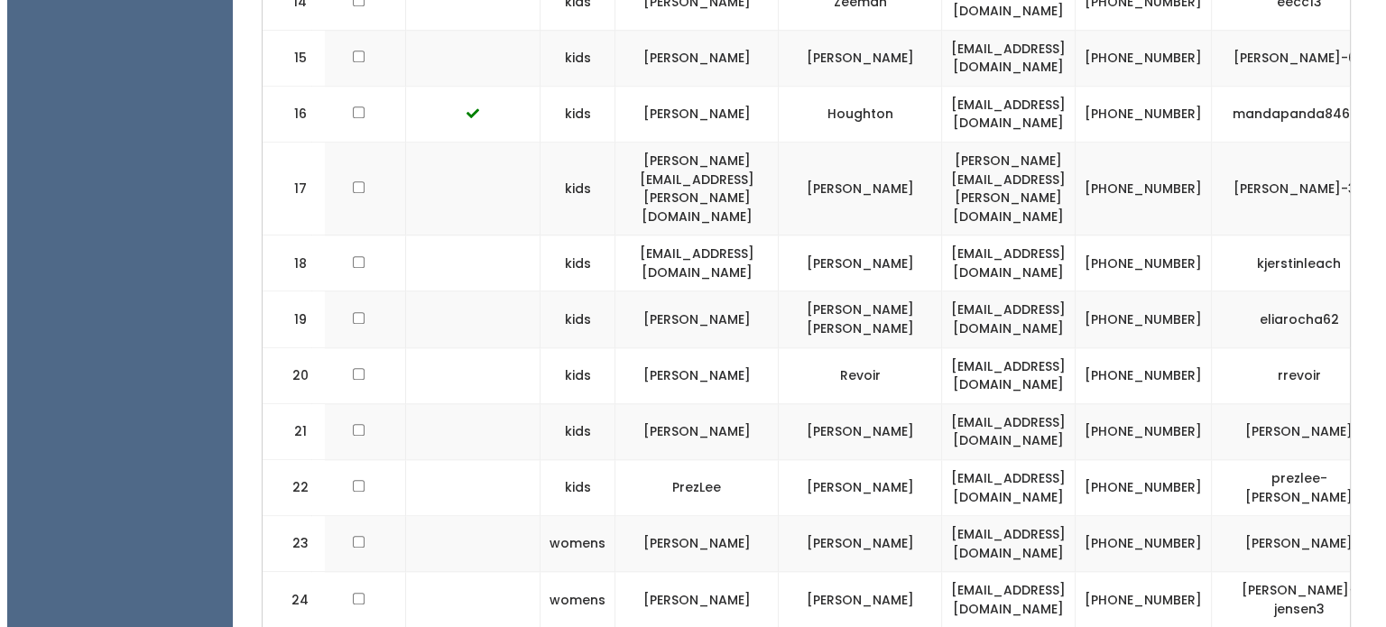
scroll to position [0, 418]
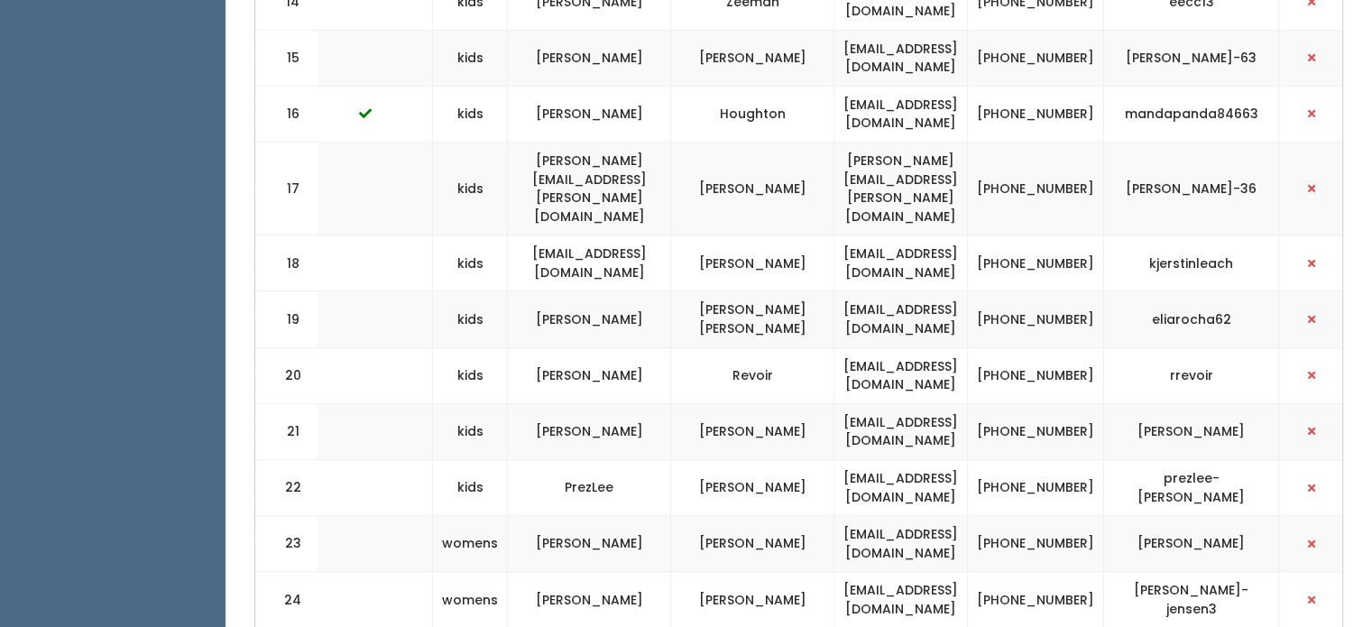
click at [1287, 516] on td at bounding box center [1318, 544] width 78 height 56
click at [1300, 532] on button "button" at bounding box center [1311, 543] width 23 height 23
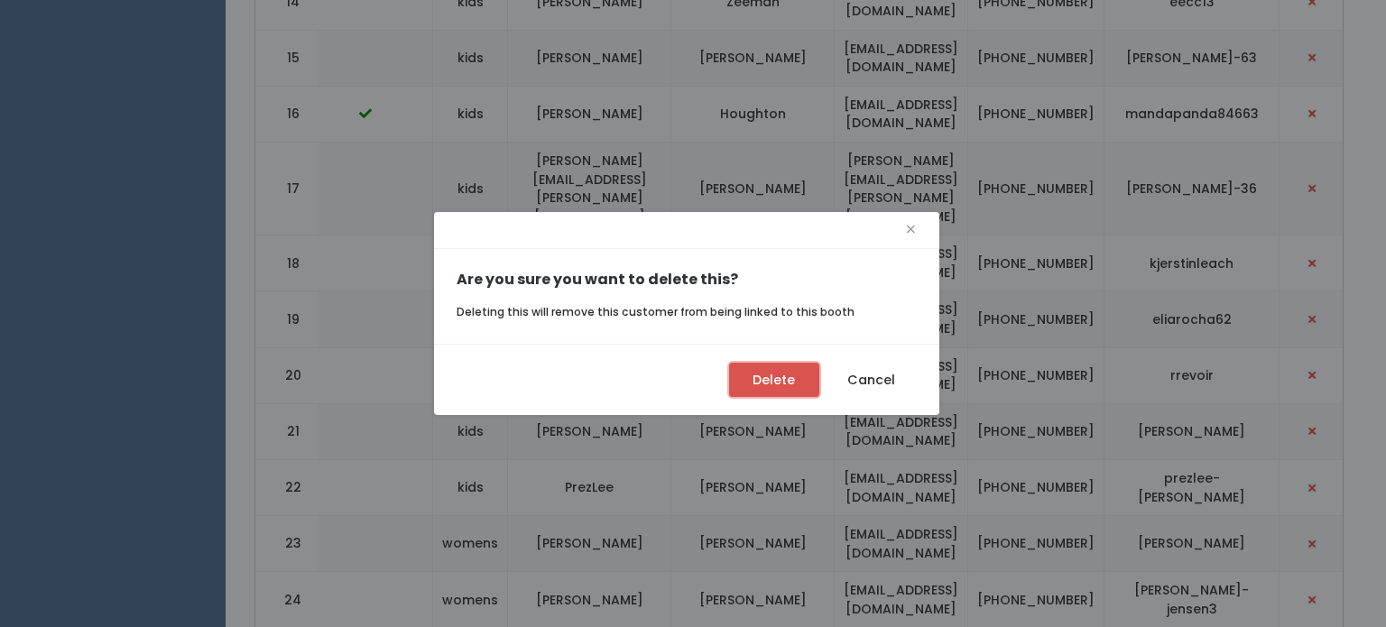
click at [758, 377] on button "Delete" at bounding box center [774, 380] width 90 height 34
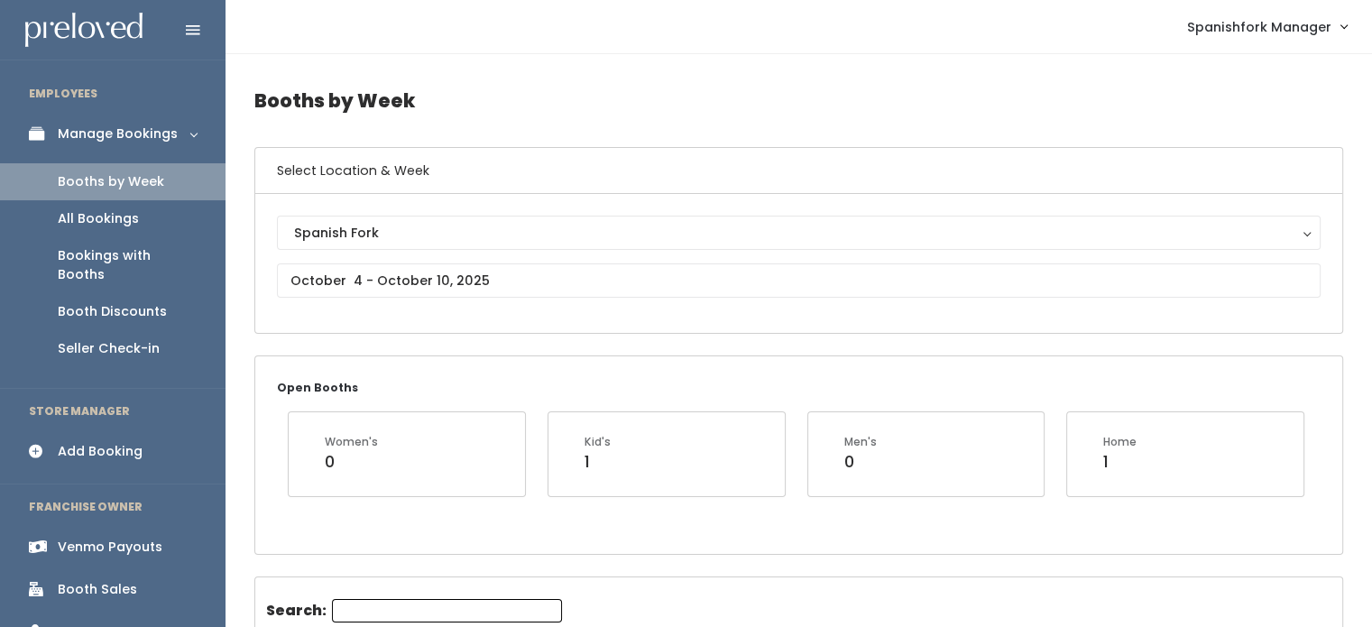
click at [85, 442] on div "Add Booking" at bounding box center [100, 451] width 85 height 19
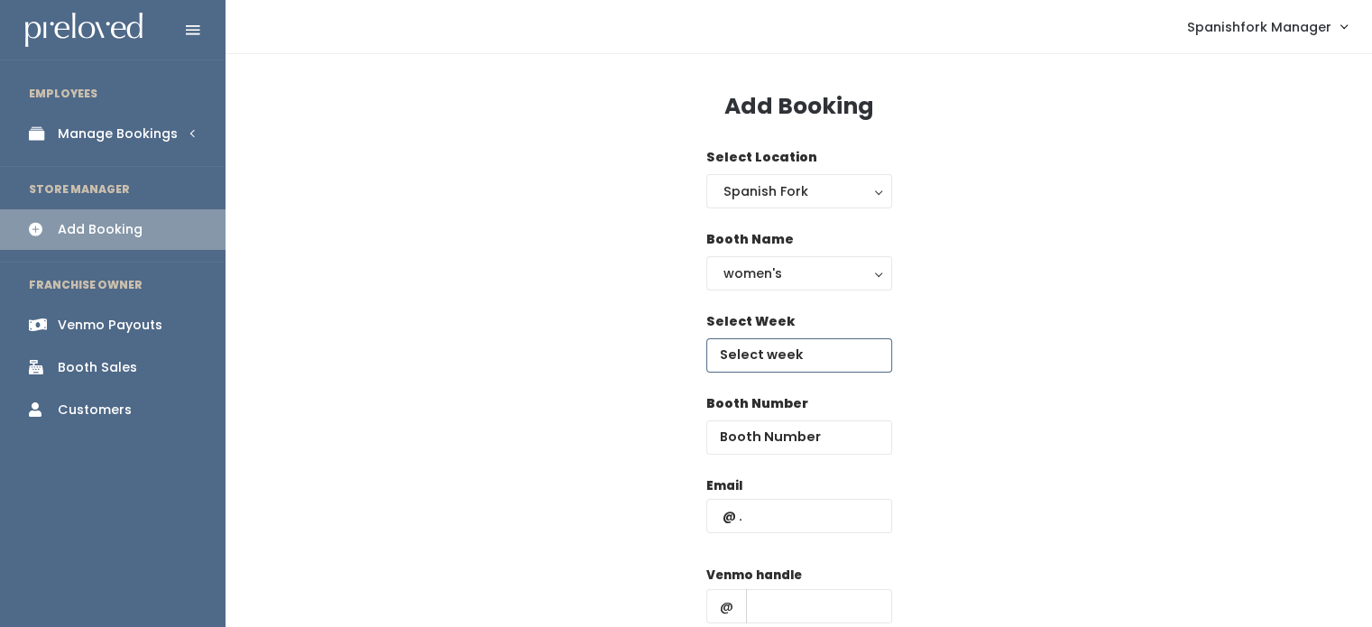
click at [813, 365] on input "text" at bounding box center [799, 355] width 186 height 34
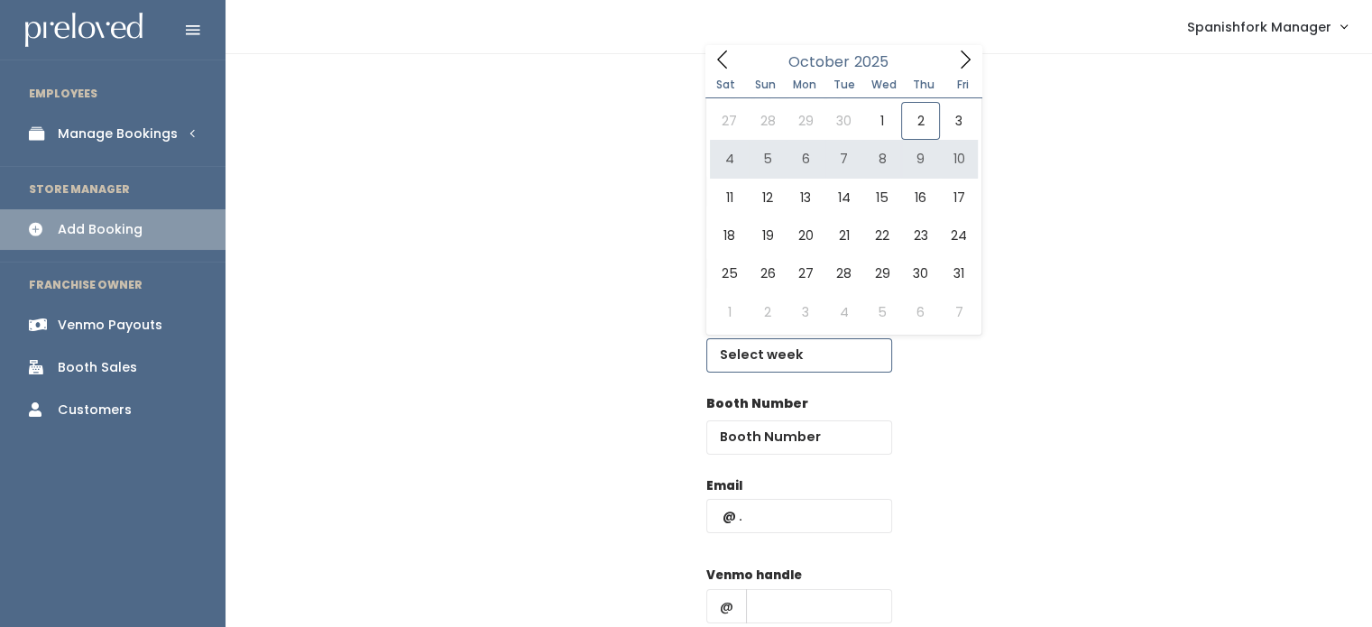
type input "[DATE] to [DATE]"
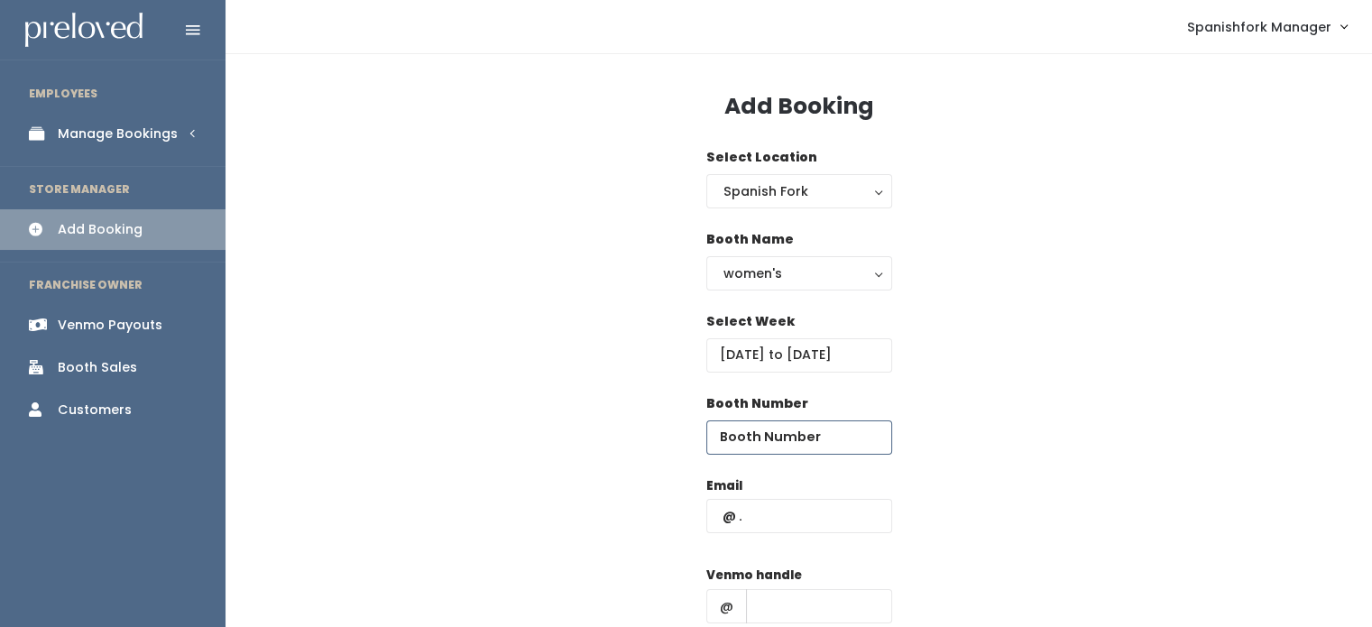
click at [803, 430] on input "number" at bounding box center [799, 437] width 186 height 34
type input "23"
click at [851, 263] on div "women's" at bounding box center [800, 273] width 152 height 20
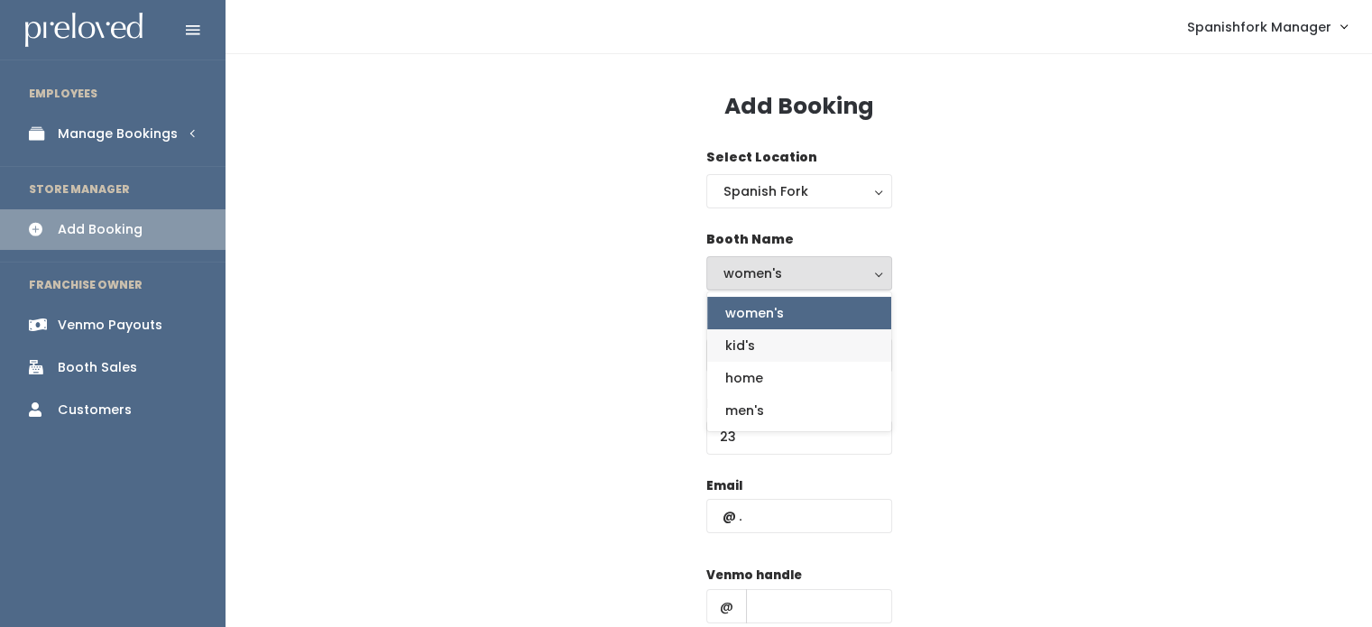
click at [836, 331] on link "kid's" at bounding box center [799, 345] width 184 height 32
select select "kids"
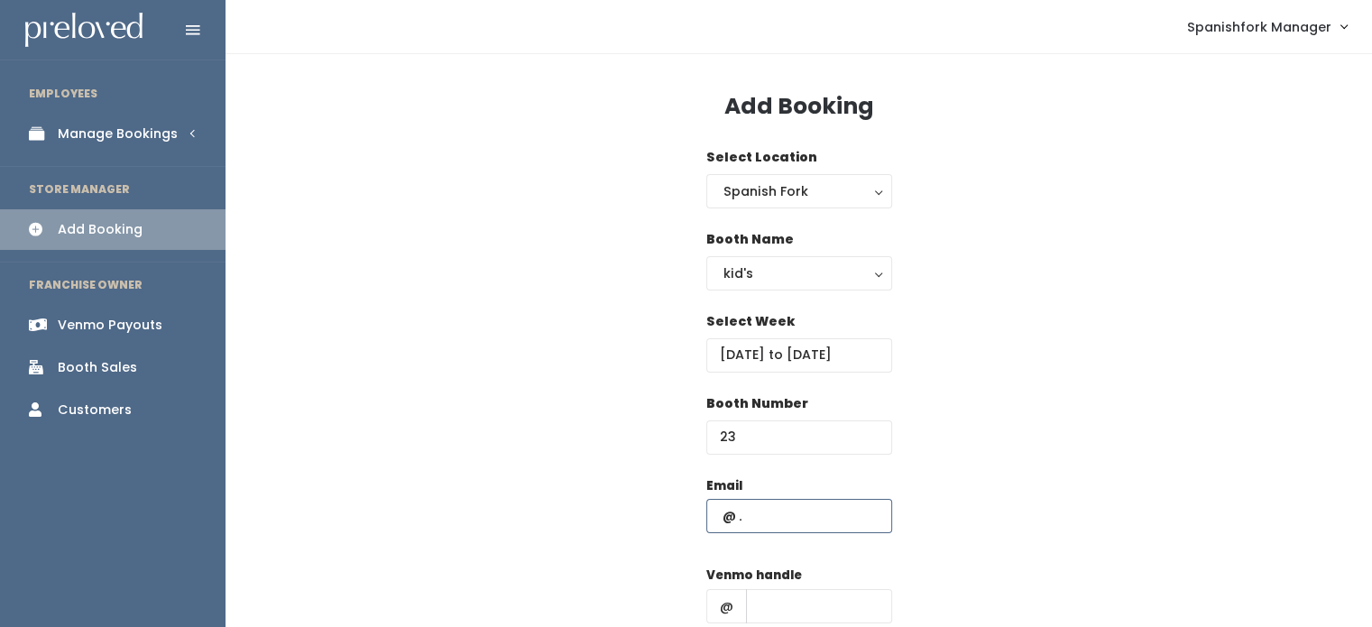
click at [816, 510] on input "text" at bounding box center [799, 516] width 186 height 34
paste input "[EMAIL_ADDRESS][DOMAIN_NAME]"
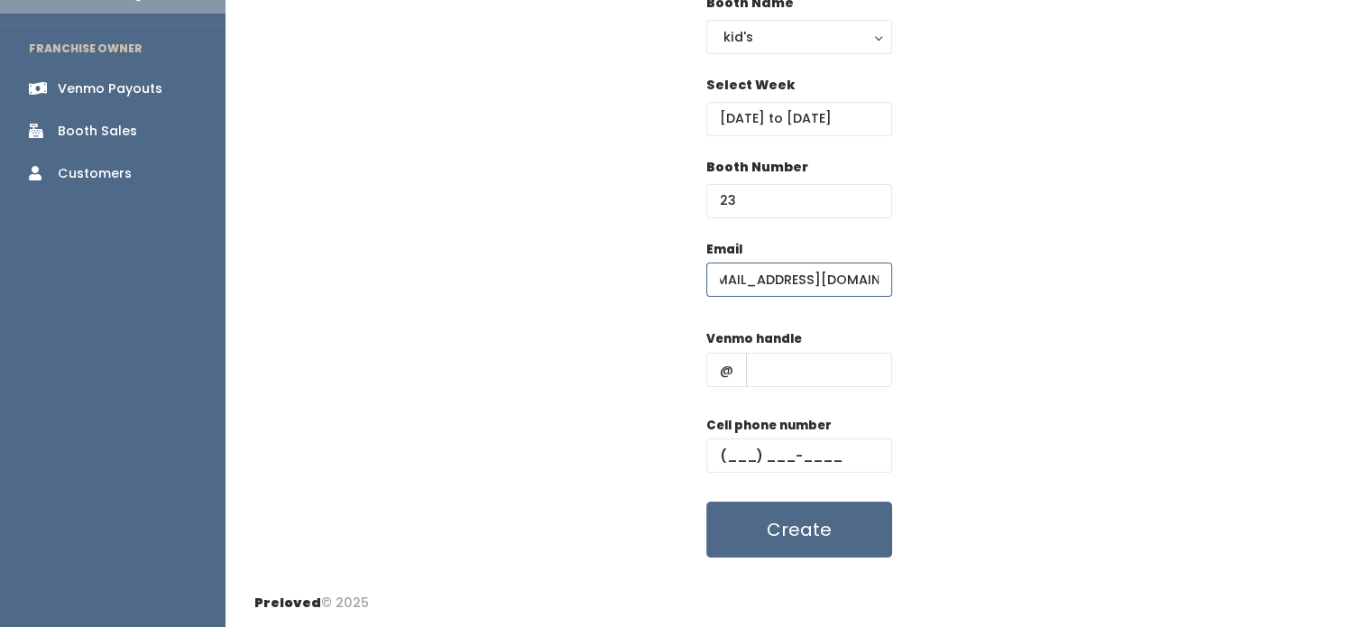
type input "[EMAIL_ADDRESS][DOMAIN_NAME]"
click at [790, 361] on input "text" at bounding box center [819, 370] width 146 height 34
type input "="
type input "-"
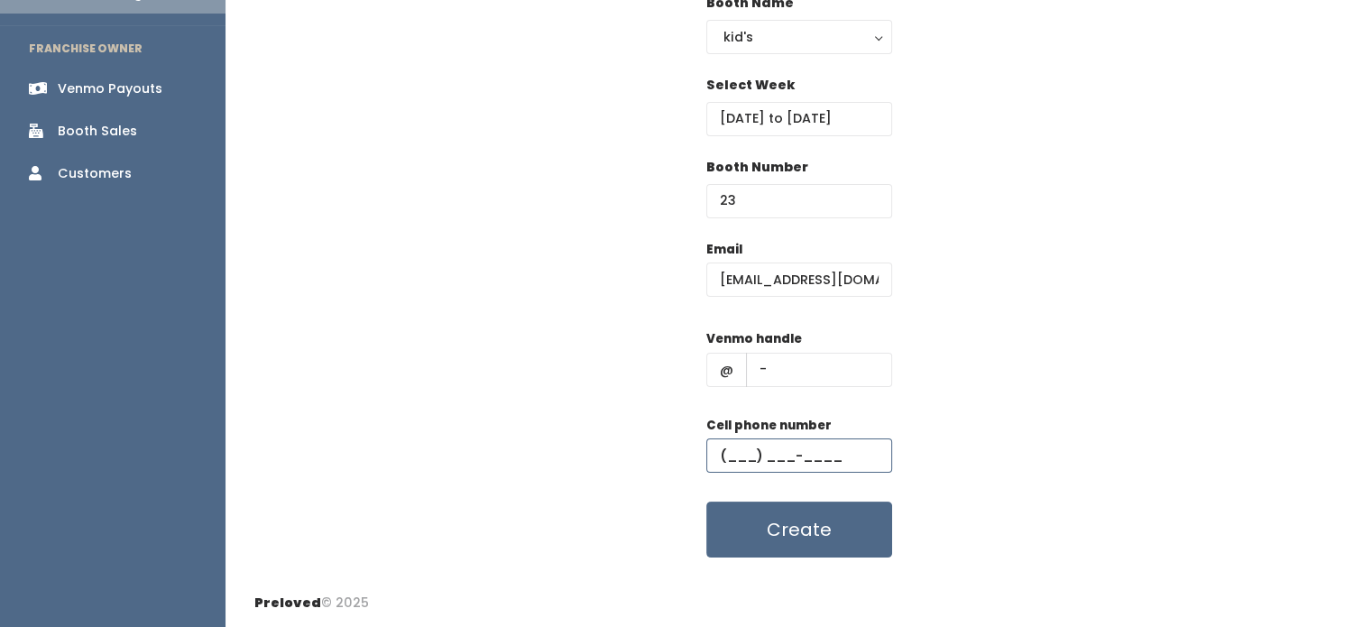
click at [779, 454] on input "text" at bounding box center [799, 455] width 186 height 34
type input "(555) 555-5555"
click at [830, 541] on button "Create" at bounding box center [799, 530] width 186 height 56
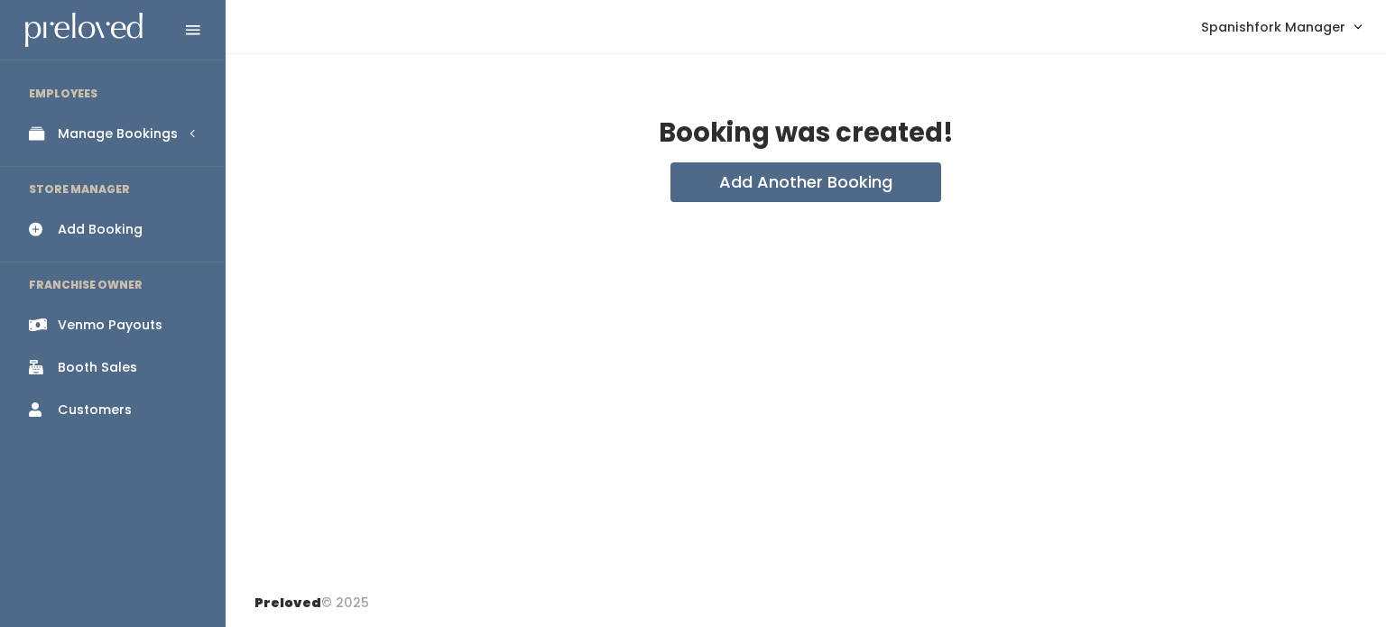
click at [101, 140] on div "Manage Bookings" at bounding box center [118, 134] width 120 height 19
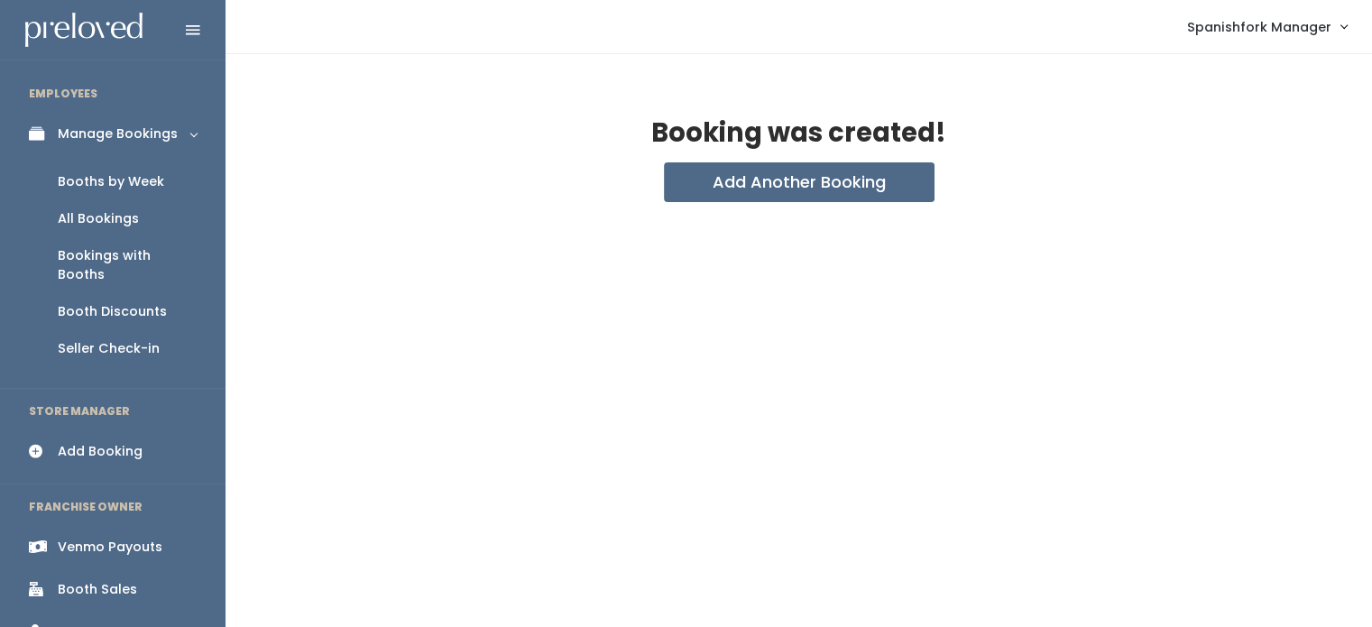
click at [105, 180] on div "Booths by Week" at bounding box center [111, 181] width 106 height 19
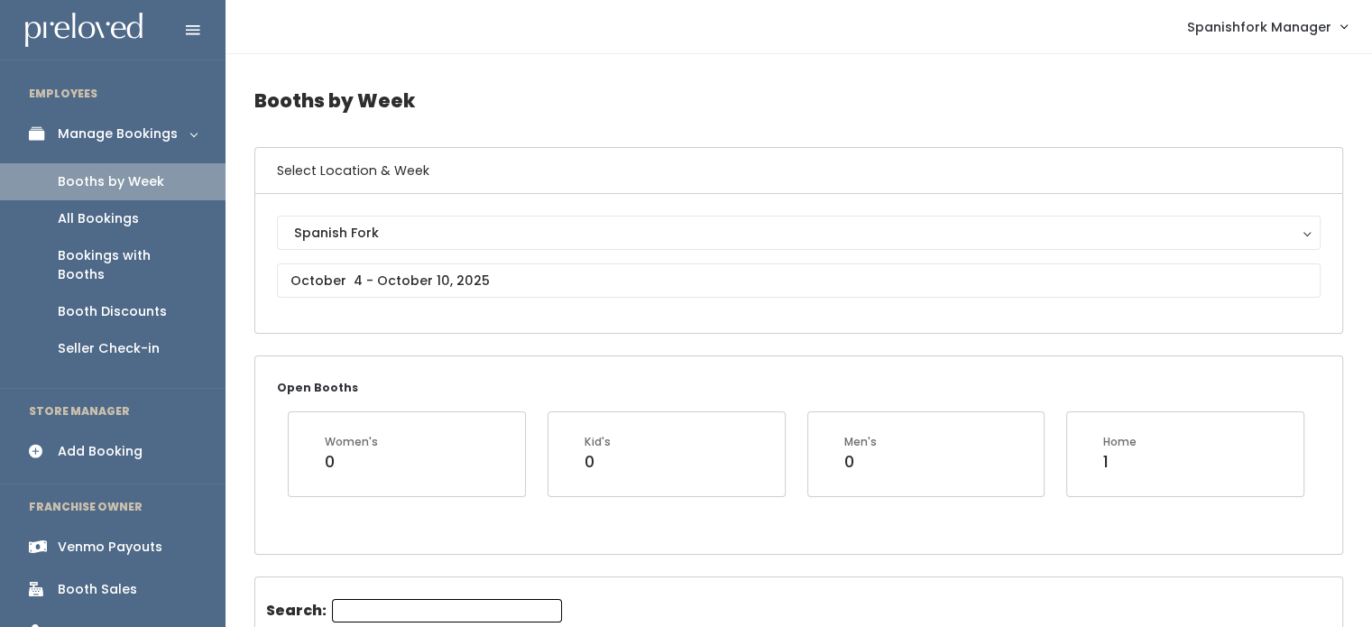
scroll to position [366, 0]
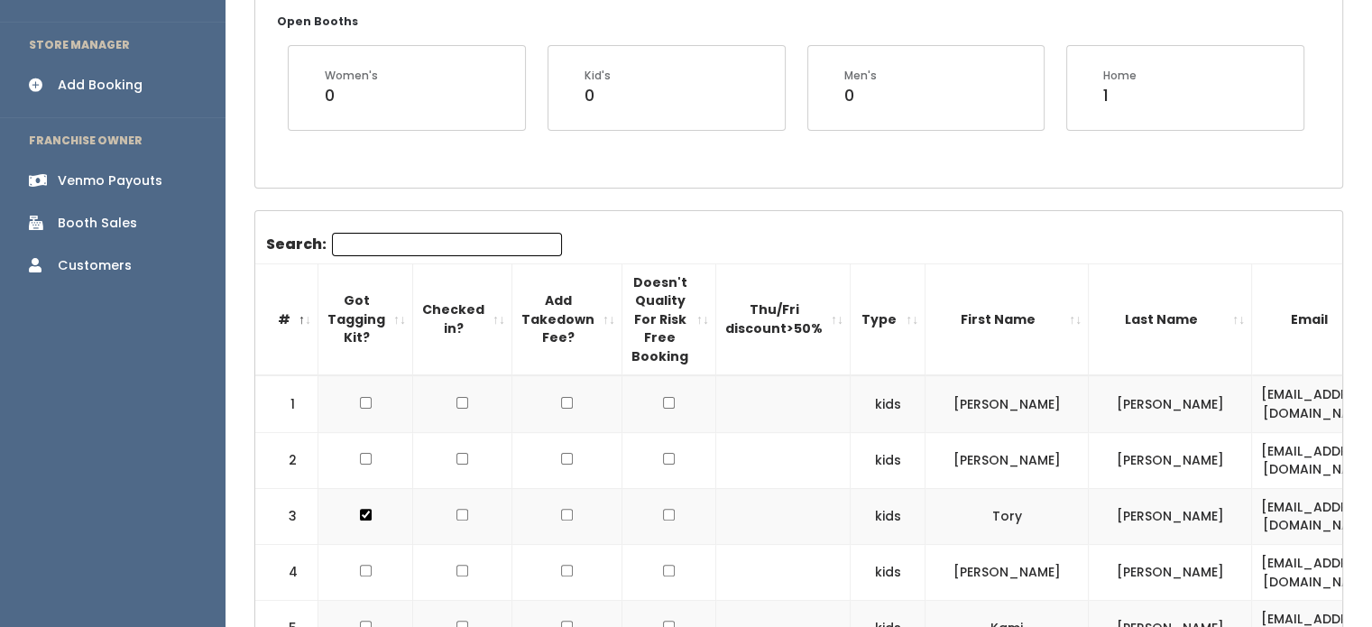
click at [433, 242] on input "Search:" at bounding box center [447, 244] width 230 height 23
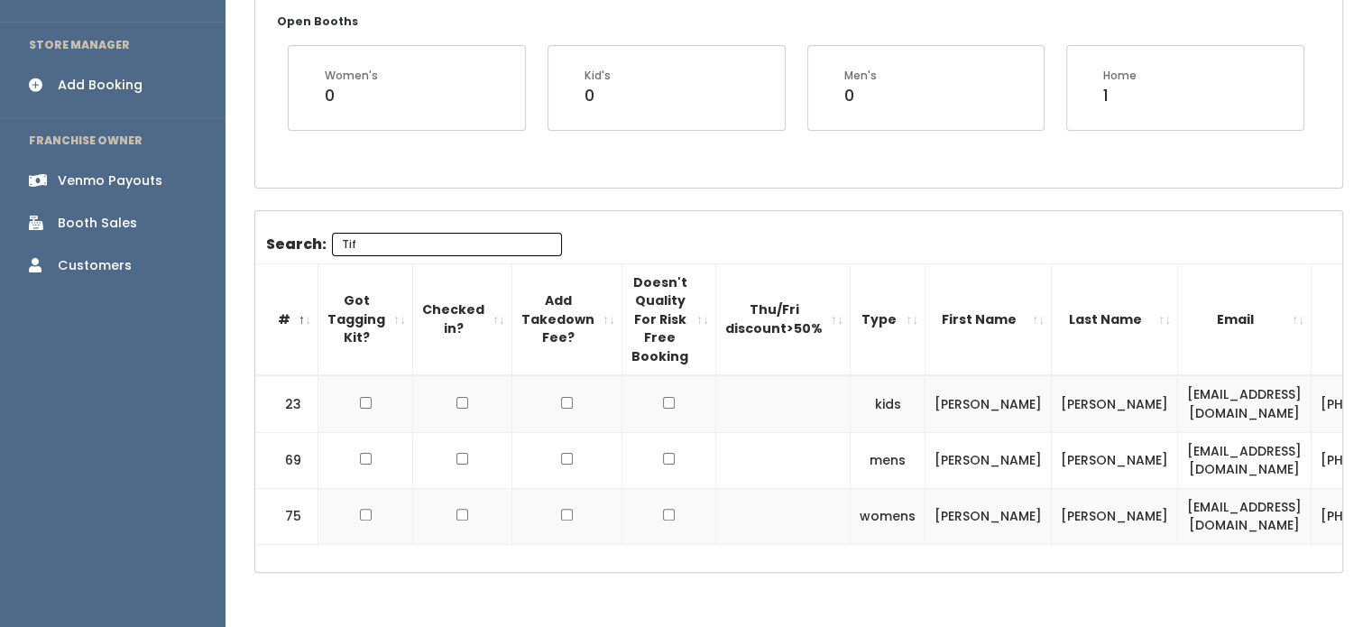
scroll to position [0, 146]
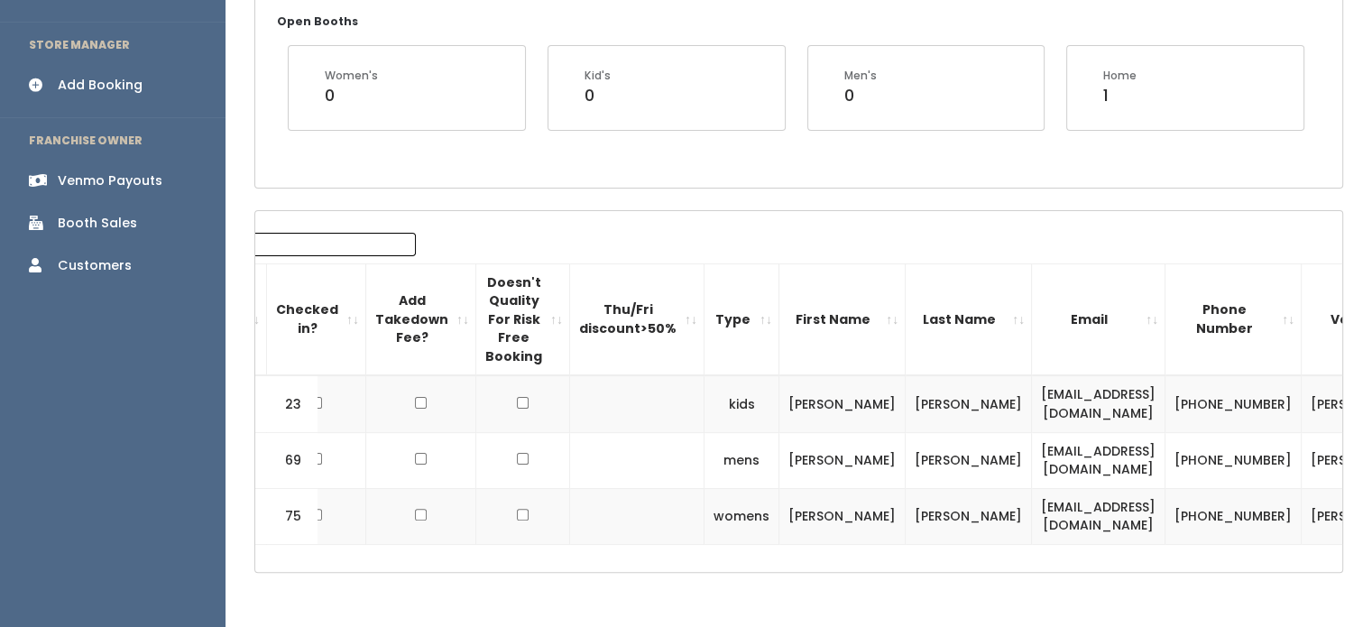
type input "Tif"
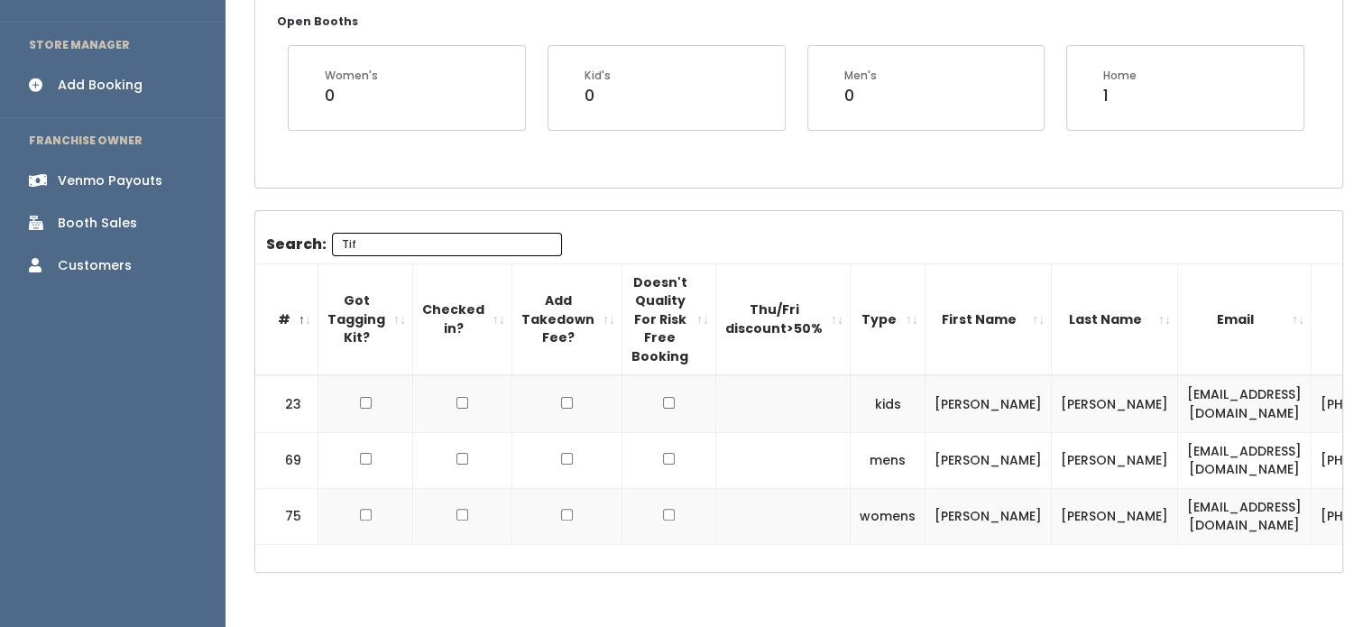
scroll to position [0, 0]
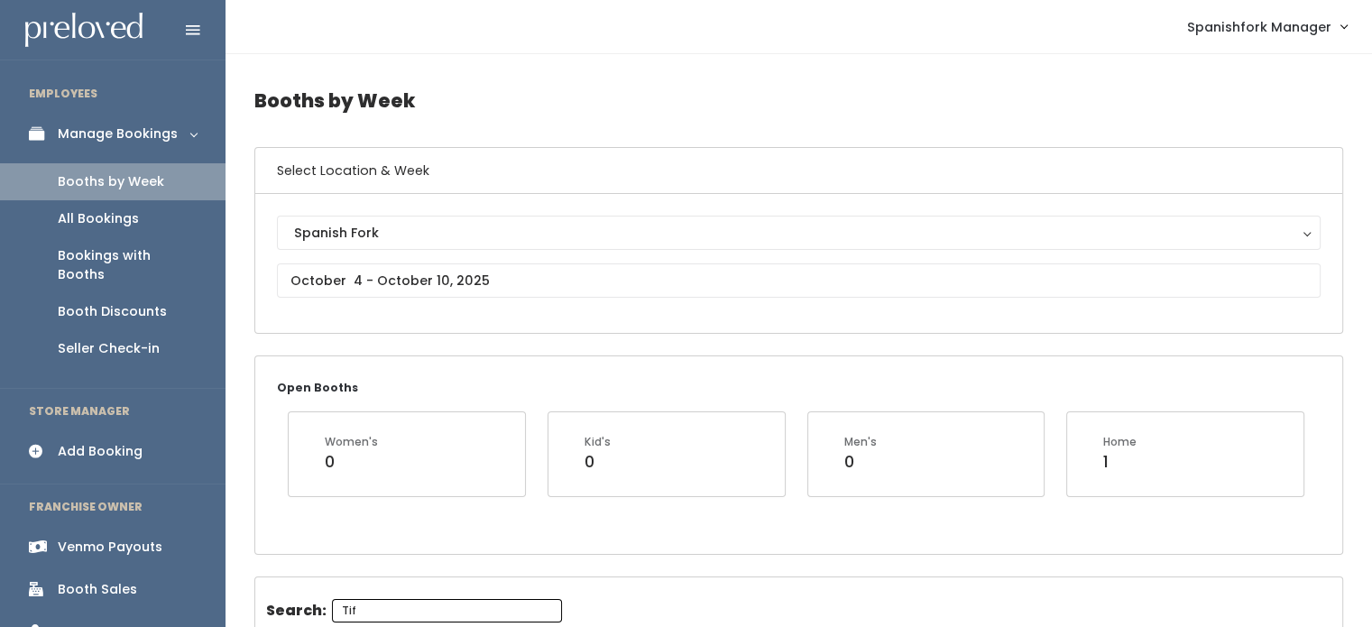
click at [173, 176] on link "Booths by Week" at bounding box center [113, 181] width 226 height 37
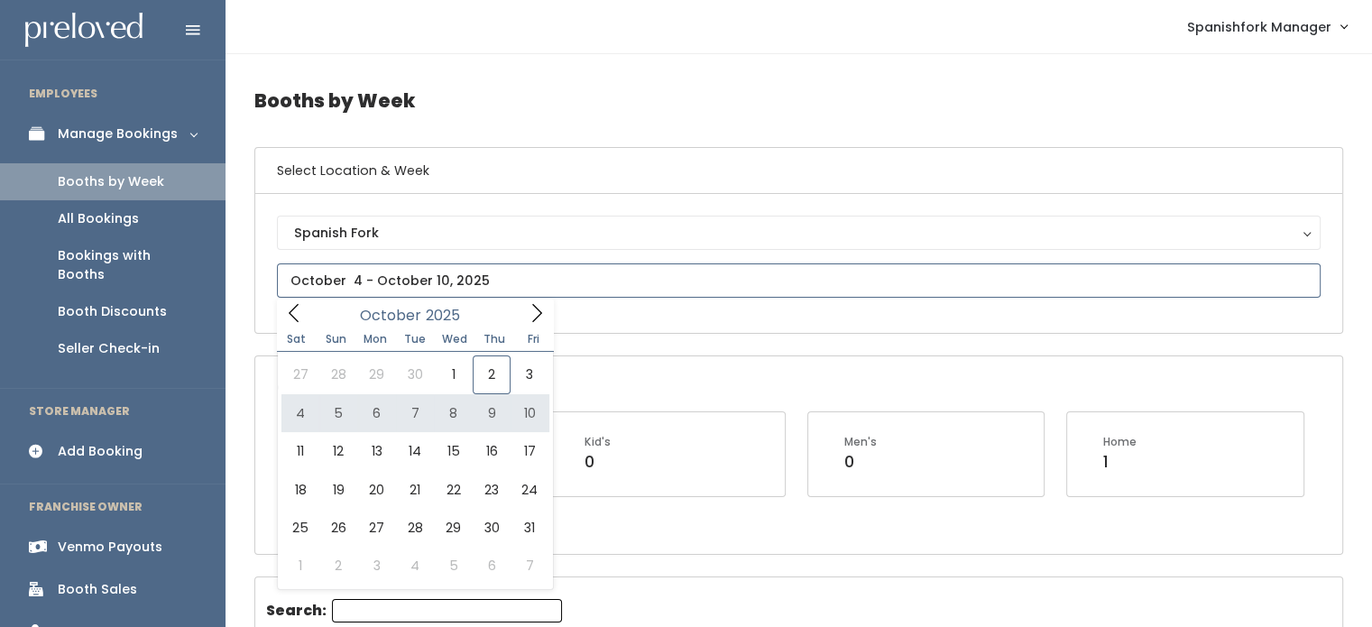
drag, startPoint x: 447, startPoint y: 295, endPoint x: 502, endPoint y: 410, distance: 127.1
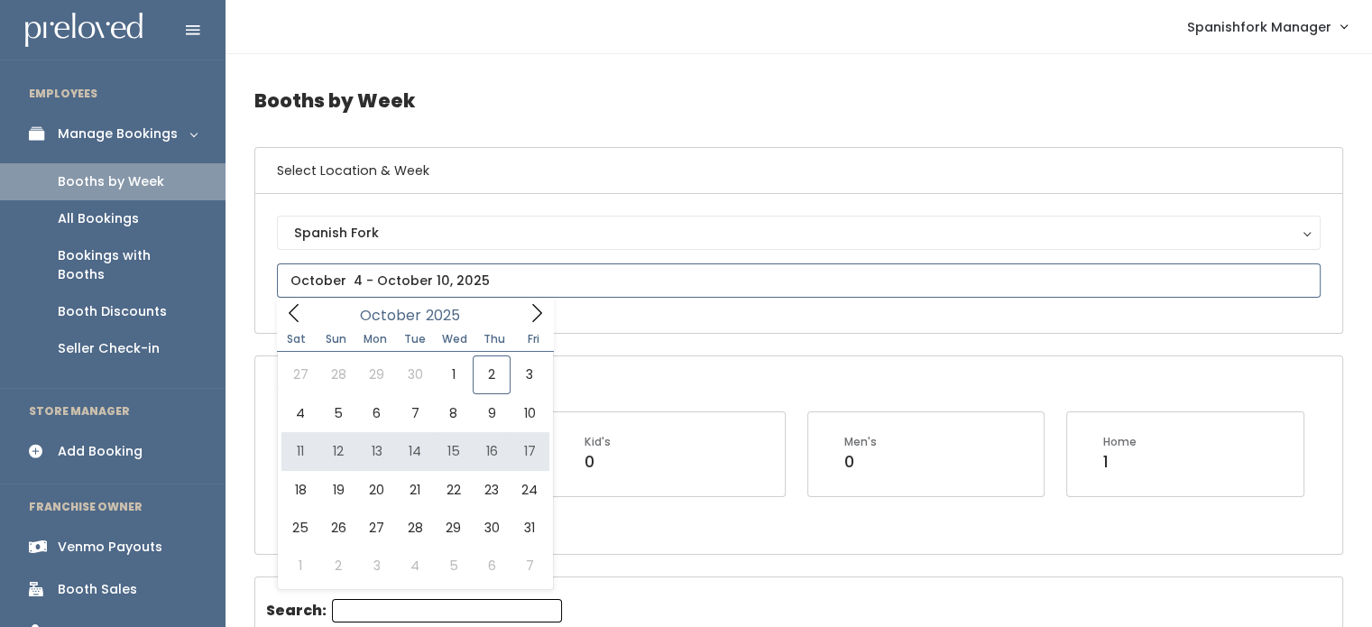
type input "October 11 to October 17"
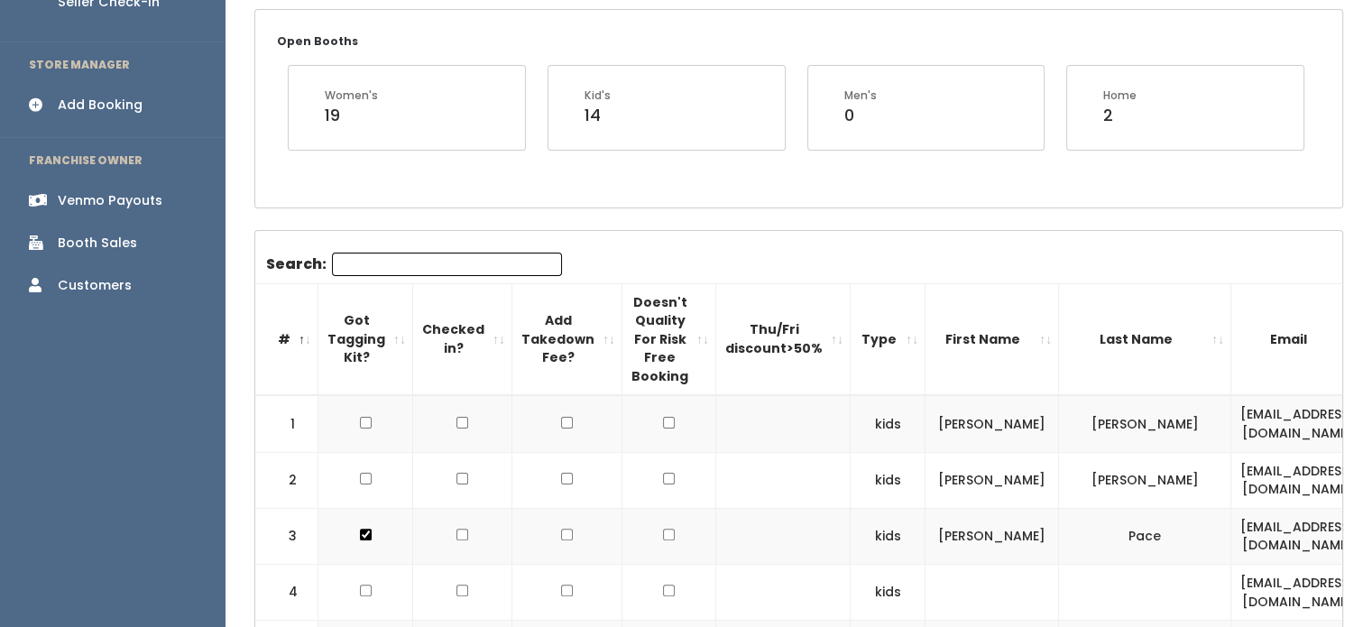
scroll to position [357, 0]
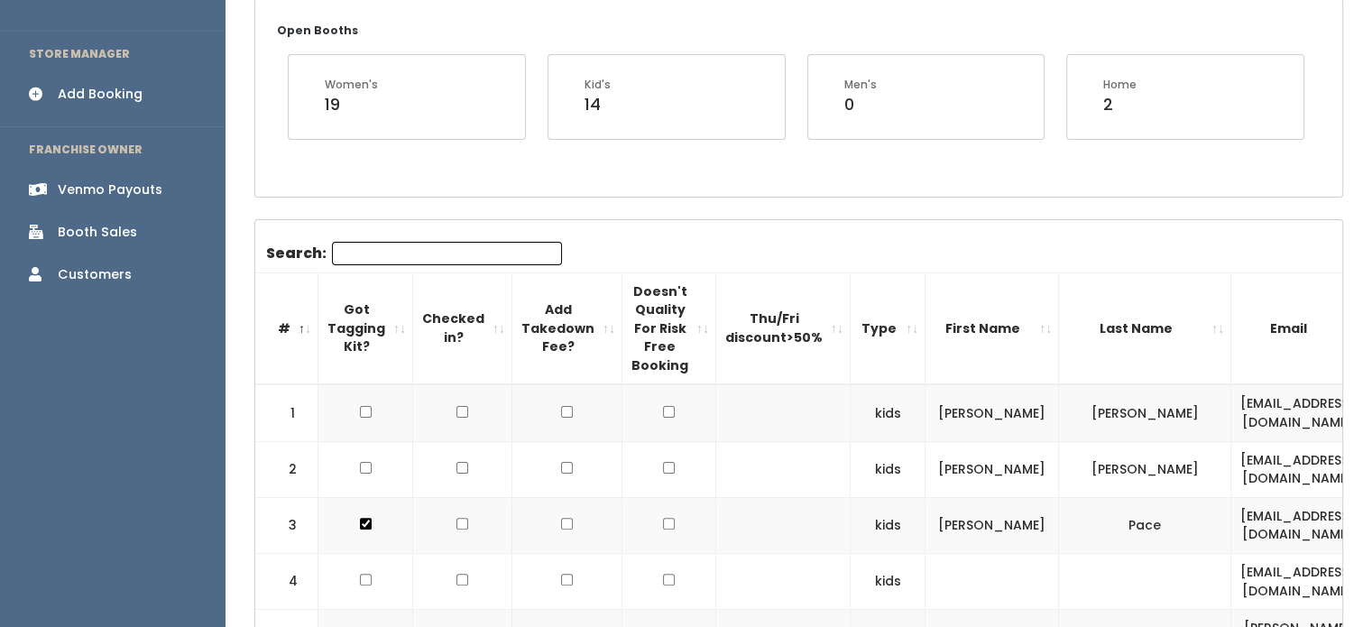
click at [429, 255] on input "Search:" at bounding box center [447, 253] width 230 height 23
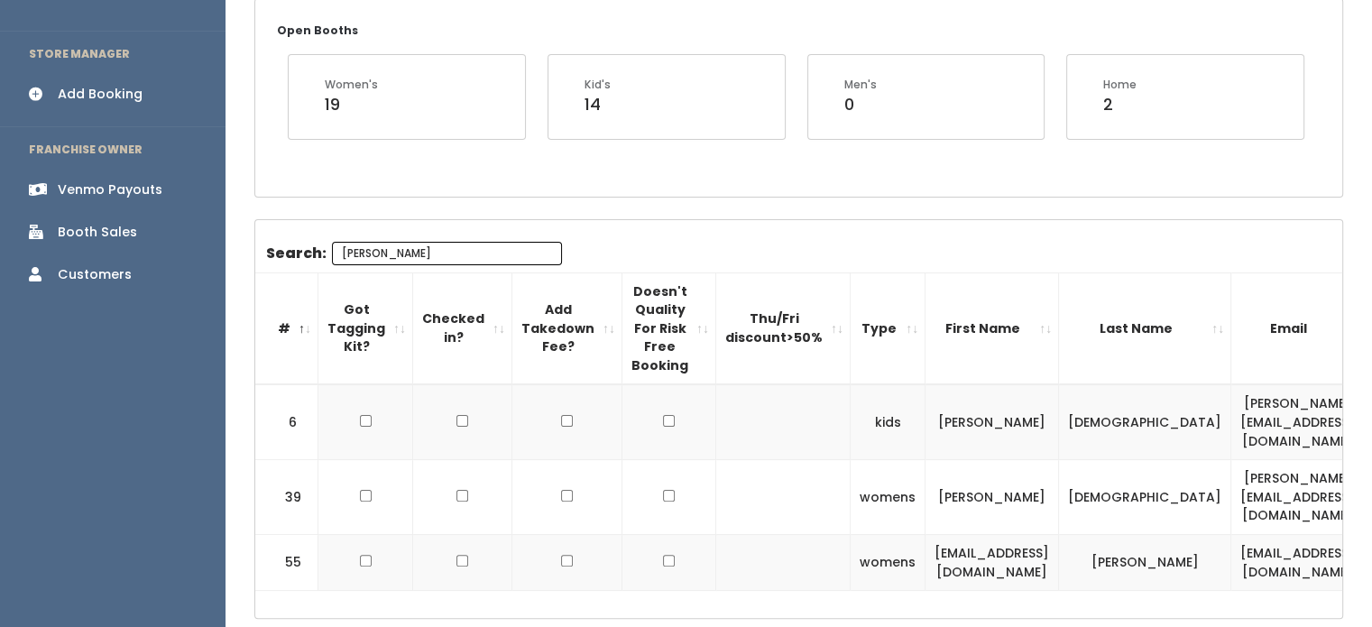
type input "jessica"
click at [469, 248] on input "jessica" at bounding box center [447, 253] width 230 height 23
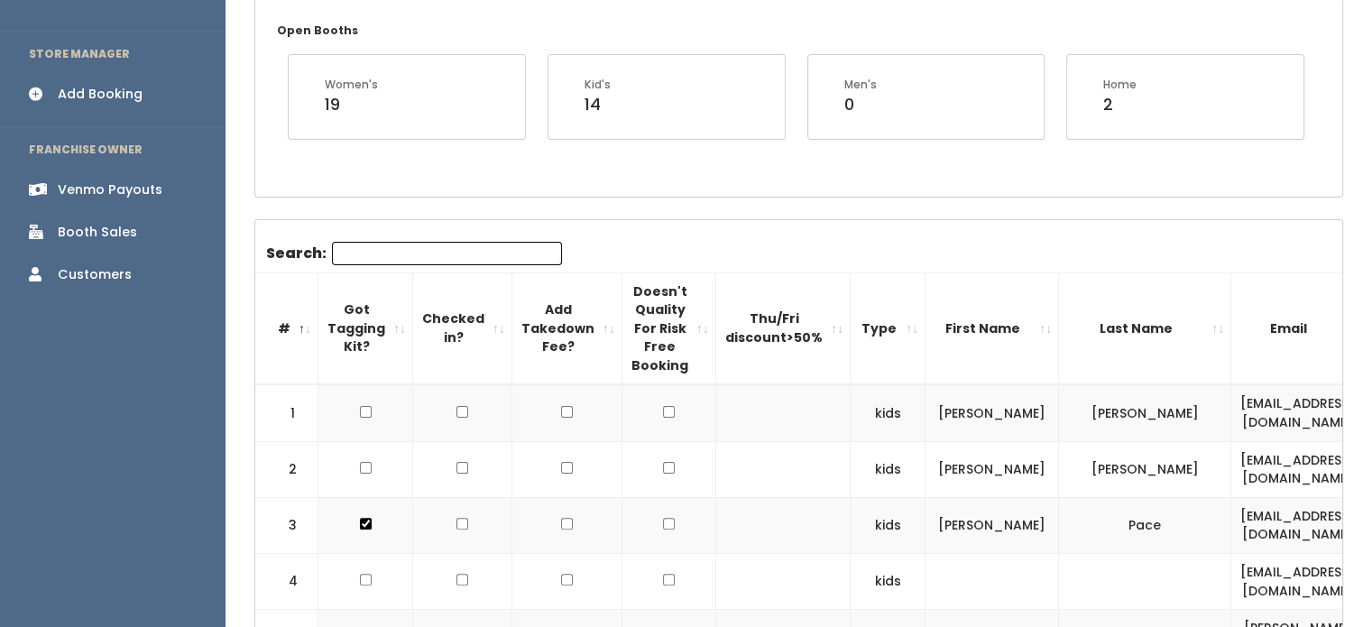
paste input "[EMAIL_ADDRESS][DOMAIN_NAME]"
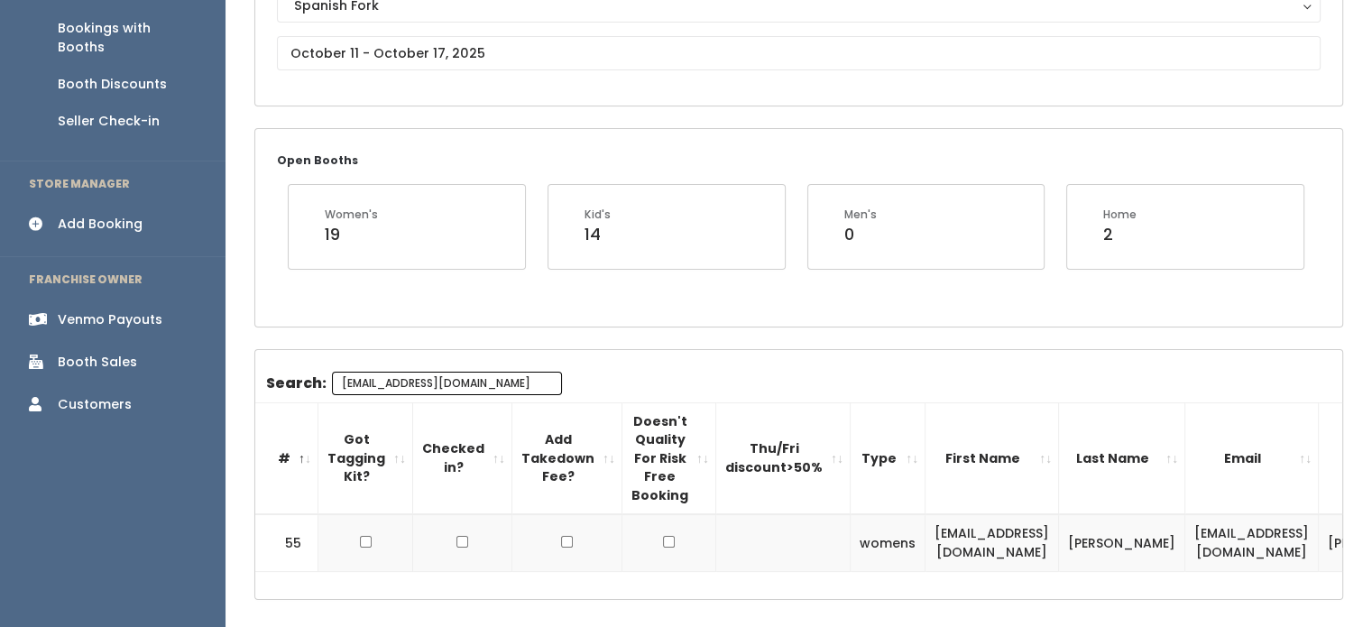
scroll to position [148, 0]
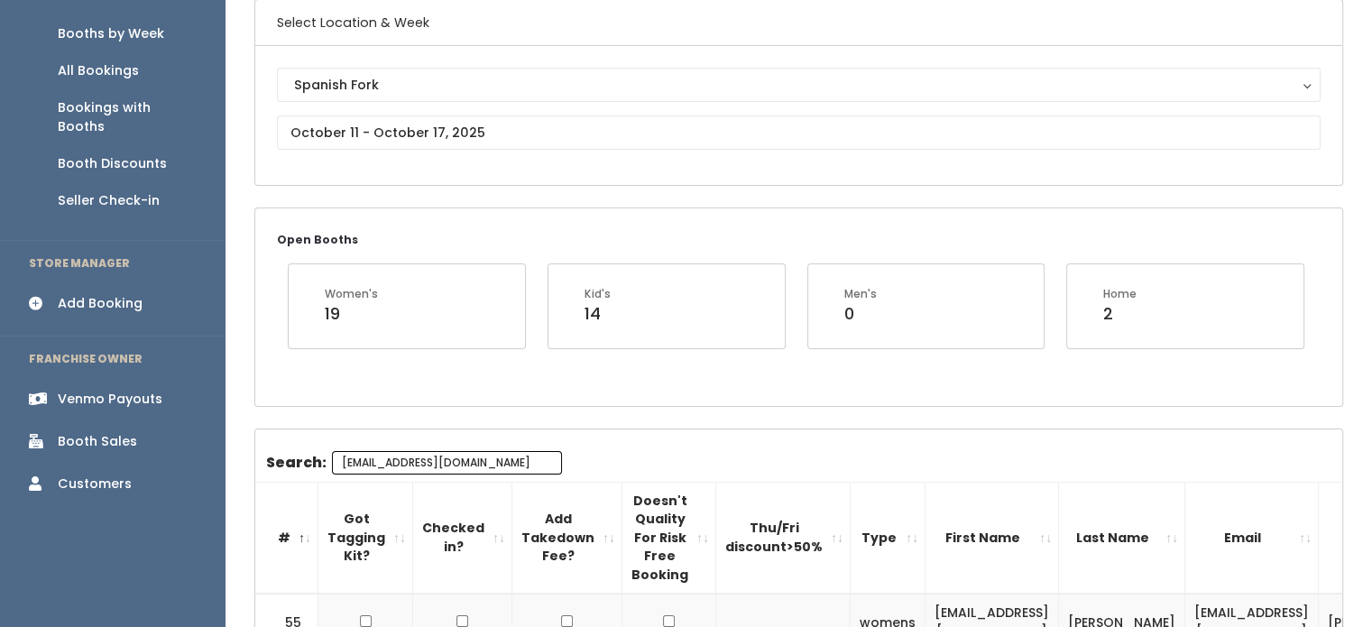
type input "[EMAIL_ADDRESS][DOMAIN_NAME]"
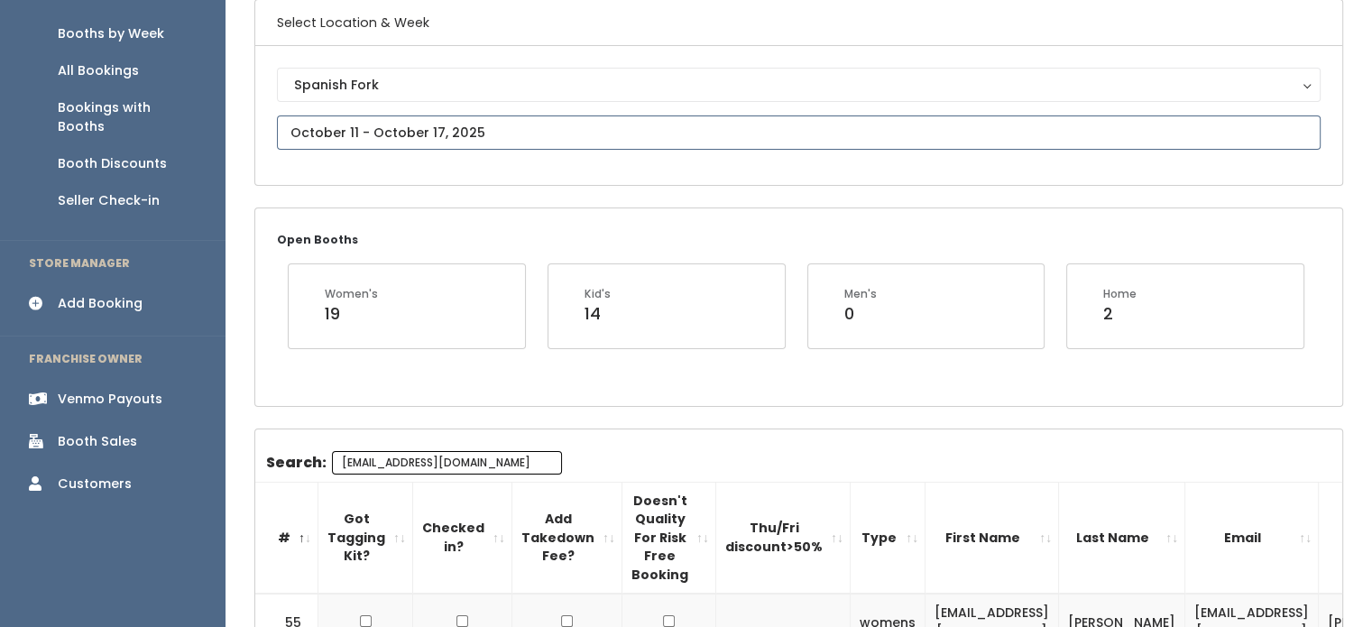
click at [534, 126] on input "text" at bounding box center [799, 132] width 1044 height 34
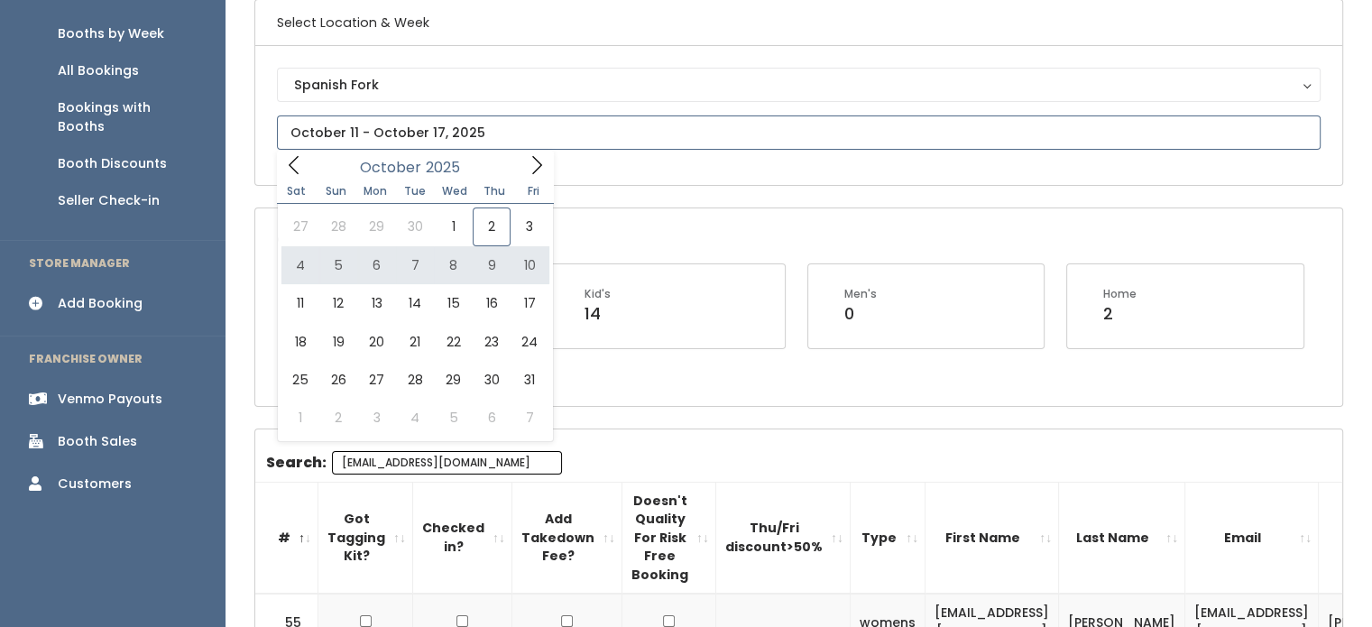
type input "October 4 to October 10"
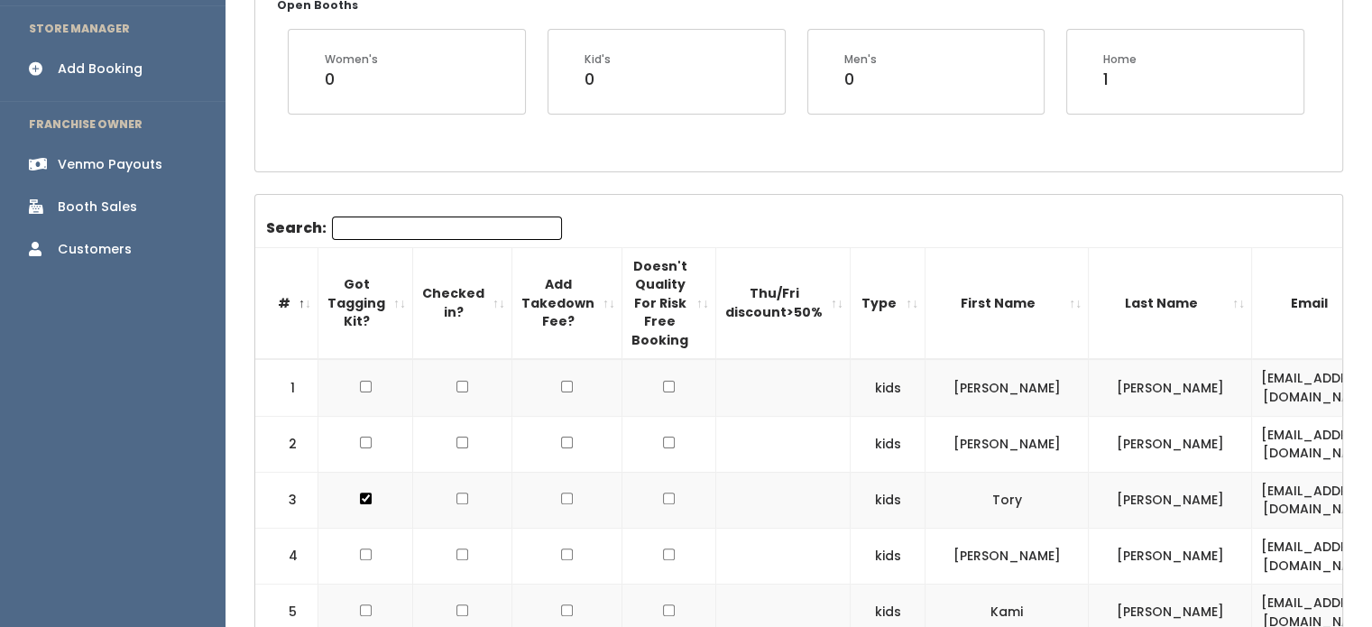
click at [458, 232] on input "Search:" at bounding box center [447, 228] width 230 height 23
paste input "[EMAIL_ADDRESS][DOMAIN_NAME]"
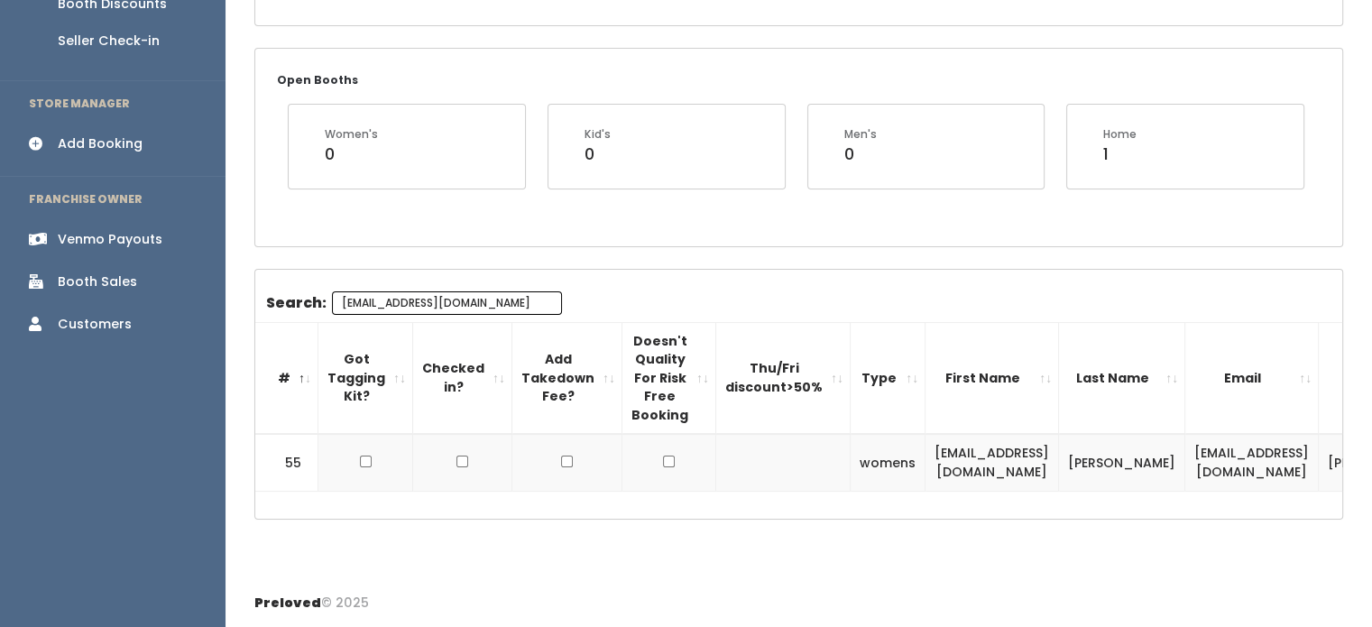
scroll to position [0, 260]
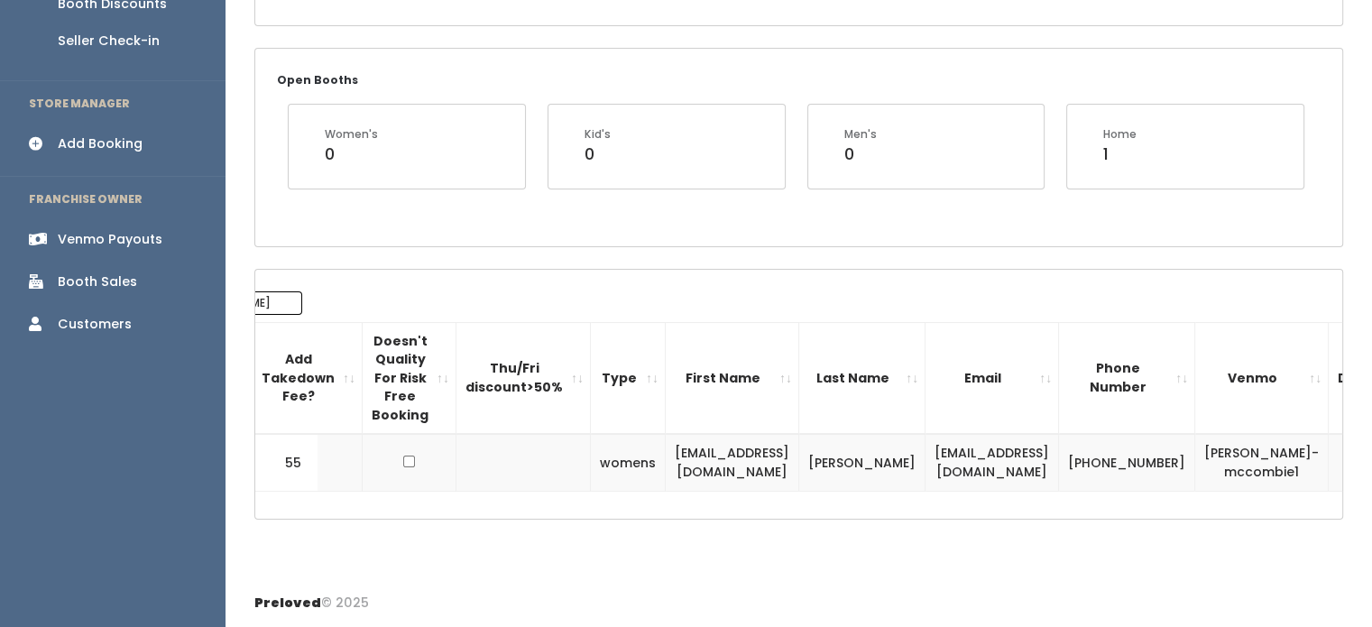
type input "[EMAIL_ADDRESS][DOMAIN_NAME]"
click at [1350, 454] on button "button" at bounding box center [1361, 462] width 23 height 23
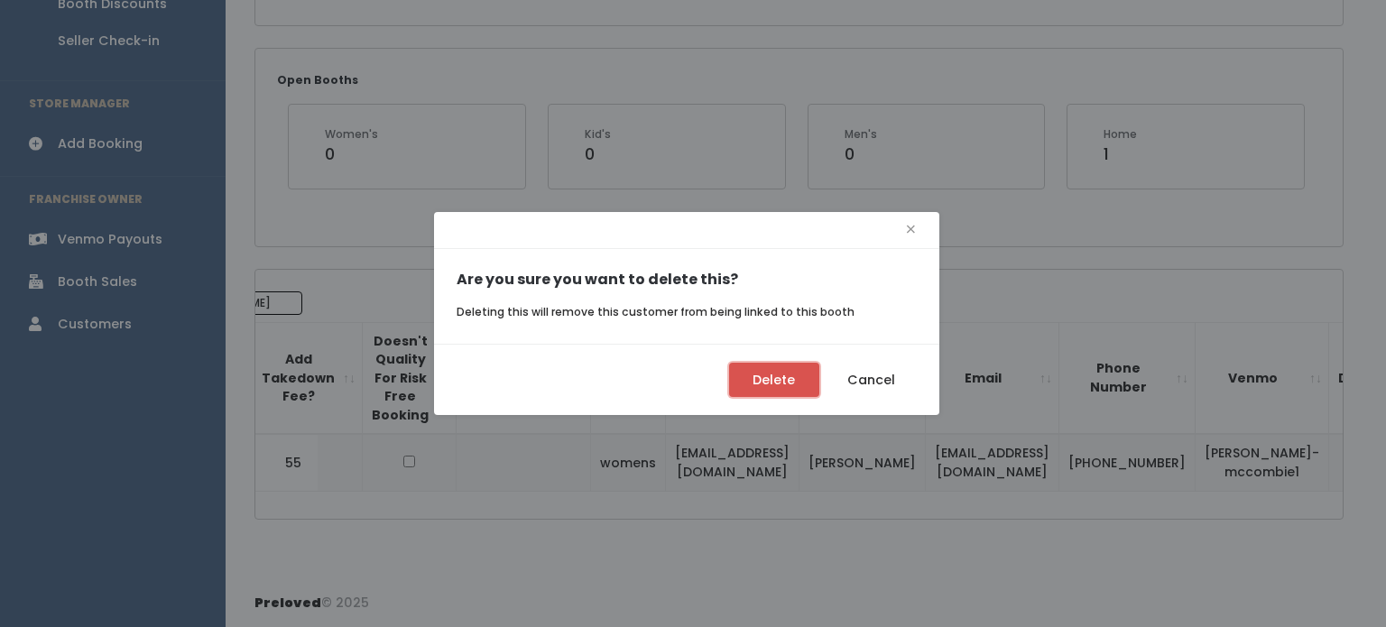
click at [766, 384] on button "Delete" at bounding box center [774, 380] width 90 height 34
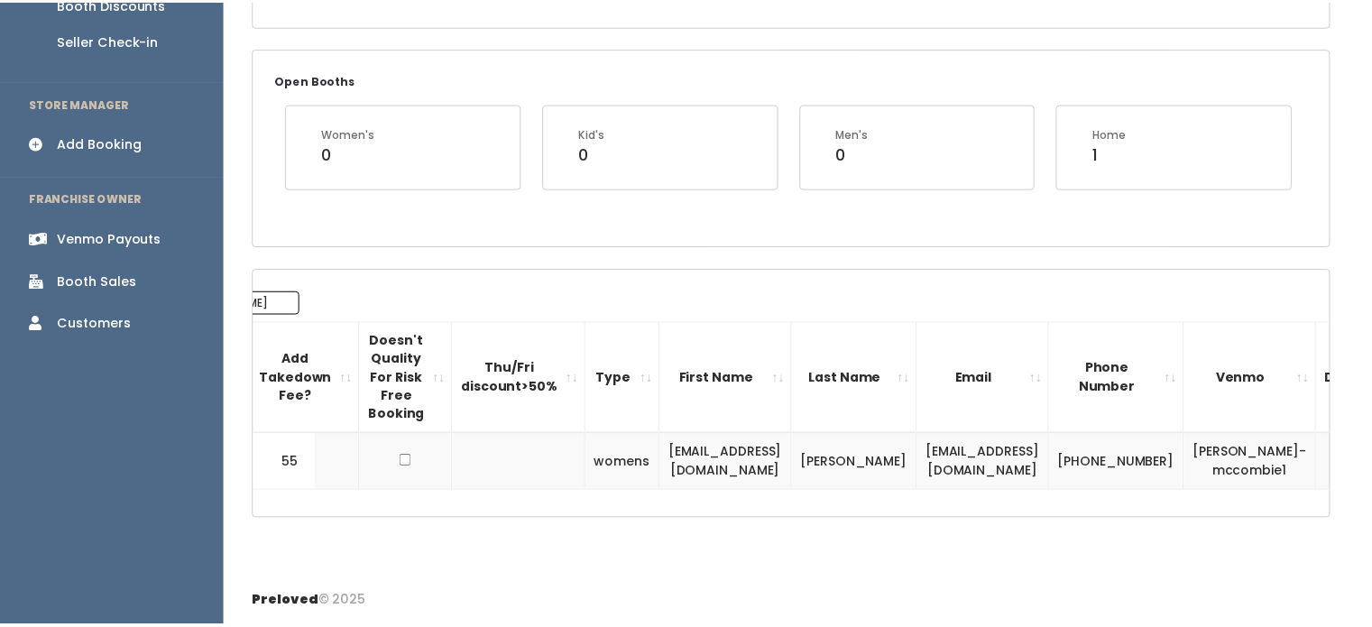
scroll to position [0, 246]
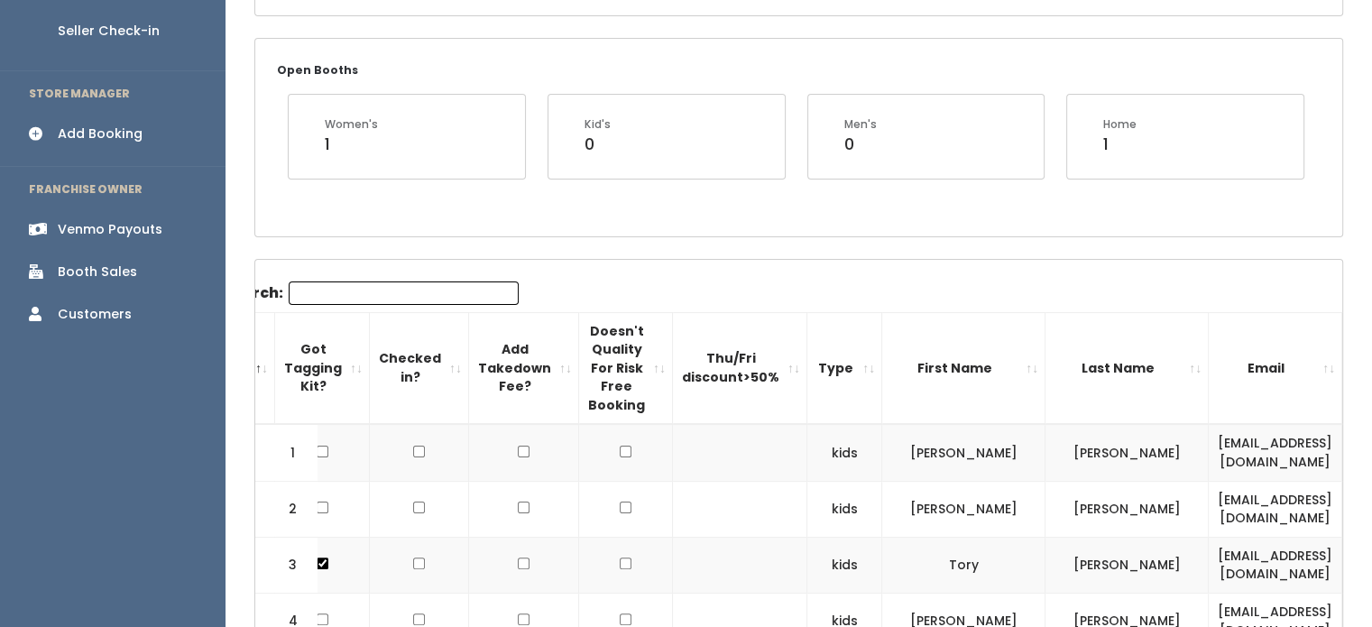
scroll to position [0, 43]
